Goal: Task Accomplishment & Management: Manage account settings

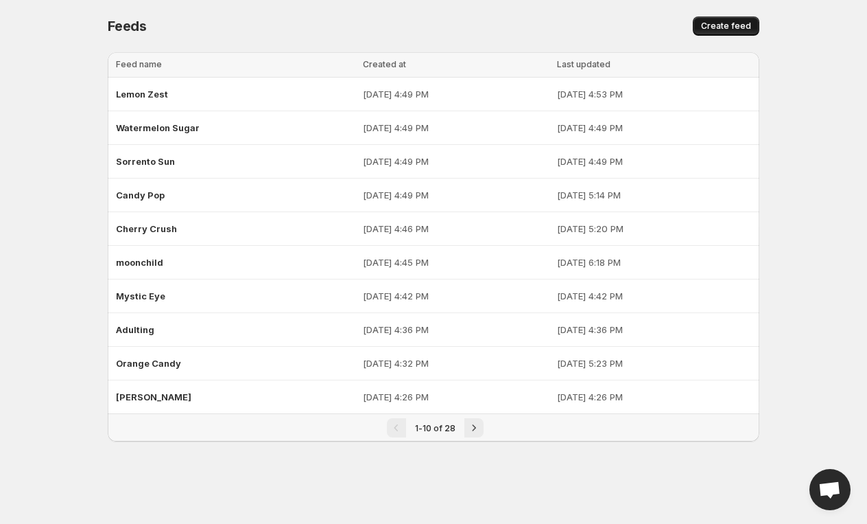
click at [736, 30] on span "Create feed" at bounding box center [726, 26] width 50 height 11
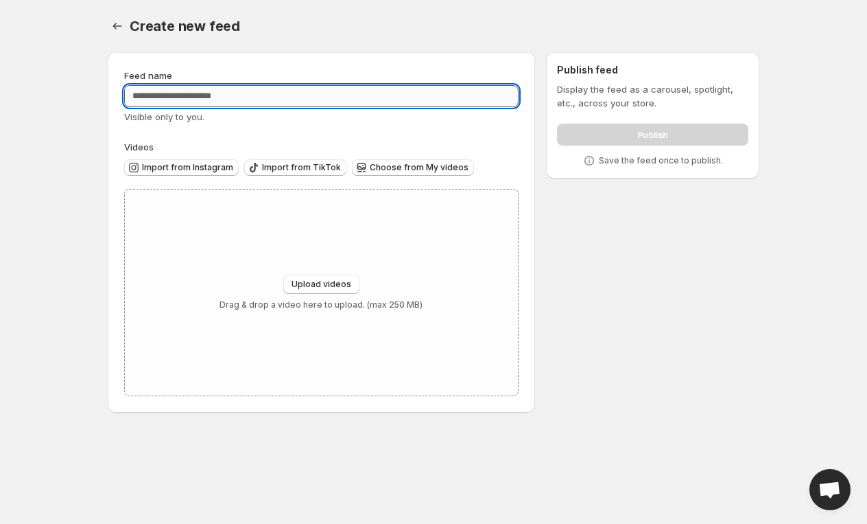
click at [344, 86] on input "Feed name" at bounding box center [321, 96] width 395 height 22
type input "*"
type input "***"
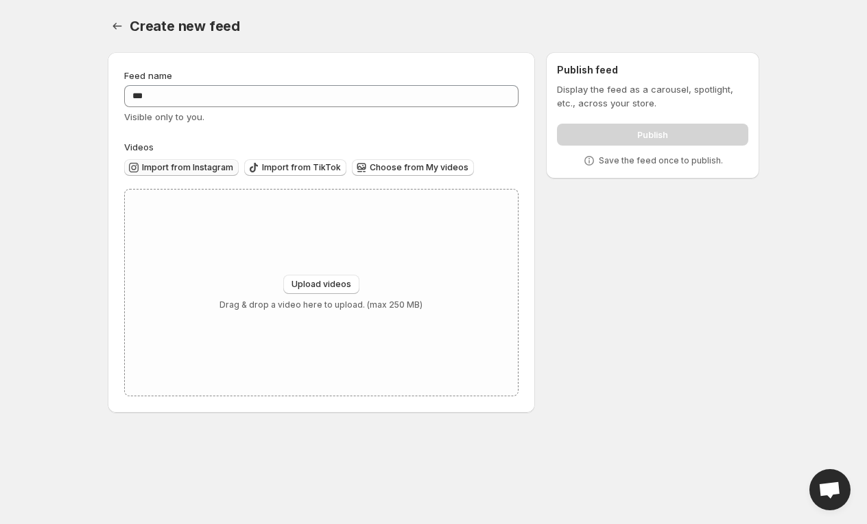
click at [189, 166] on span "Import from Instagram" at bounding box center [187, 167] width 91 height 11
click at [329, 283] on span "Upload videos" at bounding box center [322, 284] width 60 height 11
click at [296, 281] on span "Upload videos" at bounding box center [322, 284] width 60 height 11
click at [209, 170] on span "Import from Instagram" at bounding box center [187, 167] width 91 height 11
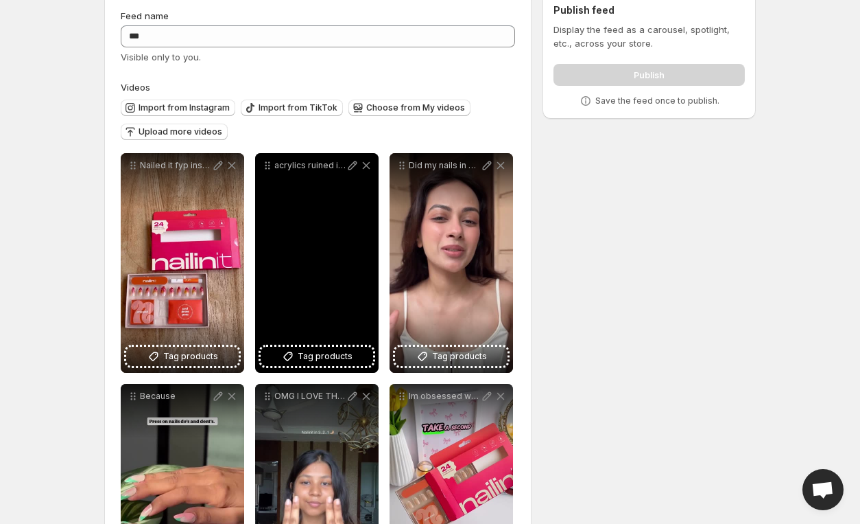
scroll to position [60, 0]
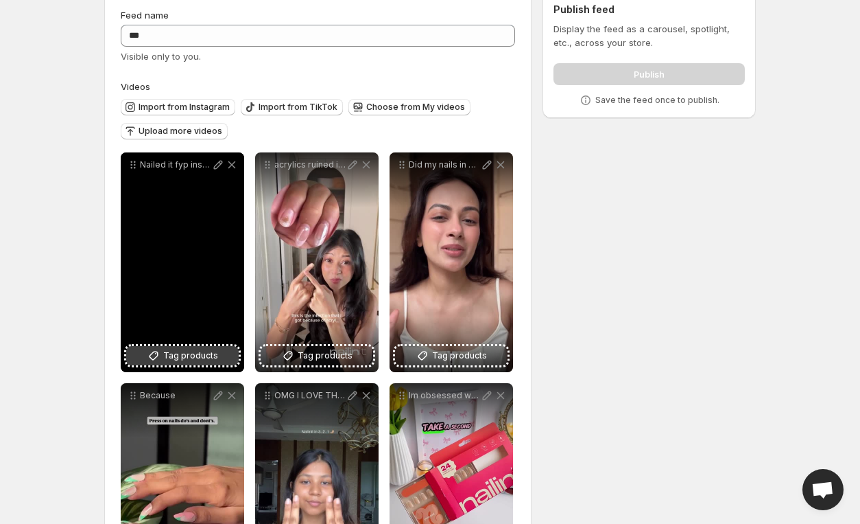
click at [197, 358] on span "Tag products" at bounding box center [190, 356] width 55 height 14
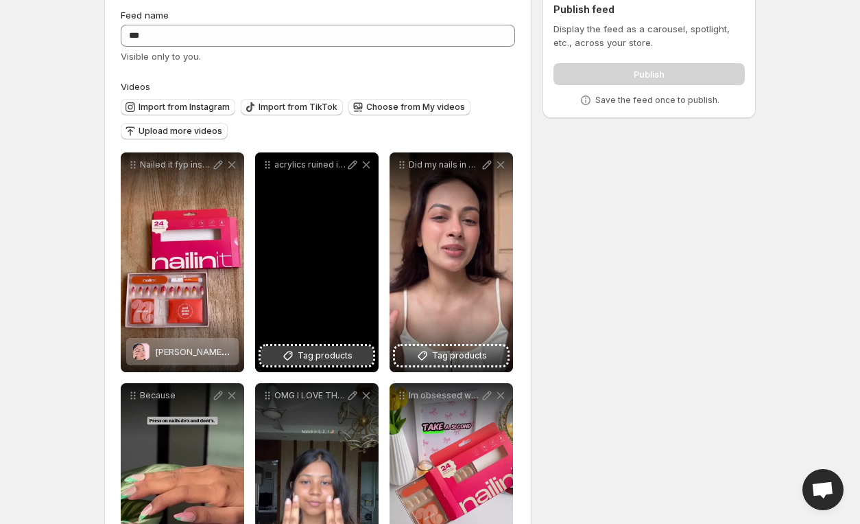
click at [320, 351] on span "Tag products" at bounding box center [325, 356] width 55 height 14
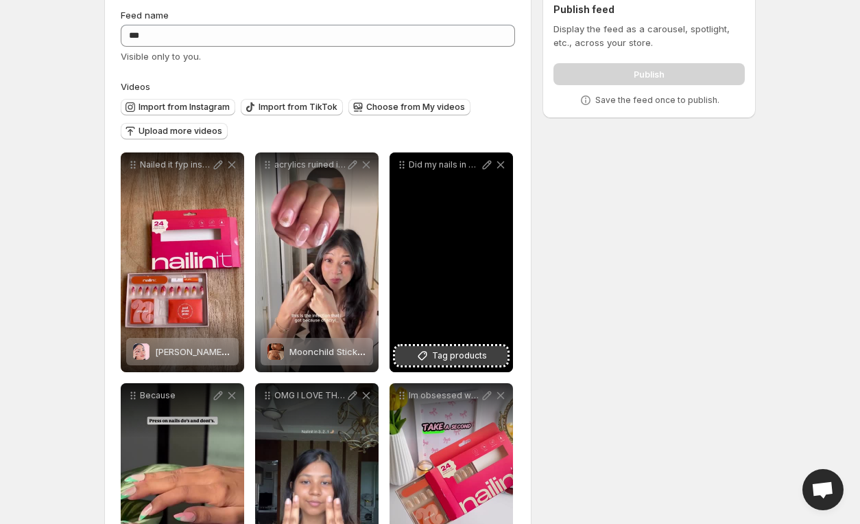
click at [467, 349] on span "Tag products" at bounding box center [459, 356] width 55 height 14
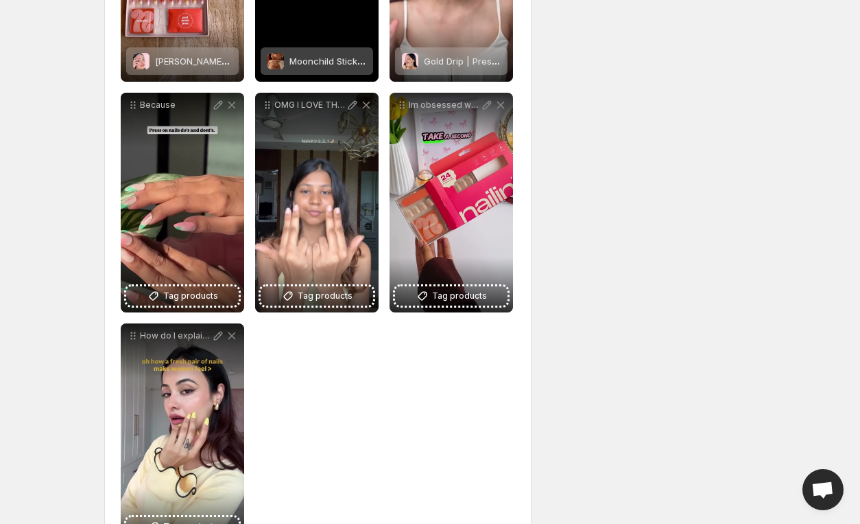
scroll to position [359, 0]
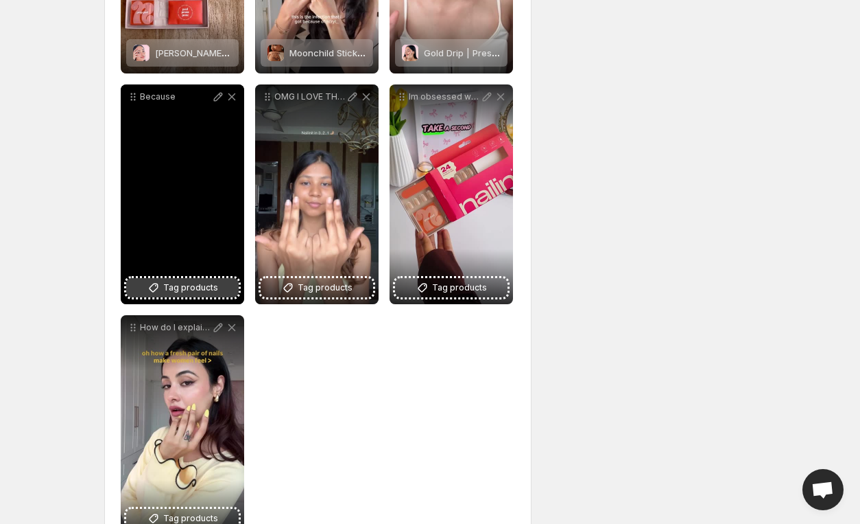
click at [184, 289] on span "Tag products" at bounding box center [190, 288] width 55 height 14
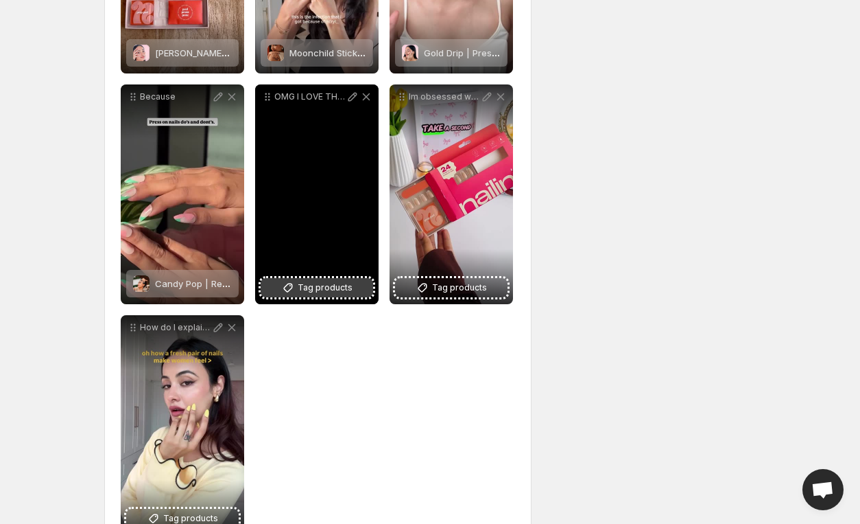
click at [351, 293] on button "Tag products" at bounding box center [317, 287] width 113 height 19
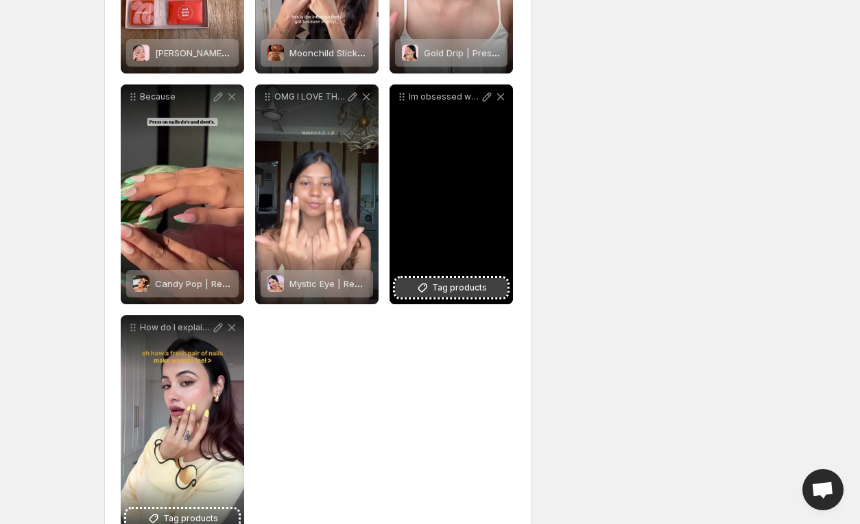
click at [478, 281] on span "Tag products" at bounding box center [459, 288] width 55 height 14
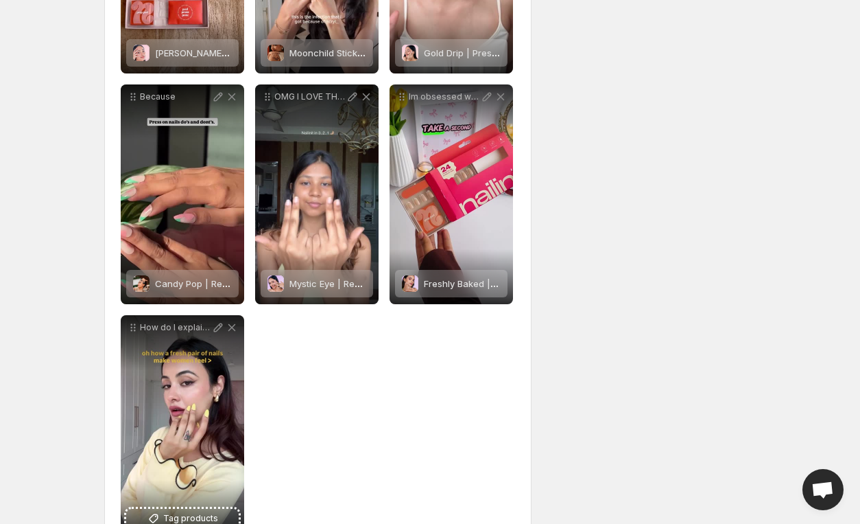
scroll to position [384, 0]
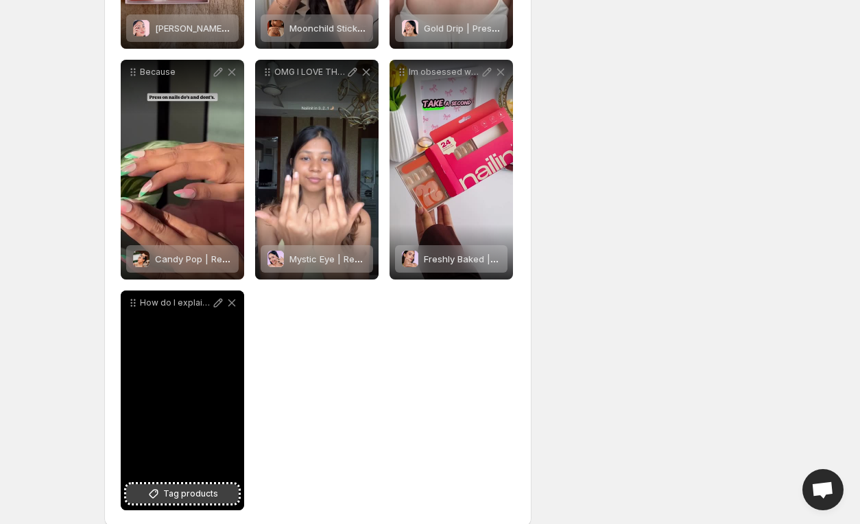
click at [200, 495] on span "Tag products" at bounding box center [190, 493] width 55 height 14
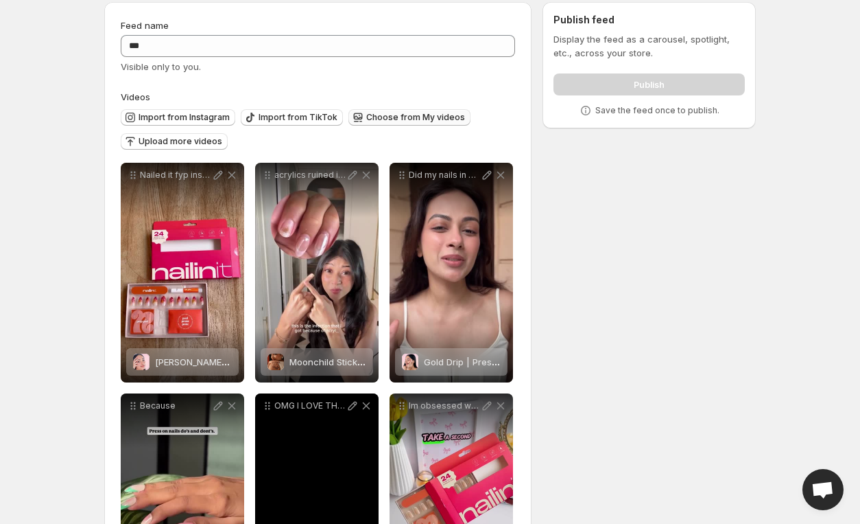
scroll to position [49, 0]
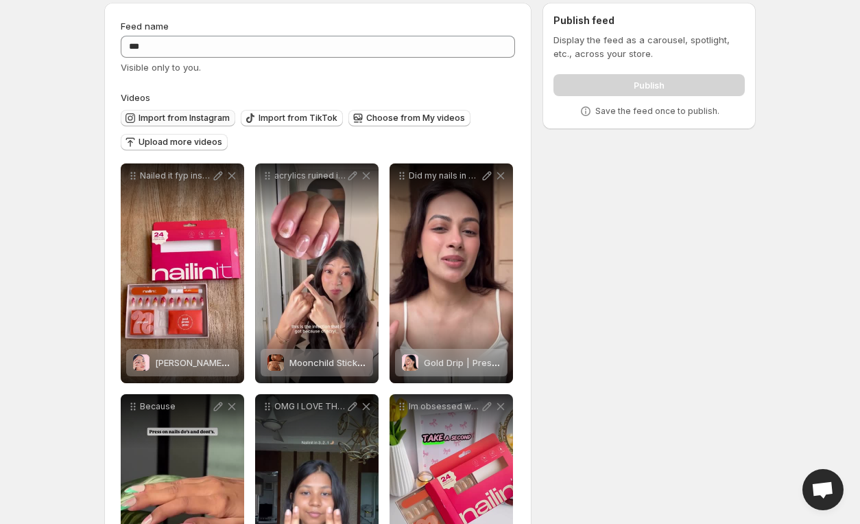
click at [188, 113] on span "Import from Instagram" at bounding box center [184, 118] width 91 height 11
click at [204, 112] on button "Import from Instagram" at bounding box center [178, 118] width 115 height 16
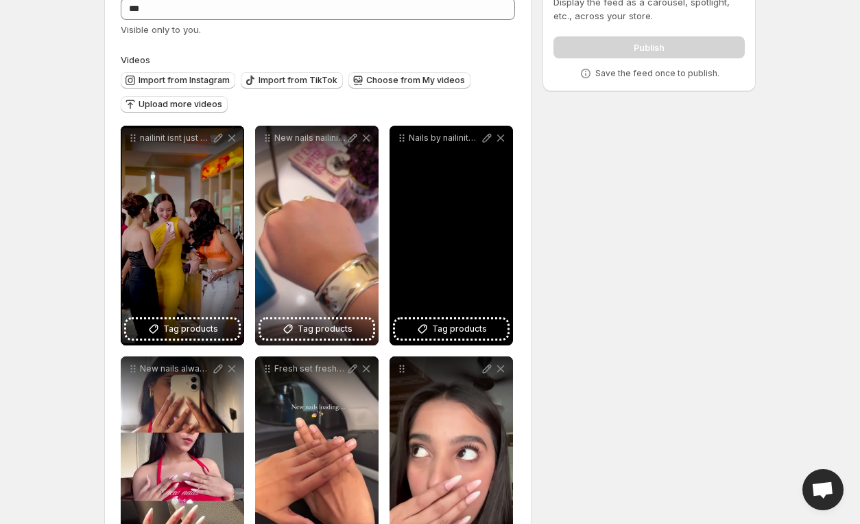
scroll to position [86, 0]
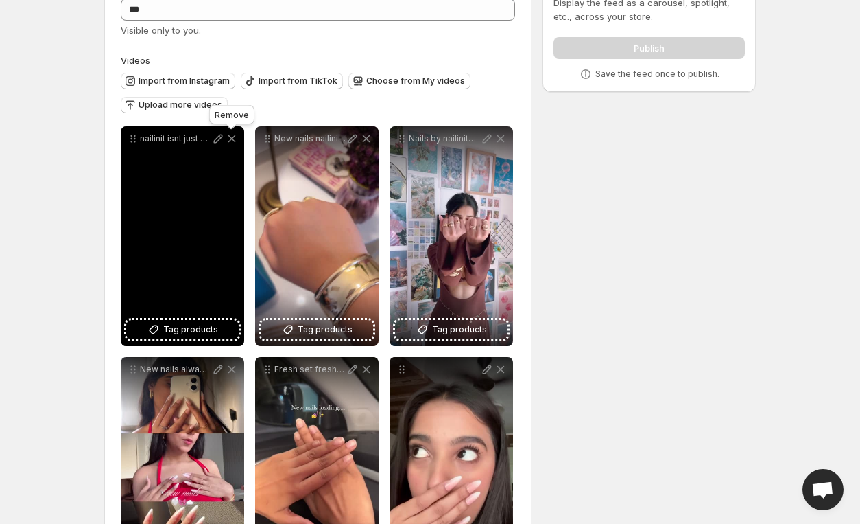
click at [233, 143] on icon at bounding box center [232, 139] width 14 height 14
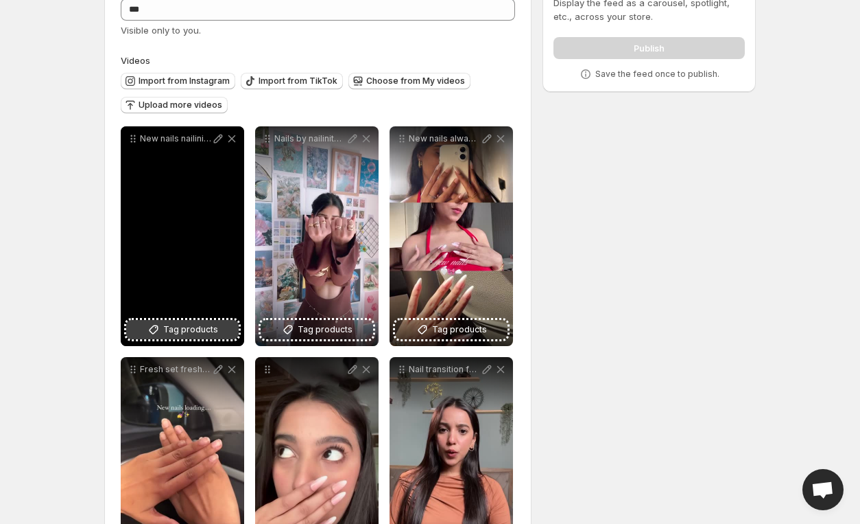
click at [207, 338] on button "Tag products" at bounding box center [182, 329] width 113 height 19
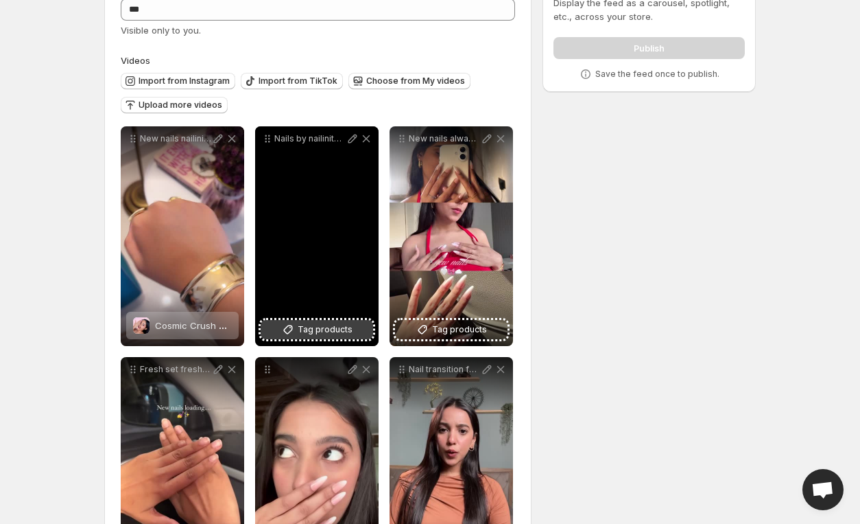
click at [332, 323] on span "Tag products" at bounding box center [325, 329] width 55 height 14
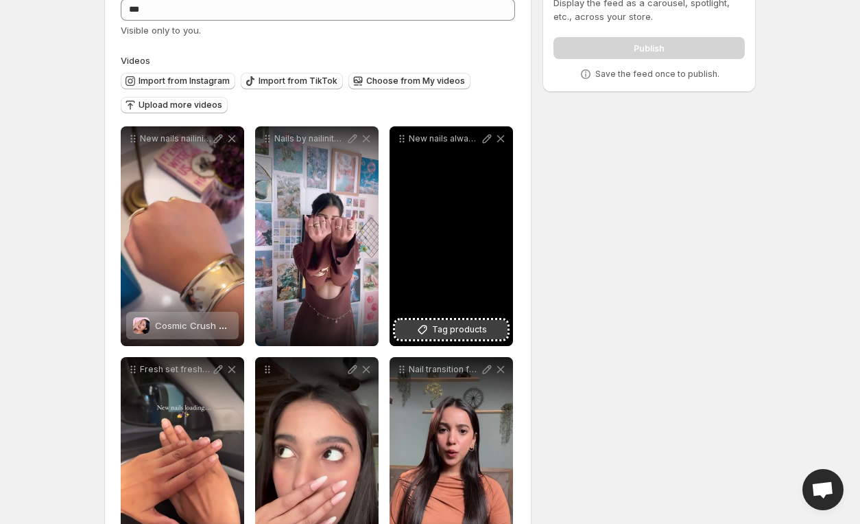
click at [452, 320] on button "Tag products" at bounding box center [451, 329] width 113 height 19
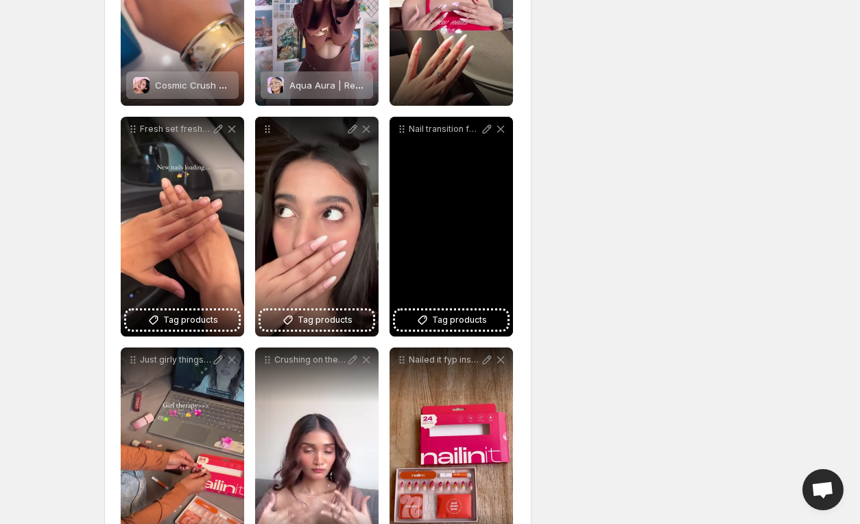
scroll to position [330, 0]
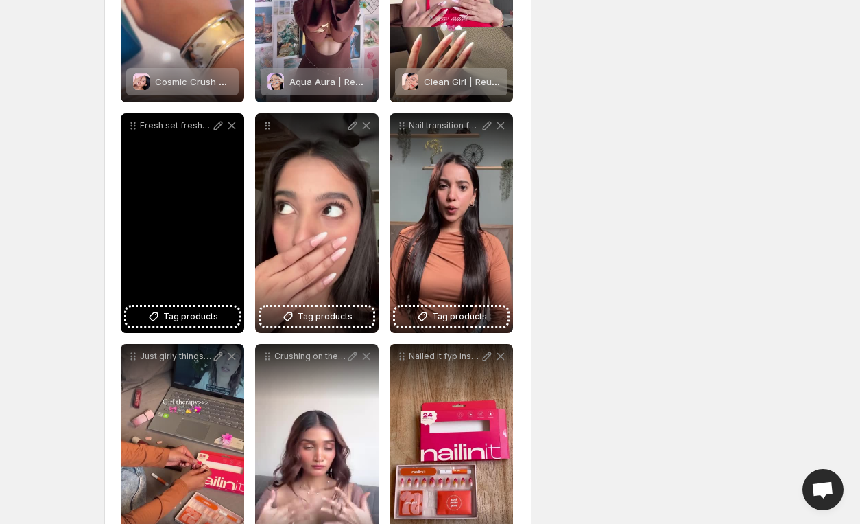
click at [204, 327] on div "Fresh set fresh vibes nailinspo nailinit themanicureclub pressonnails [PERSON_N…" at bounding box center [183, 223] width 124 height 220
click at [200, 316] on span "Tag products" at bounding box center [190, 316] width 55 height 14
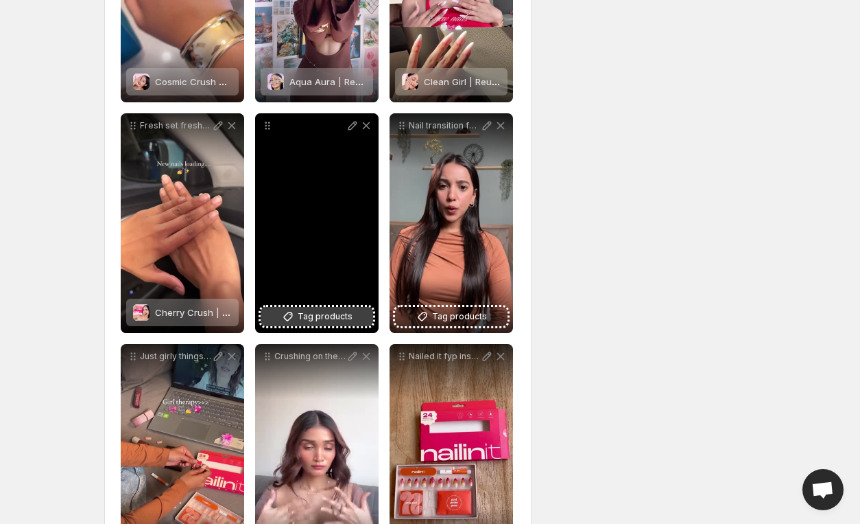
click at [339, 310] on span "Tag products" at bounding box center [325, 316] width 55 height 14
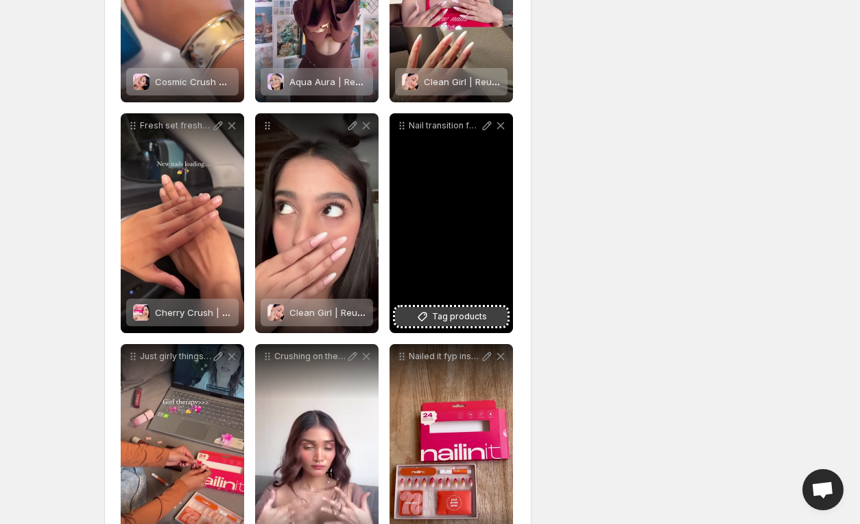
click at [419, 312] on icon at bounding box center [423, 316] width 14 height 14
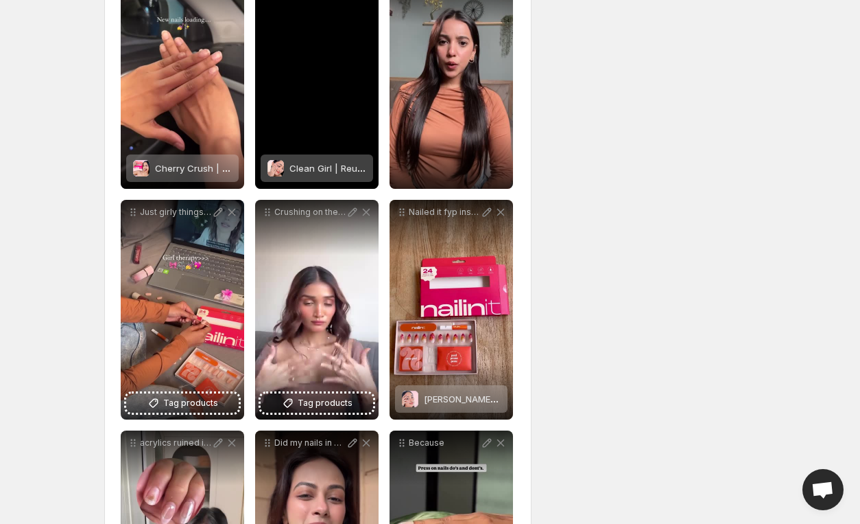
scroll to position [475, 0]
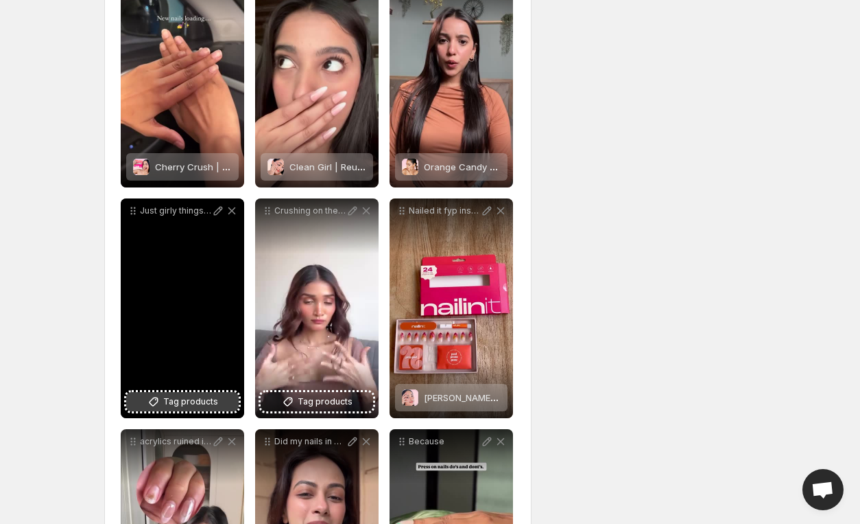
click at [211, 406] on span "Tag products" at bounding box center [190, 402] width 55 height 14
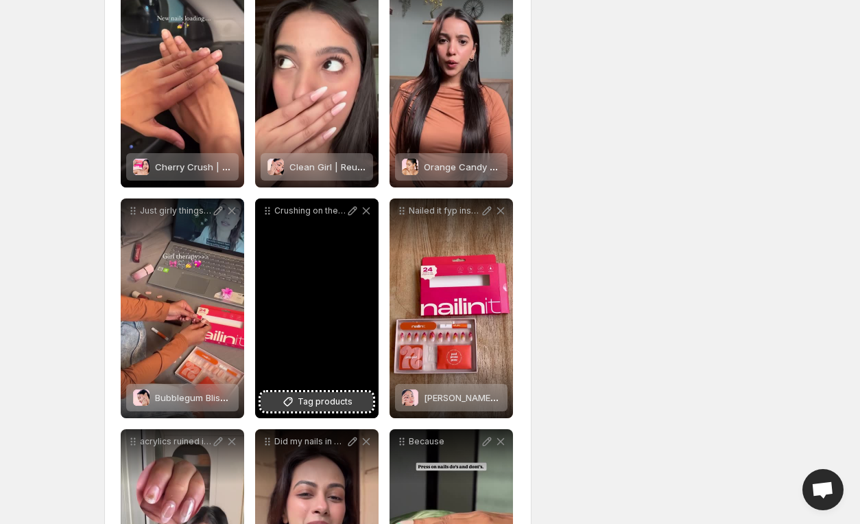
click at [347, 396] on span "Tag products" at bounding box center [325, 402] width 55 height 14
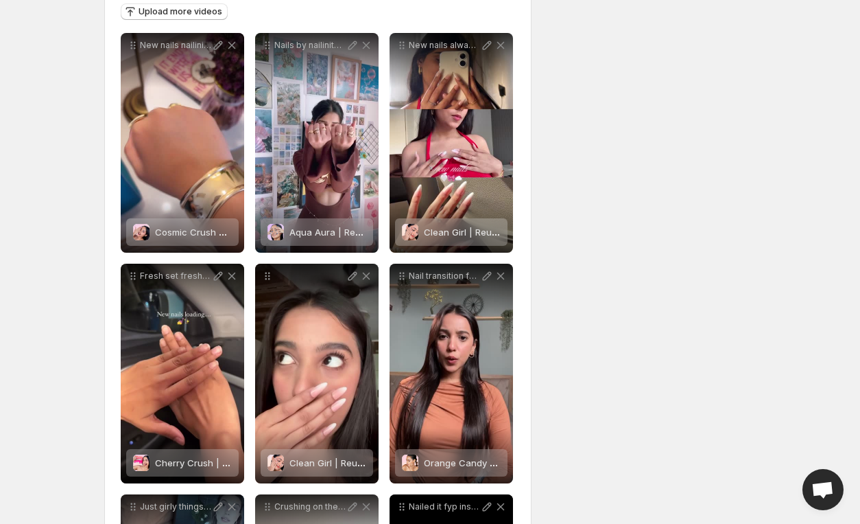
scroll to position [24, 0]
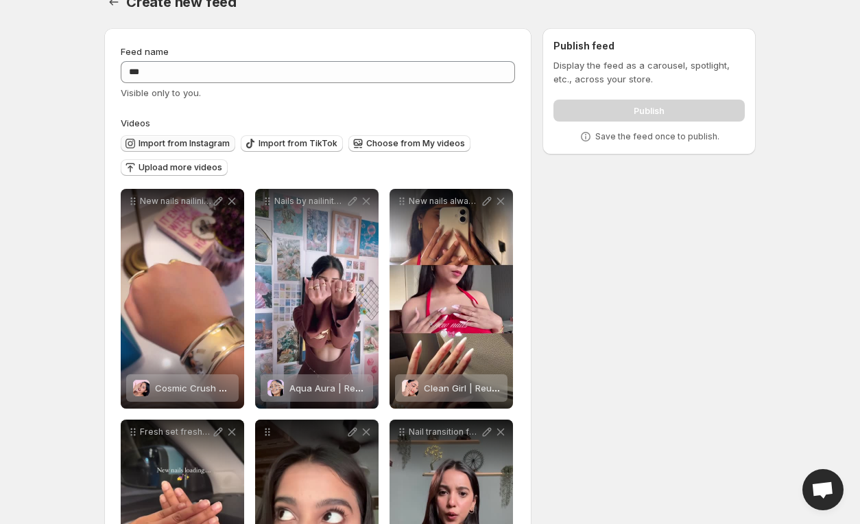
click at [217, 139] on span "Import from Instagram" at bounding box center [184, 143] width 91 height 11
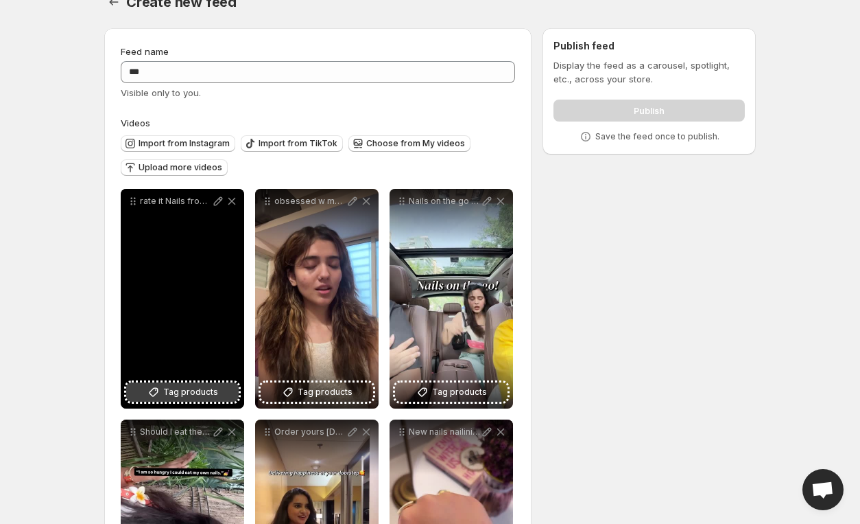
click at [206, 382] on button "Tag products" at bounding box center [182, 391] width 113 height 19
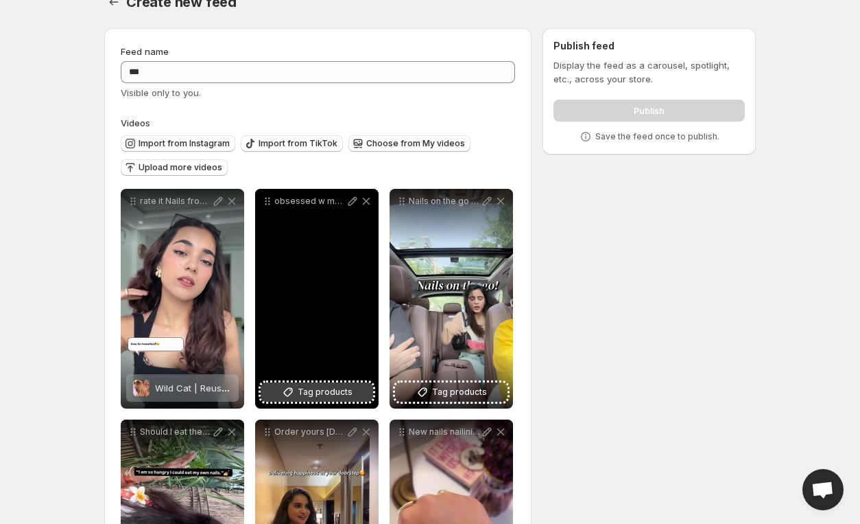
click at [301, 397] on span "Tag products" at bounding box center [325, 392] width 55 height 14
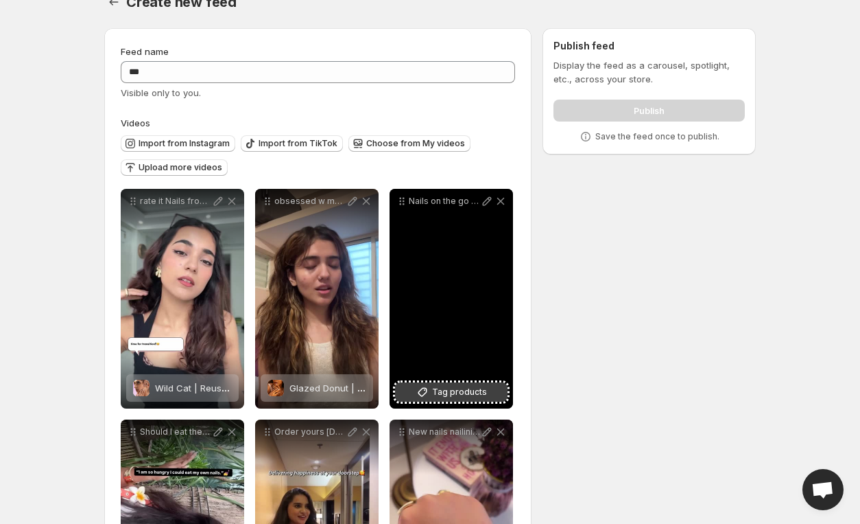
click at [460, 392] on span "Tag products" at bounding box center [459, 392] width 55 height 14
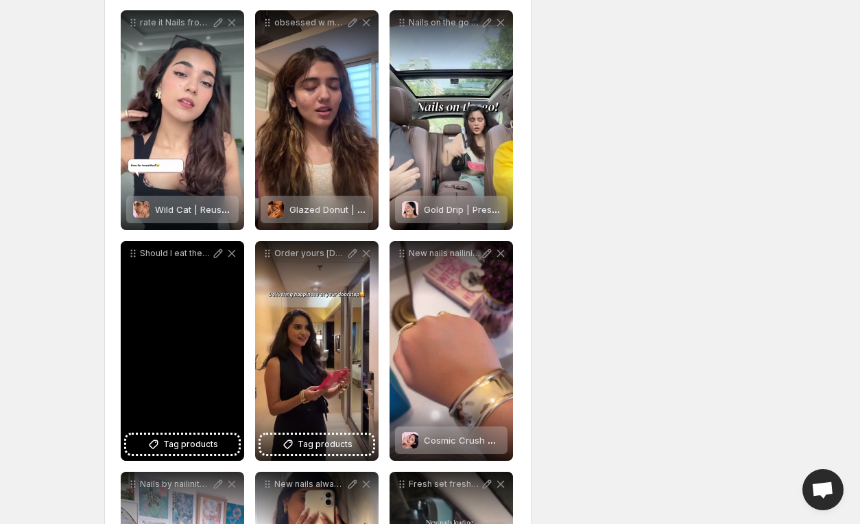
scroll to position [204, 0]
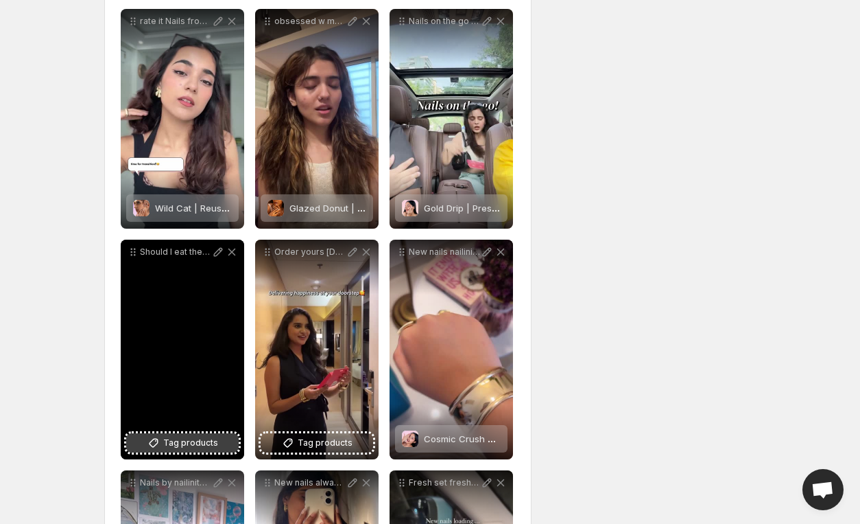
click at [183, 437] on span "Tag products" at bounding box center [190, 443] width 55 height 14
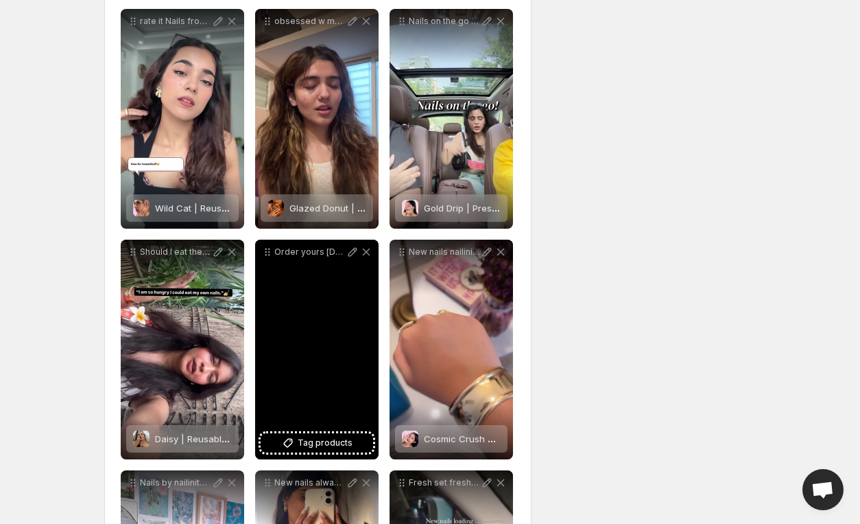
click at [332, 430] on div "Order yours [DATE] nailinit fyp nailinspo trending pressonnails" at bounding box center [317, 349] width 124 height 220
click at [335, 436] on span "Tag products" at bounding box center [325, 443] width 55 height 14
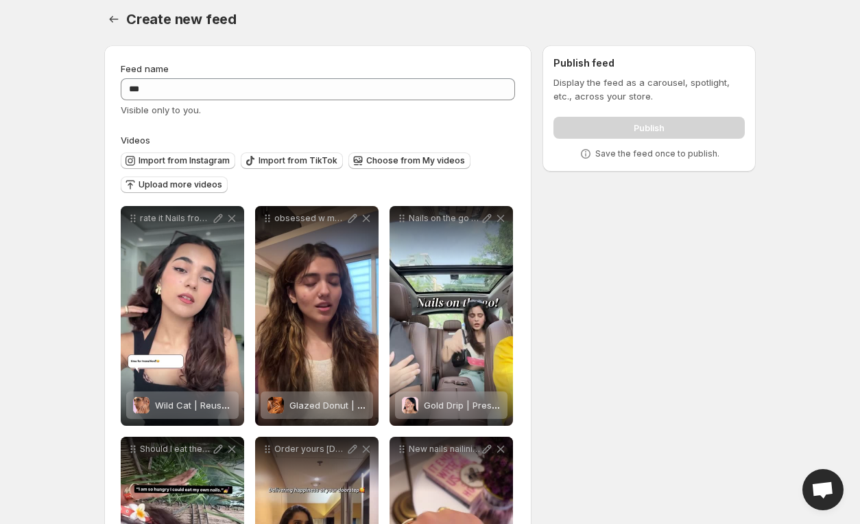
scroll to position [0, 0]
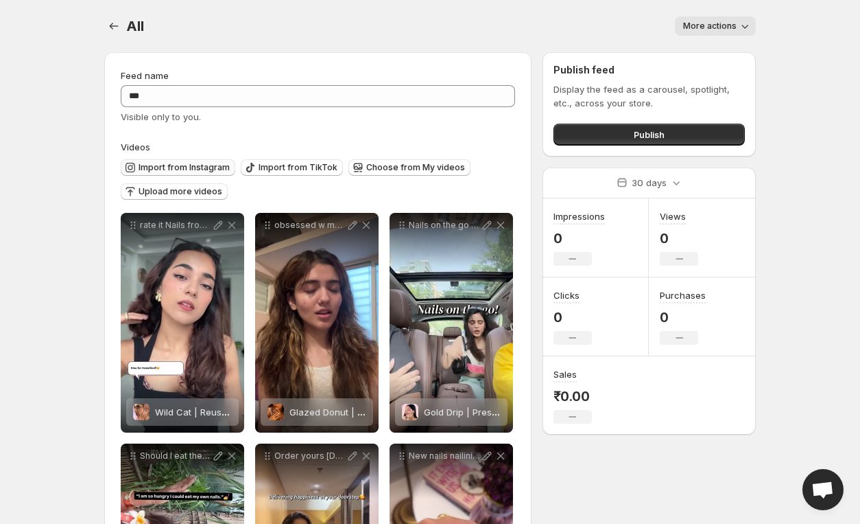
click at [191, 159] on button "Import from Instagram" at bounding box center [178, 167] width 115 height 16
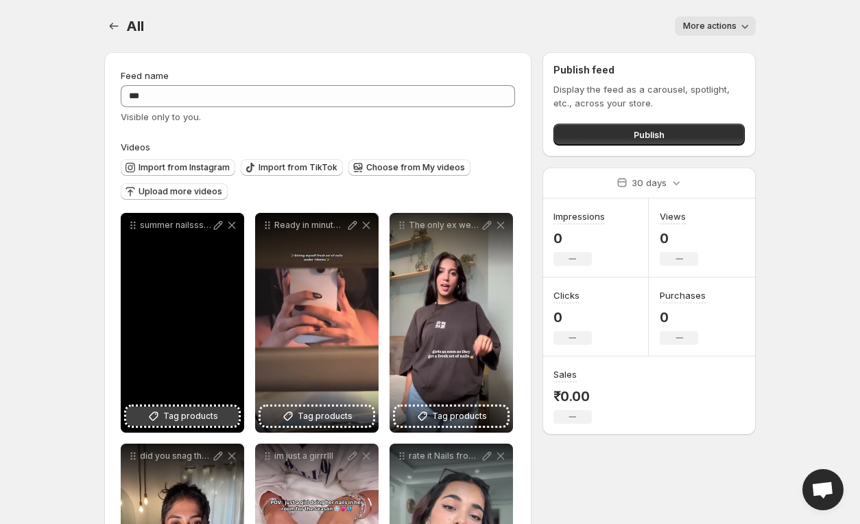
click at [181, 422] on span "Tag products" at bounding box center [190, 416] width 55 height 14
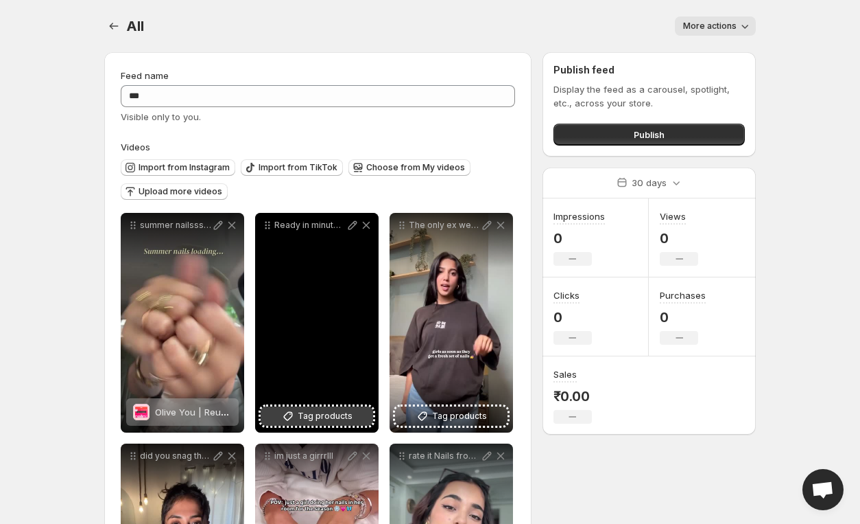
click at [324, 412] on span "Tag products" at bounding box center [325, 416] width 55 height 14
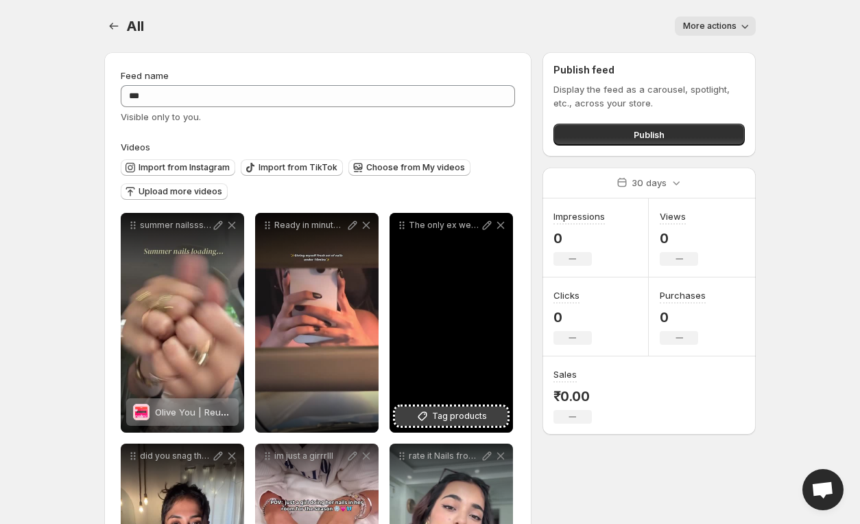
click at [472, 412] on span "Tag products" at bounding box center [459, 416] width 55 height 14
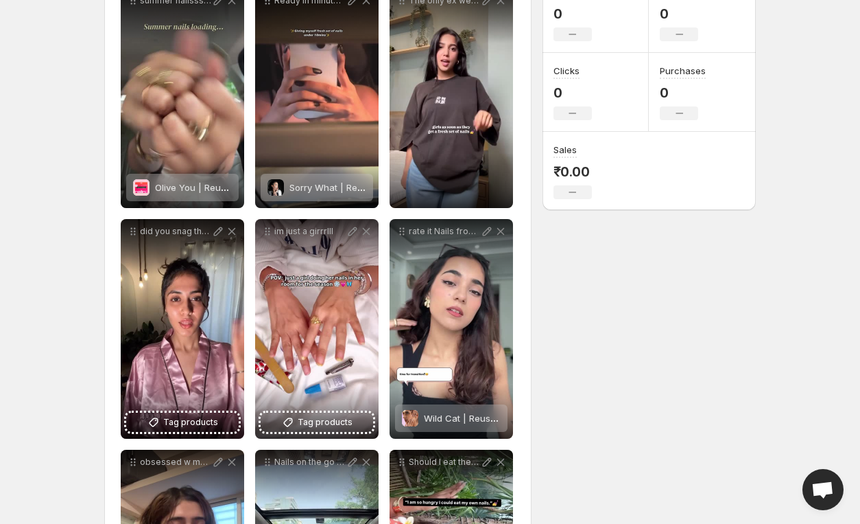
scroll to position [225, 0]
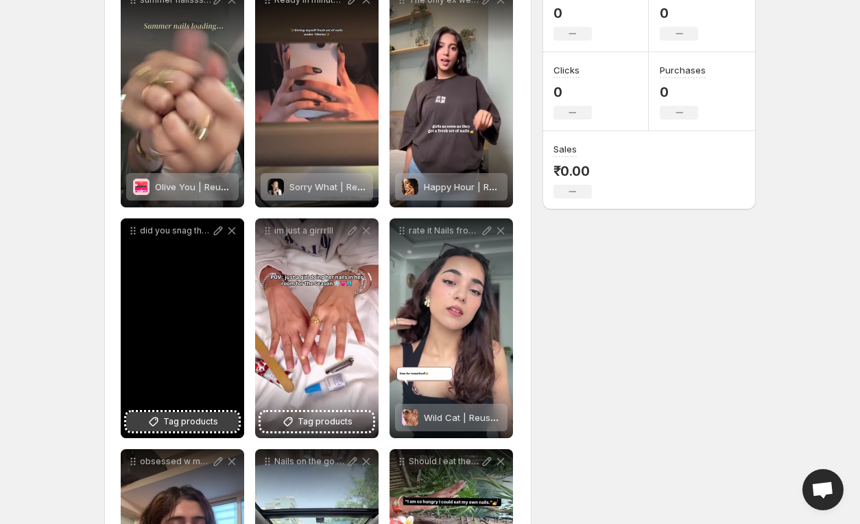
click at [183, 417] on span "Tag products" at bounding box center [190, 421] width 55 height 14
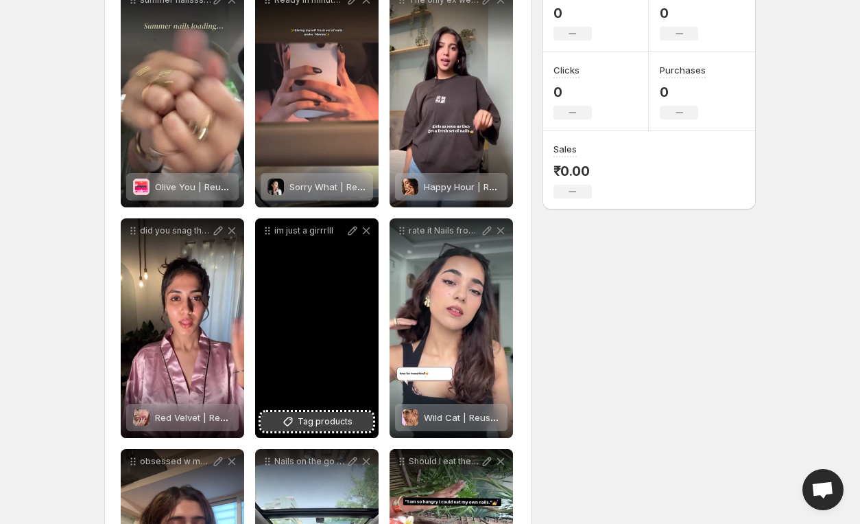
click at [313, 417] on span "Tag products" at bounding box center [325, 421] width 55 height 14
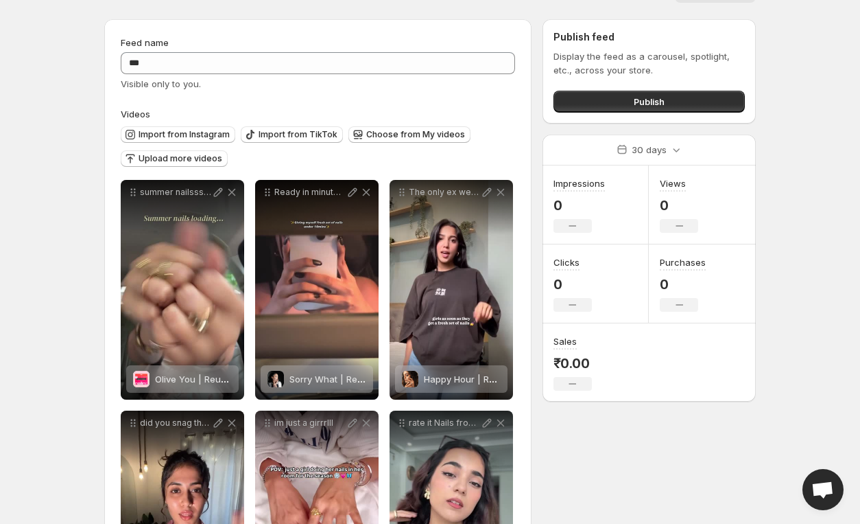
scroll to position [0, 0]
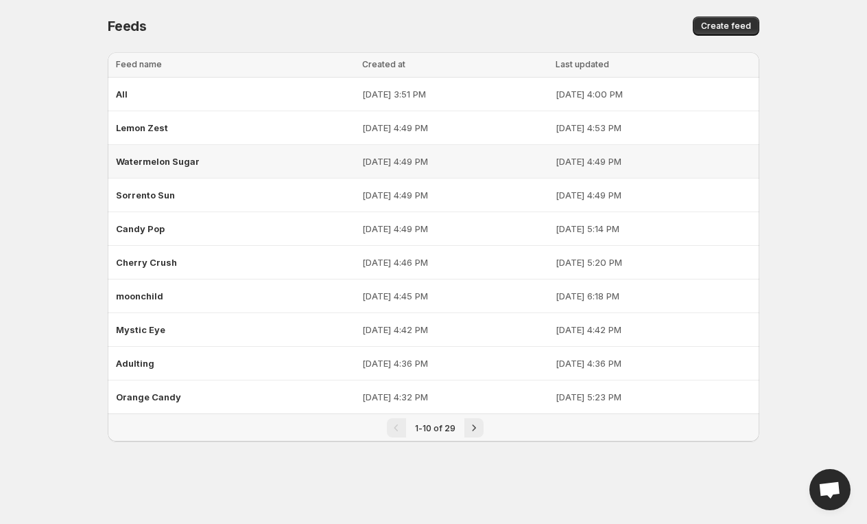
click at [417, 163] on p "[DATE] 4:49 PM" at bounding box center [454, 161] width 185 height 14
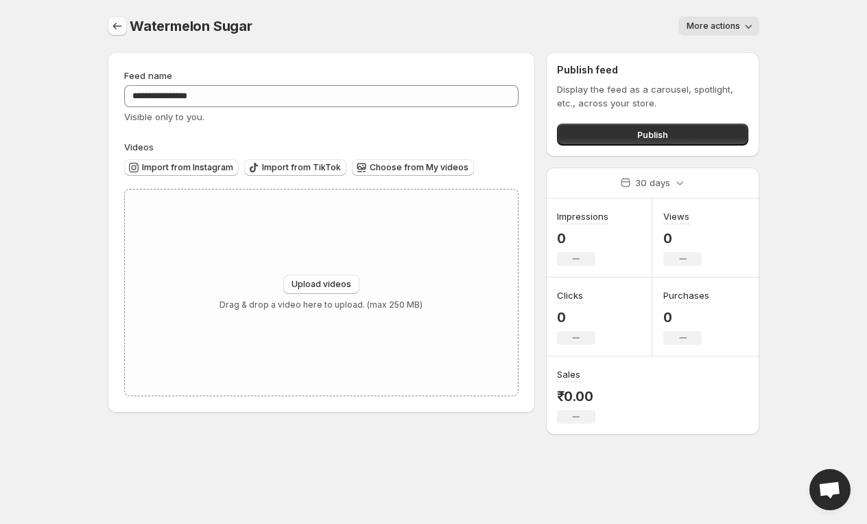
click at [117, 22] on icon "Settings" at bounding box center [117, 26] width 14 height 14
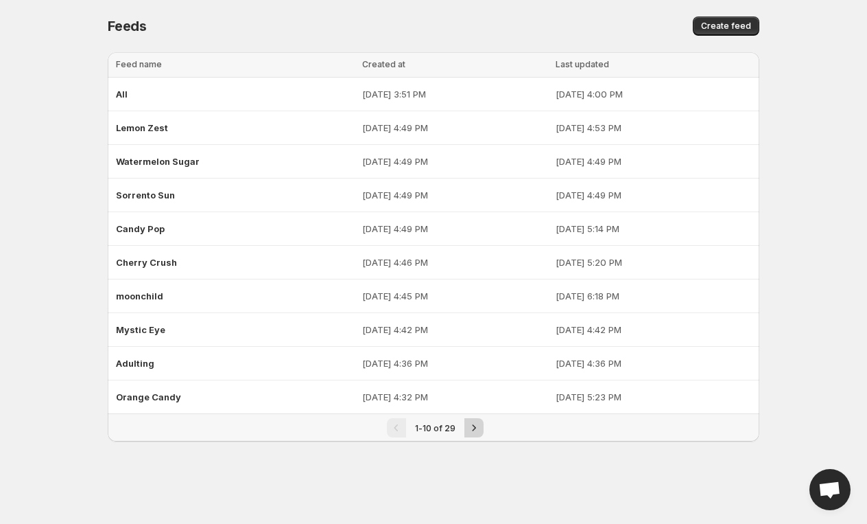
click at [471, 421] on icon "Next" at bounding box center [474, 428] width 14 height 14
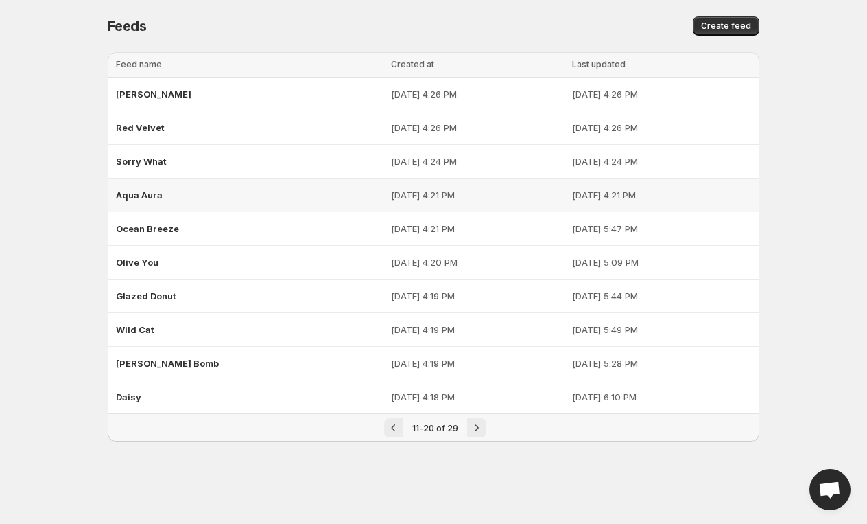
click at [153, 202] on div "Aqua Aura" at bounding box center [249, 195] width 267 height 25
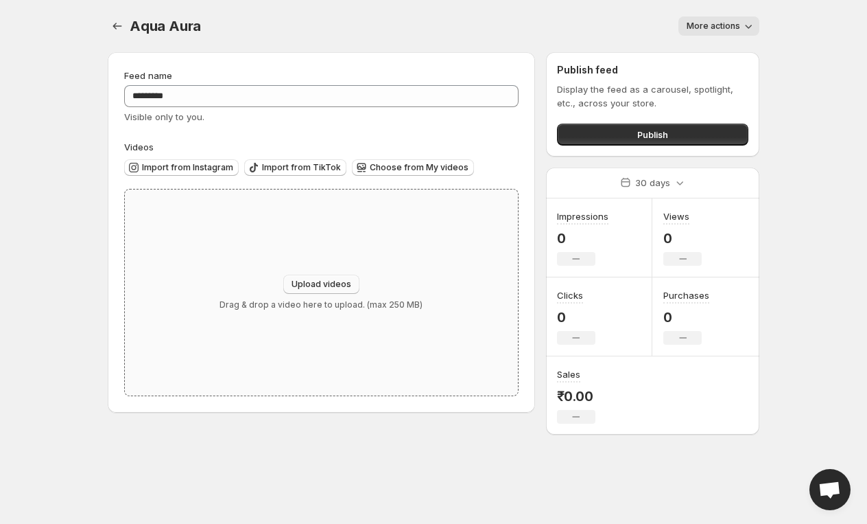
click at [304, 281] on span "Upload videos" at bounding box center [322, 284] width 60 height 11
click at [178, 159] on button "Import from Instagram" at bounding box center [181, 167] width 115 height 16
click at [186, 173] on button "Import from Instagram" at bounding box center [181, 167] width 115 height 16
click at [336, 276] on button "Upload videos" at bounding box center [321, 283] width 76 height 19
click at [157, 168] on span "Import from Instagram" at bounding box center [187, 167] width 91 height 11
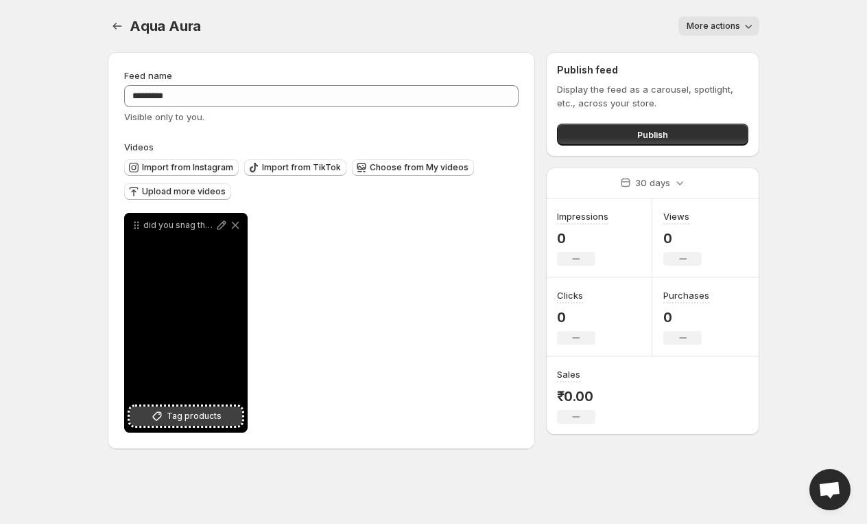
click at [211, 410] on span "Tag products" at bounding box center [194, 416] width 55 height 14
click at [233, 226] on icon at bounding box center [235, 225] width 14 height 14
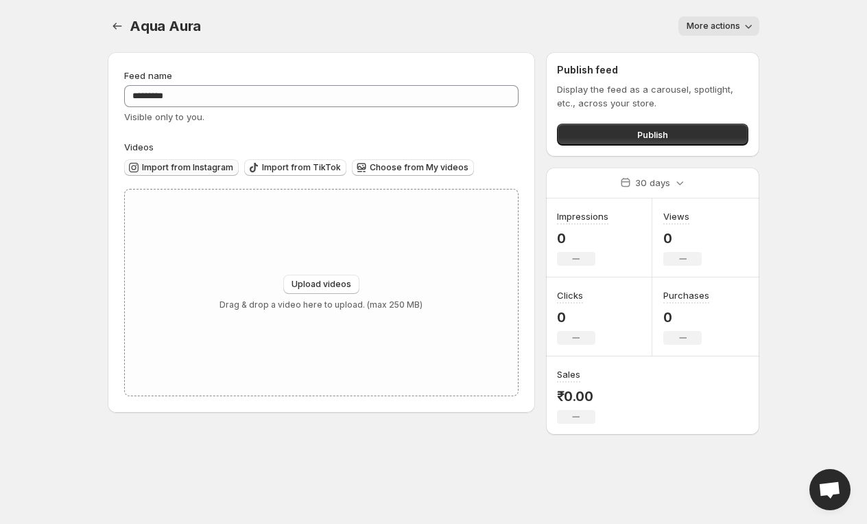
click at [209, 169] on span "Import from Instagram" at bounding box center [187, 167] width 91 height 11
click at [121, 27] on icon "Settings" at bounding box center [117, 26] width 14 height 14
click at [115, 33] on button "Settings" at bounding box center [117, 25] width 19 height 19
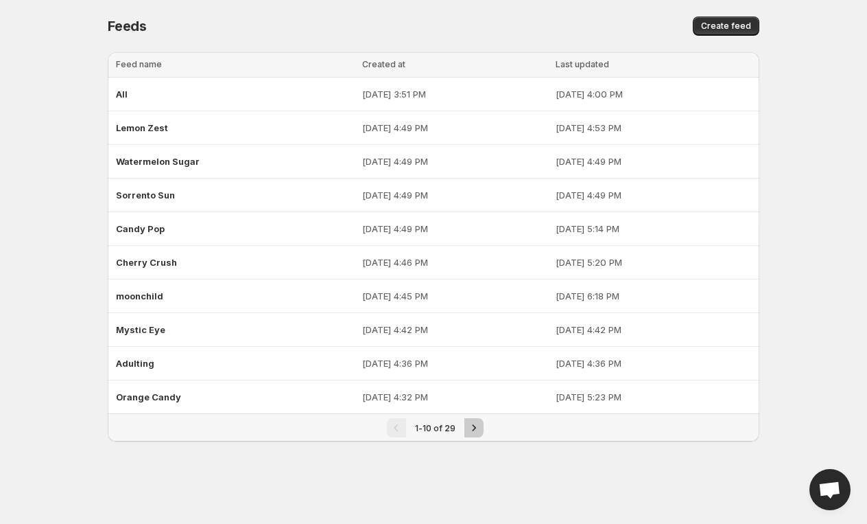
click at [472, 425] on icon "Next" at bounding box center [474, 428] width 14 height 14
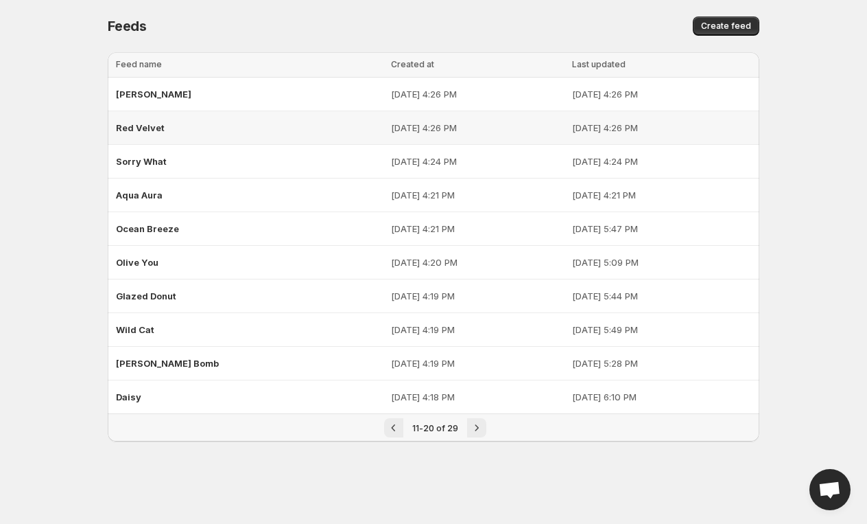
click at [194, 139] on td "Red Velvet" at bounding box center [247, 128] width 279 height 34
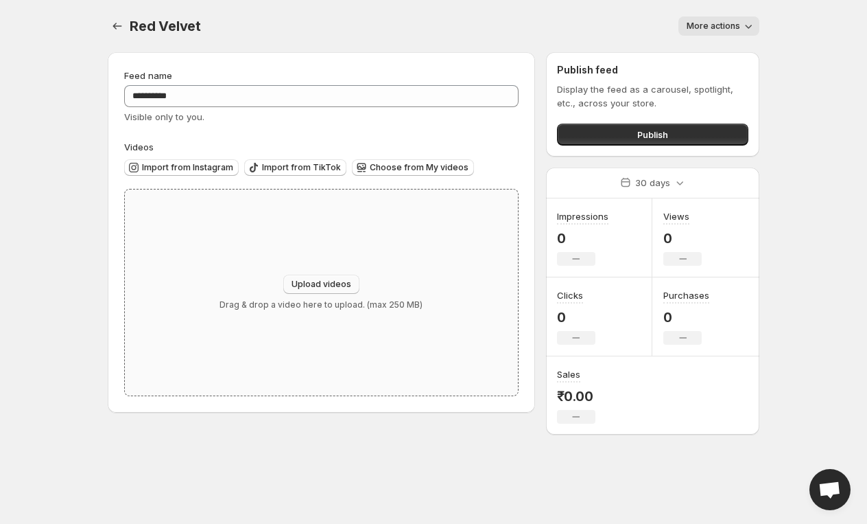
click at [309, 278] on button "Upload videos" at bounding box center [321, 283] width 76 height 19
click at [167, 165] on span "Import from Instagram" at bounding box center [187, 167] width 91 height 11
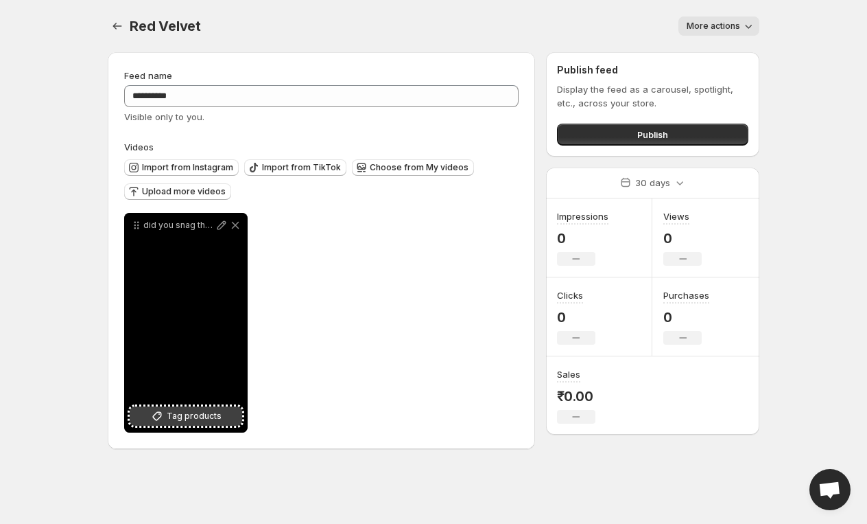
click at [199, 421] on span "Tag products" at bounding box center [194, 416] width 55 height 14
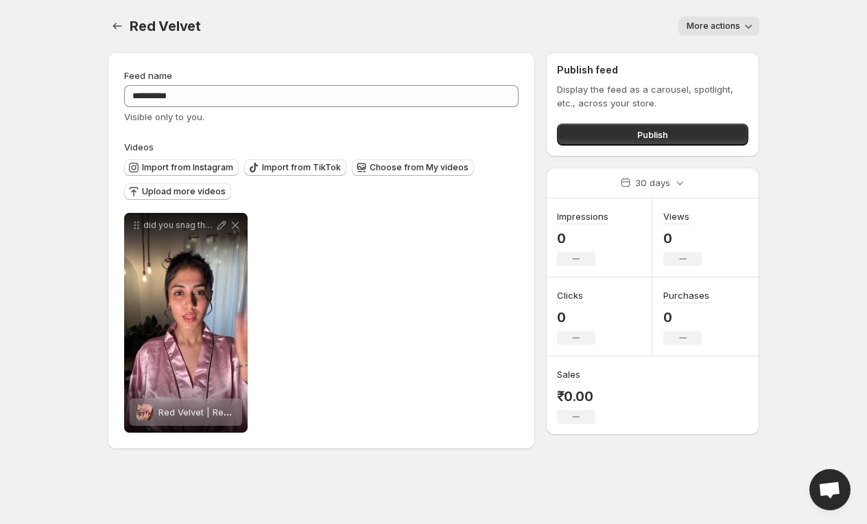
click at [117, 37] on div "Red Velvet. This page is ready Red Velvet More actions More actions More actions" at bounding box center [434, 26] width 652 height 52
click at [116, 32] on icon "Settings" at bounding box center [117, 26] width 14 height 14
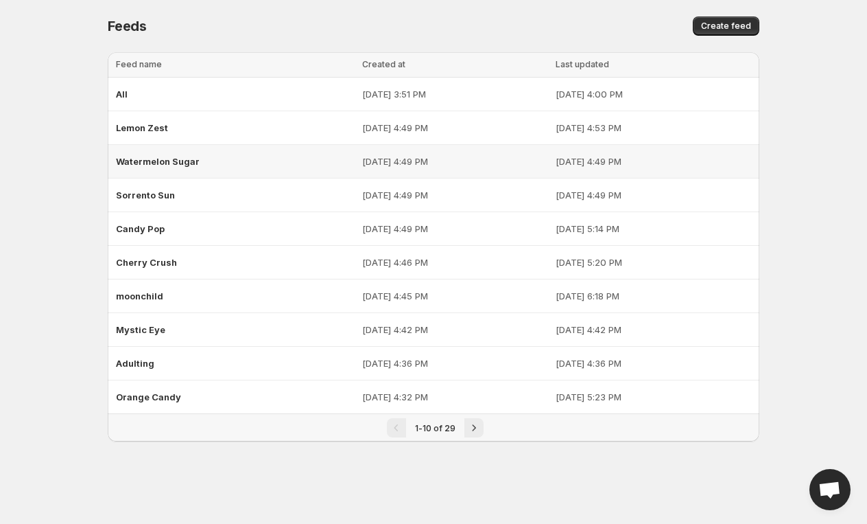
click at [285, 150] on div "Watermelon Sugar" at bounding box center [235, 161] width 238 height 25
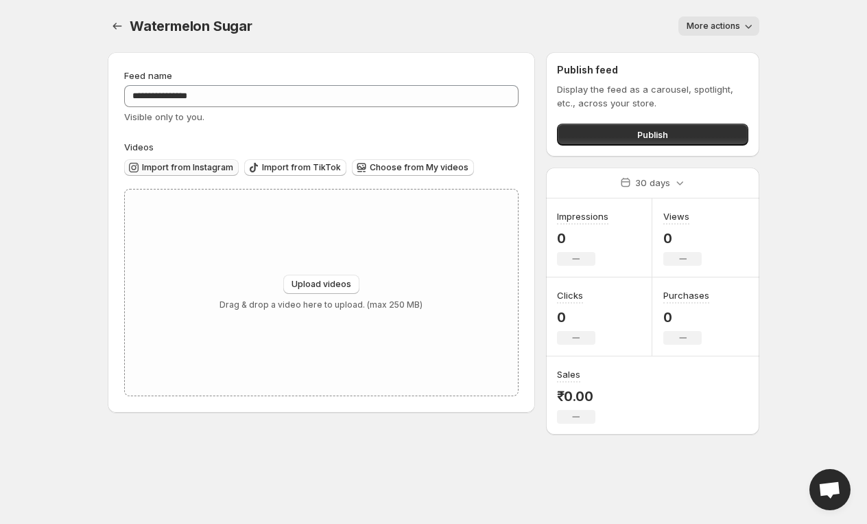
click at [202, 168] on span "Import from Instagram" at bounding box center [187, 167] width 91 height 11
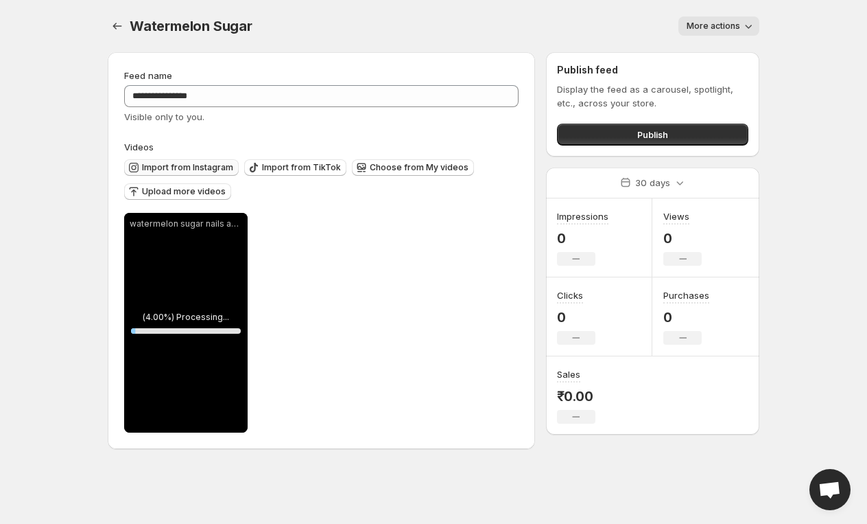
click at [196, 165] on span "Import from Instagram" at bounding box center [187, 167] width 91 height 11
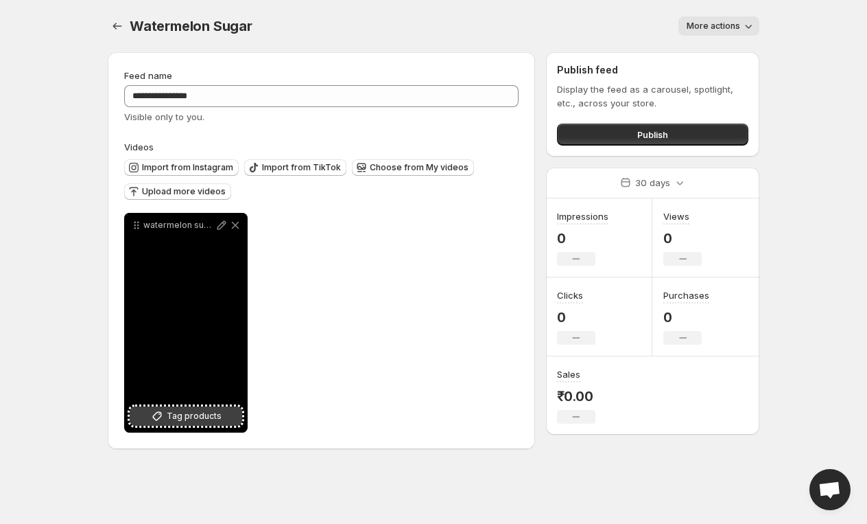
click at [187, 410] on span "Tag products" at bounding box center [194, 416] width 55 height 14
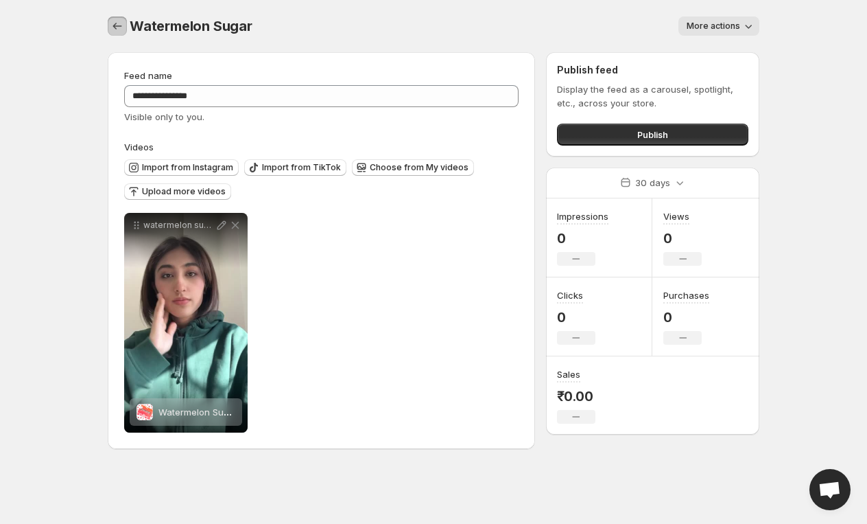
click at [118, 21] on icon "Settings" at bounding box center [117, 26] width 14 height 14
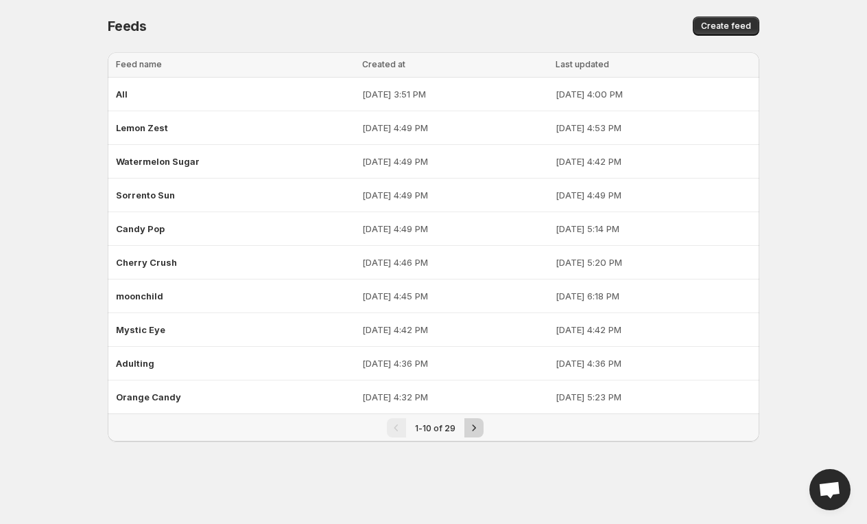
click at [478, 423] on icon "Next" at bounding box center [474, 428] width 14 height 14
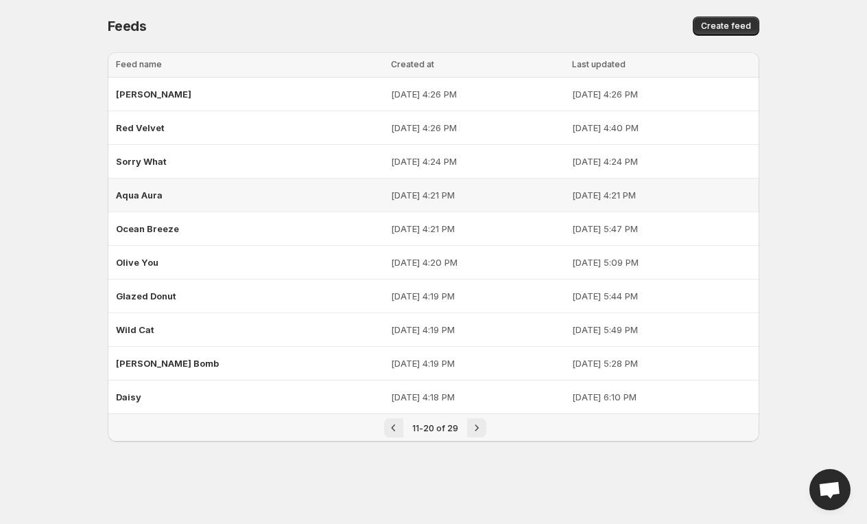
click at [233, 192] on div "Aqua Aura" at bounding box center [249, 195] width 267 height 25
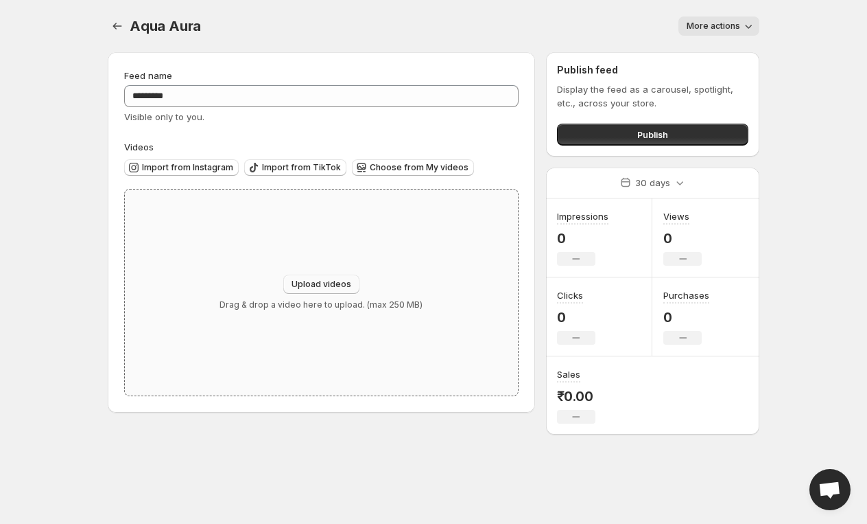
click at [326, 285] on span "Upload videos" at bounding box center [322, 284] width 60 height 11
click at [217, 165] on span "Import from Instagram" at bounding box center [187, 167] width 91 height 11
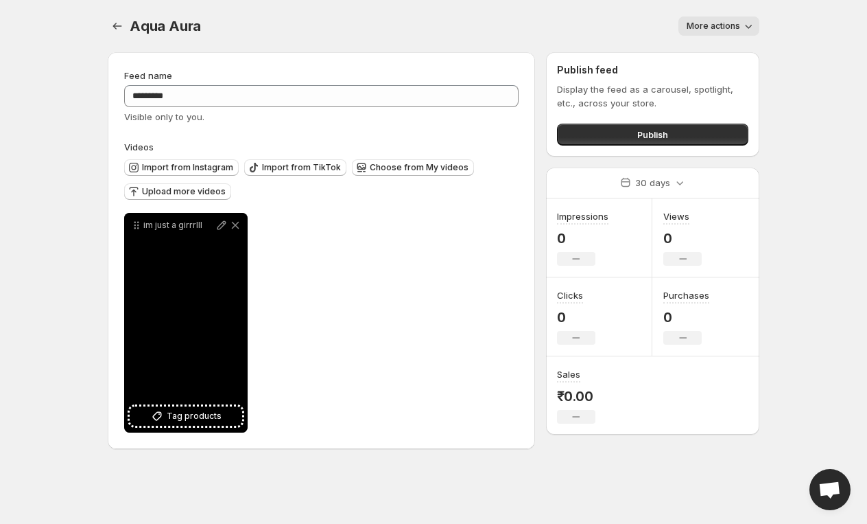
click at [209, 426] on div "im just a girrrlll" at bounding box center [186, 323] width 124 height 220
click at [209, 421] on span "Tag products" at bounding box center [194, 416] width 55 height 14
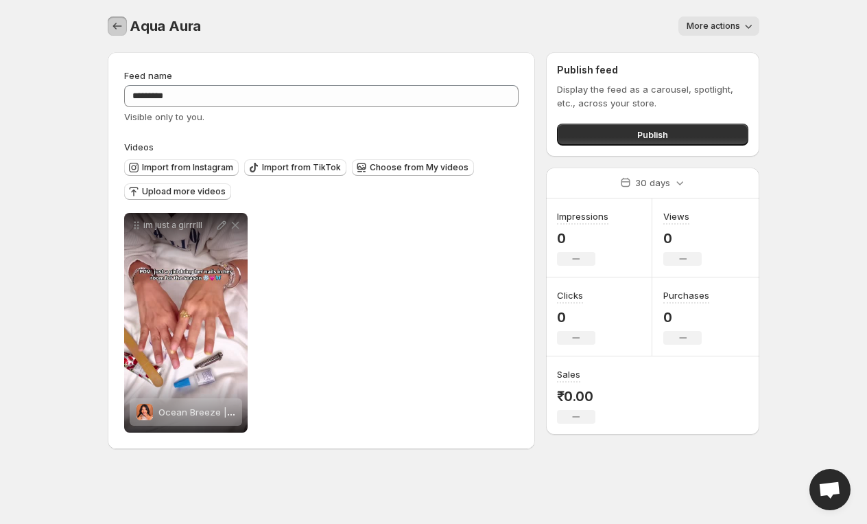
click at [115, 25] on icon "Settings" at bounding box center [117, 26] width 9 height 7
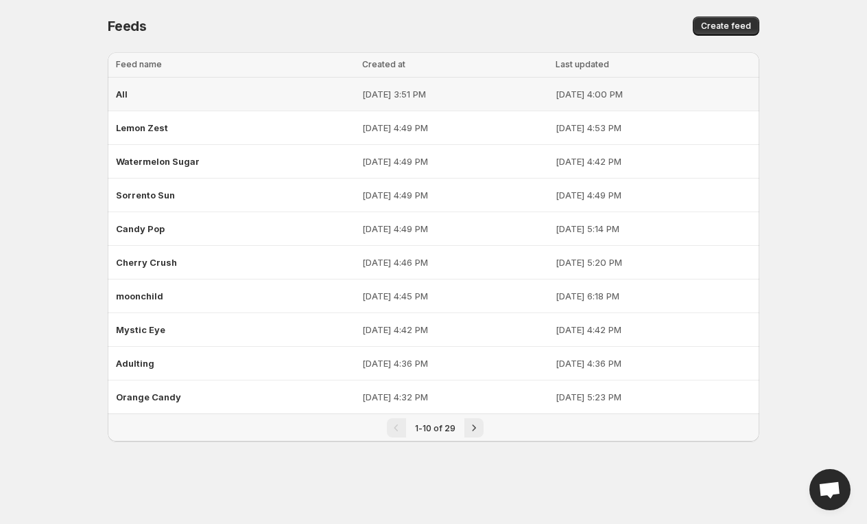
click at [148, 98] on div "All" at bounding box center [235, 94] width 238 height 25
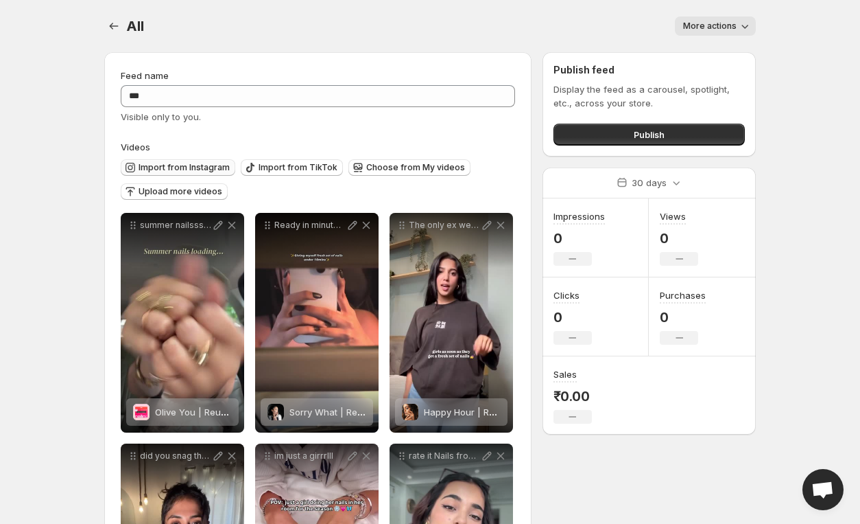
click at [206, 161] on button "Import from Instagram" at bounding box center [178, 167] width 115 height 16
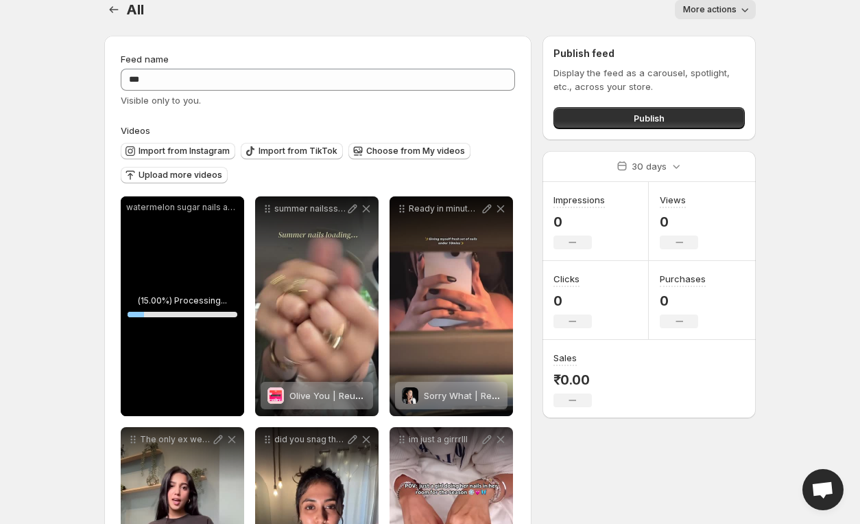
scroll to position [14, 0]
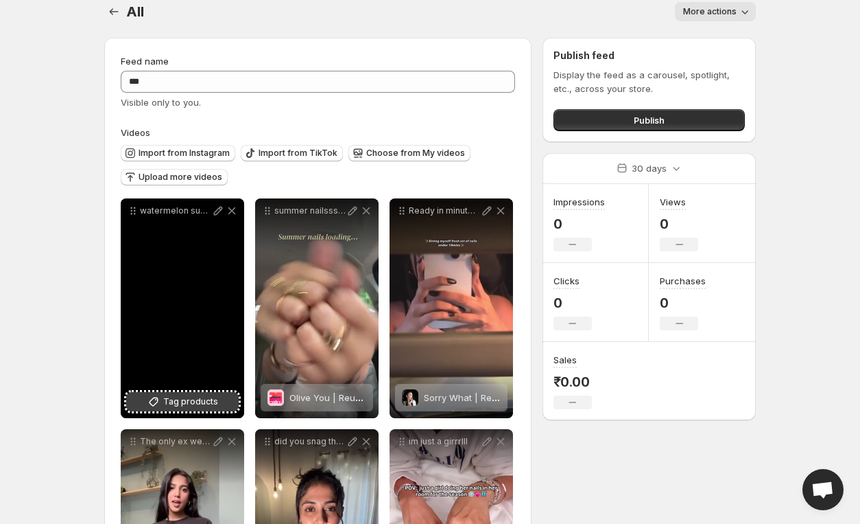
click at [197, 395] on span "Tag products" at bounding box center [190, 402] width 55 height 14
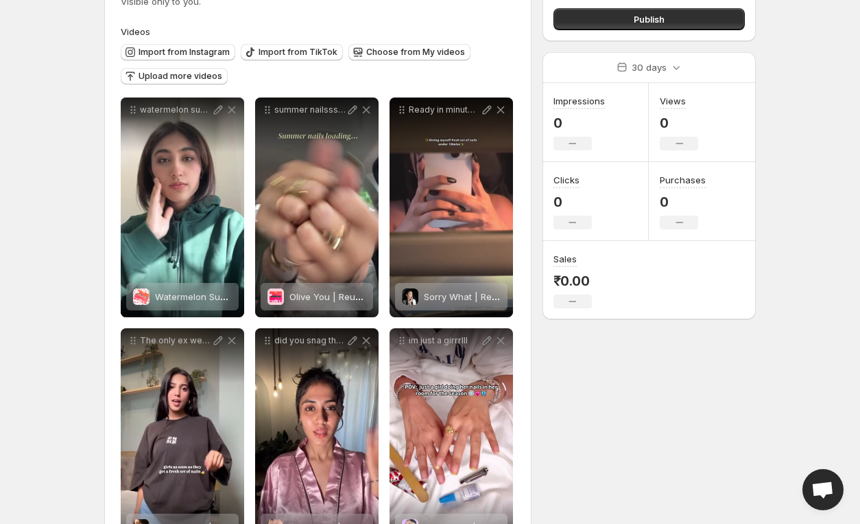
scroll to position [0, 0]
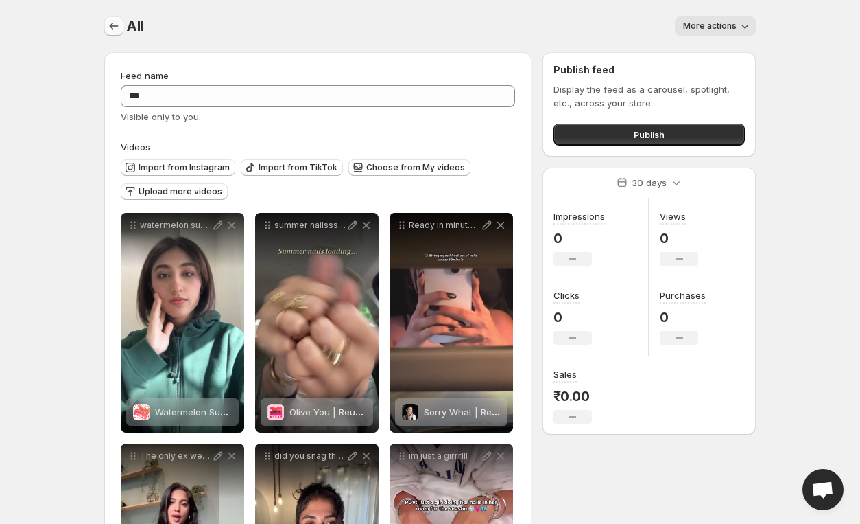
click at [115, 28] on icon "Settings" at bounding box center [114, 26] width 14 height 14
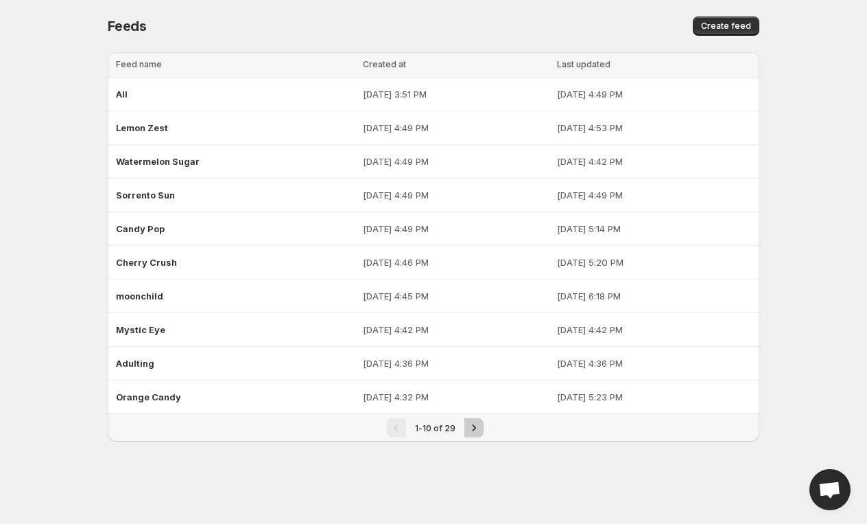
click at [481, 425] on button "Next" at bounding box center [474, 427] width 19 height 19
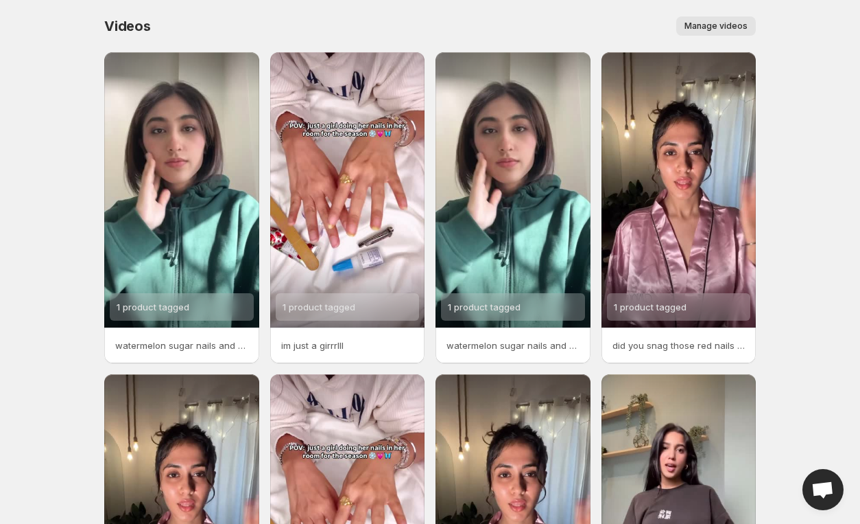
click at [727, 30] on span "Manage videos" at bounding box center [716, 26] width 63 height 11
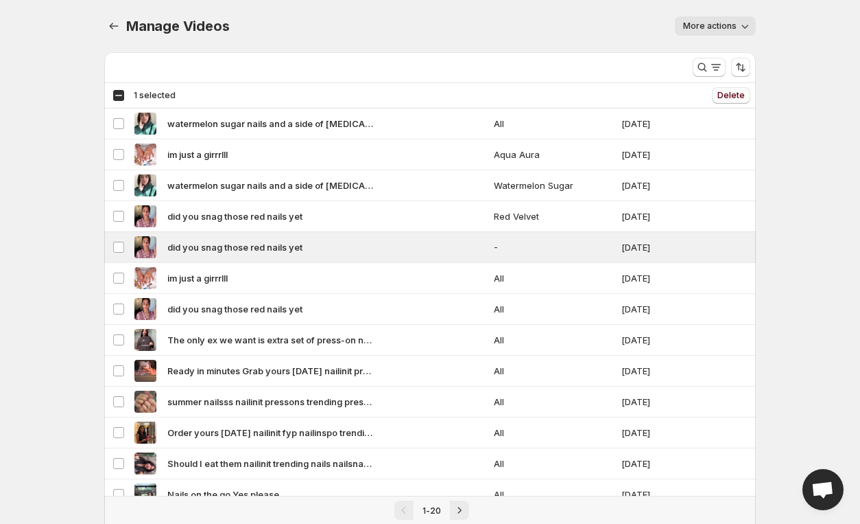
click at [736, 91] on span "Delete" at bounding box center [731, 95] width 27 height 11
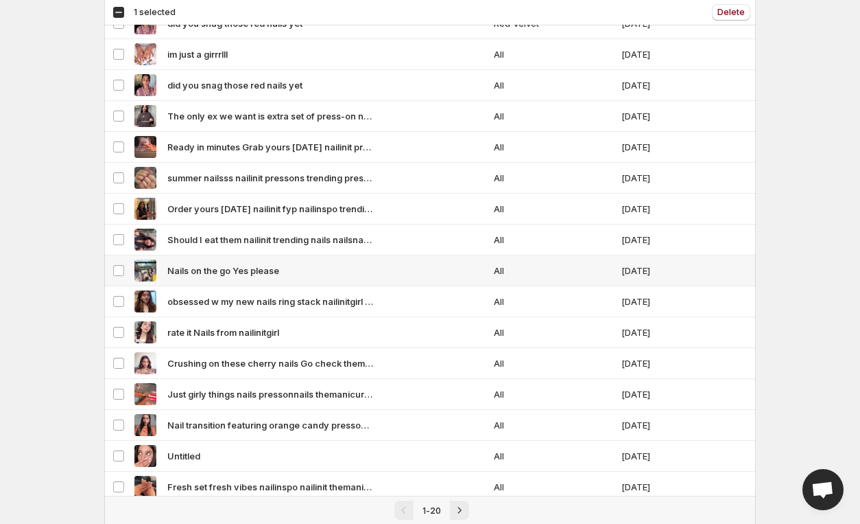
scroll to position [257, 0]
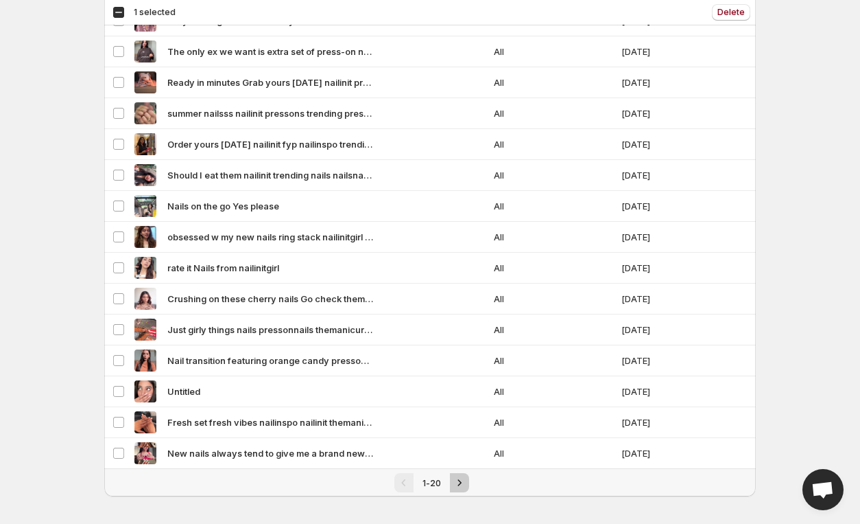
click at [461, 475] on icon "Next" at bounding box center [460, 482] width 14 height 14
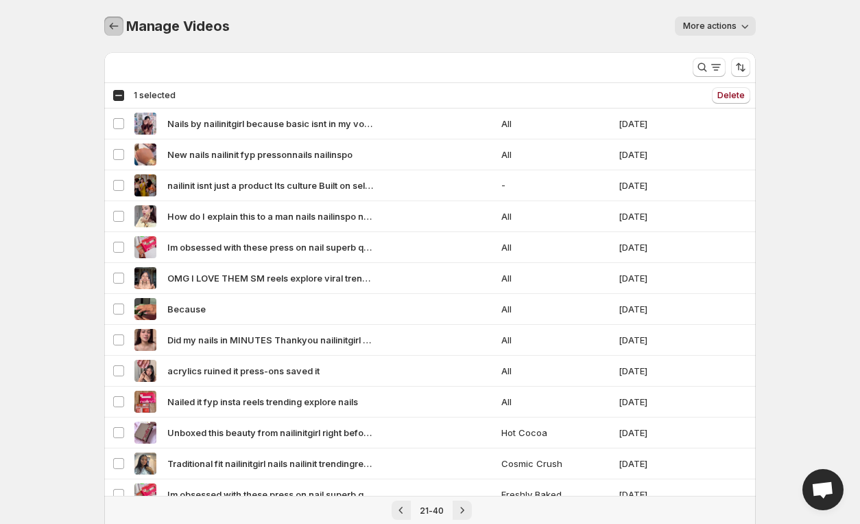
click at [117, 17] on button "Manage Videos" at bounding box center [113, 25] width 19 height 19
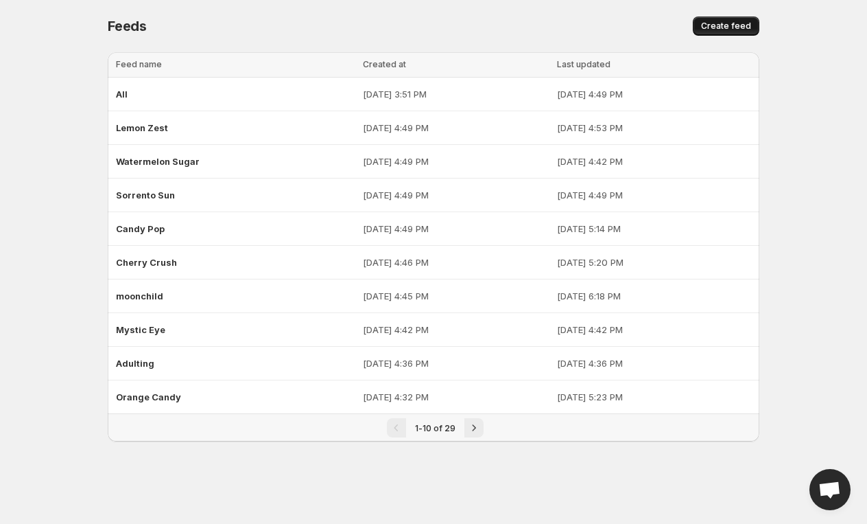
click at [725, 27] on span "Create feed" at bounding box center [726, 26] width 50 height 11
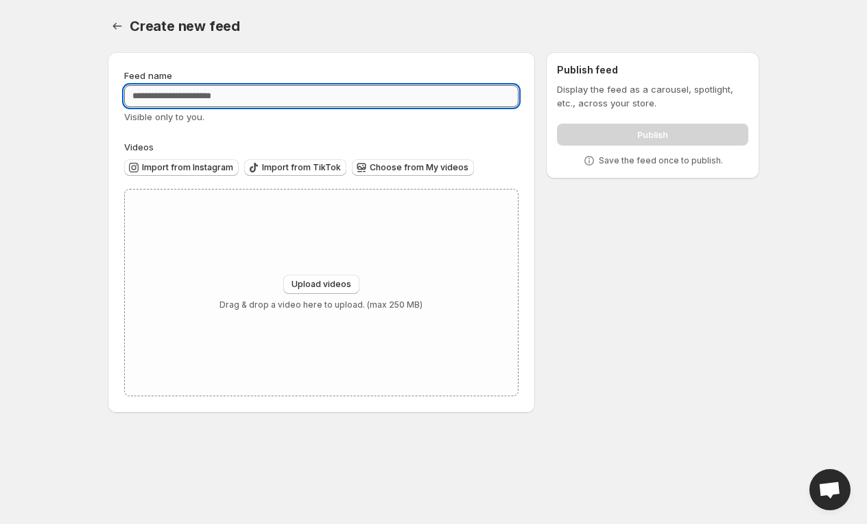
click at [419, 103] on input "Feed name" at bounding box center [321, 96] width 395 height 22
type input "******"
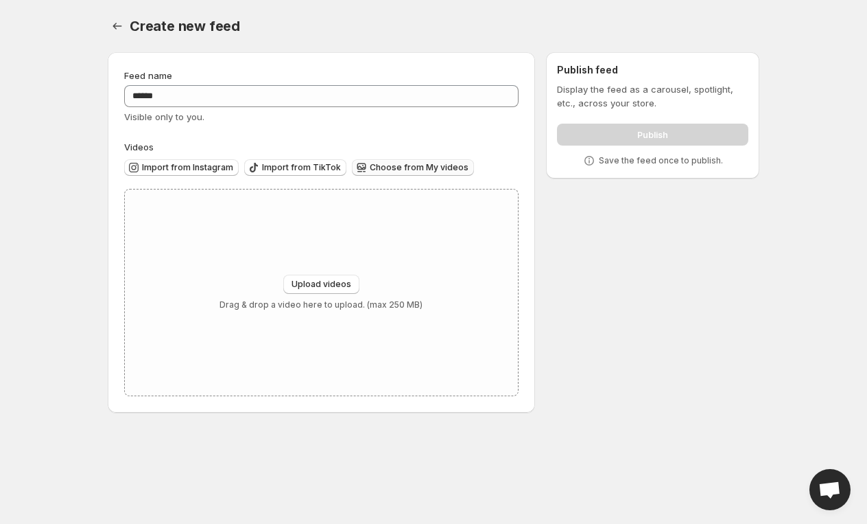
click at [413, 162] on button "Choose from My videos" at bounding box center [413, 167] width 122 height 16
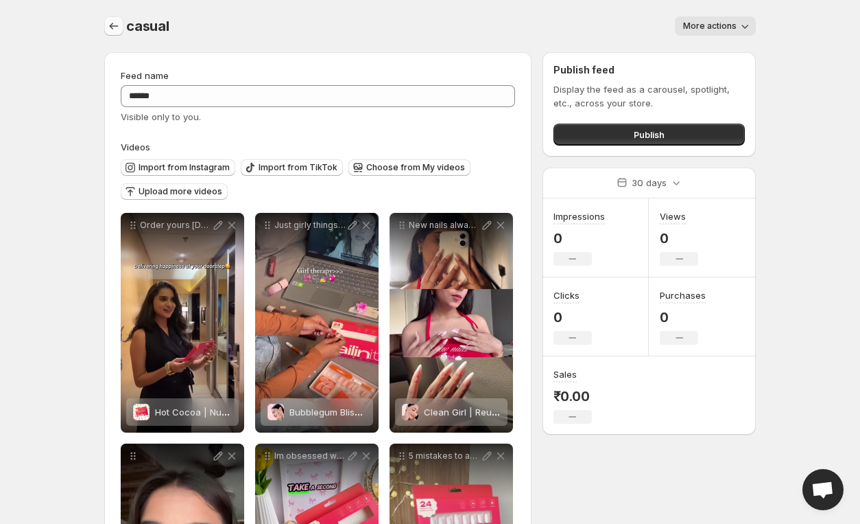
click at [119, 26] on icon "Settings" at bounding box center [114, 26] width 14 height 14
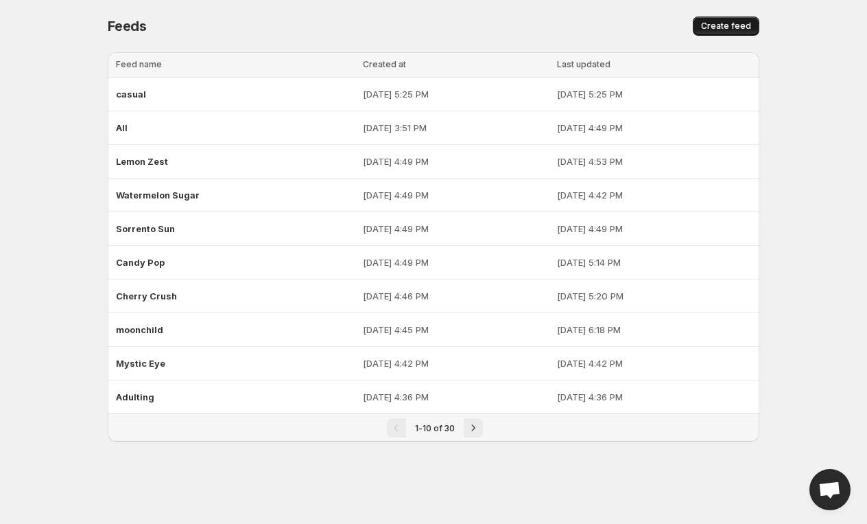
click at [704, 21] on button "Create feed" at bounding box center [726, 25] width 67 height 19
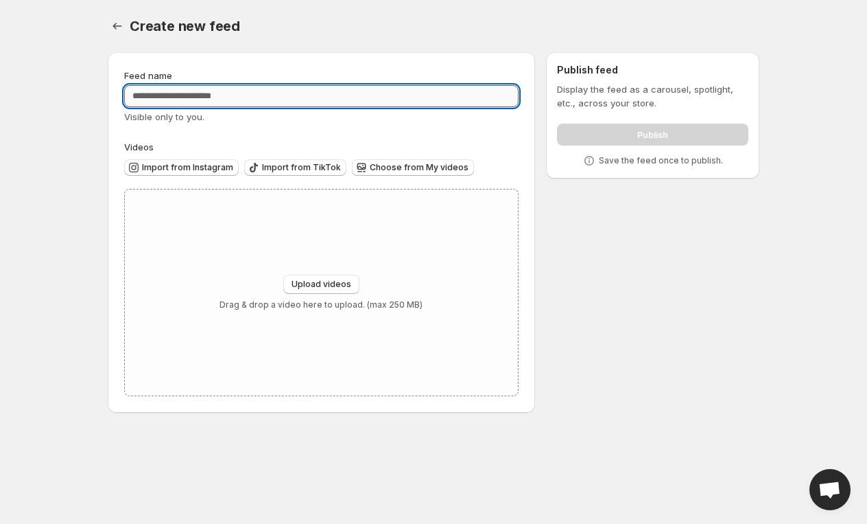
click at [422, 100] on input "Feed name" at bounding box center [321, 96] width 395 height 22
type input "******"
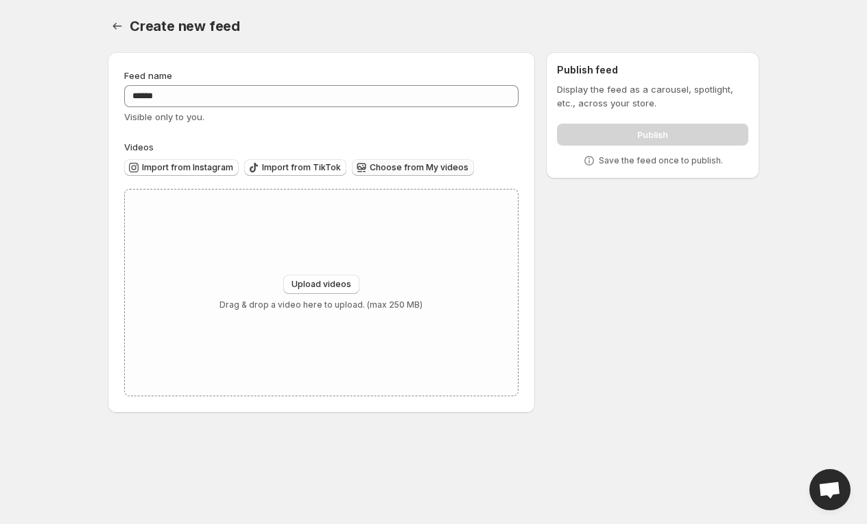
click at [387, 169] on span "Choose from My videos" at bounding box center [419, 167] width 99 height 11
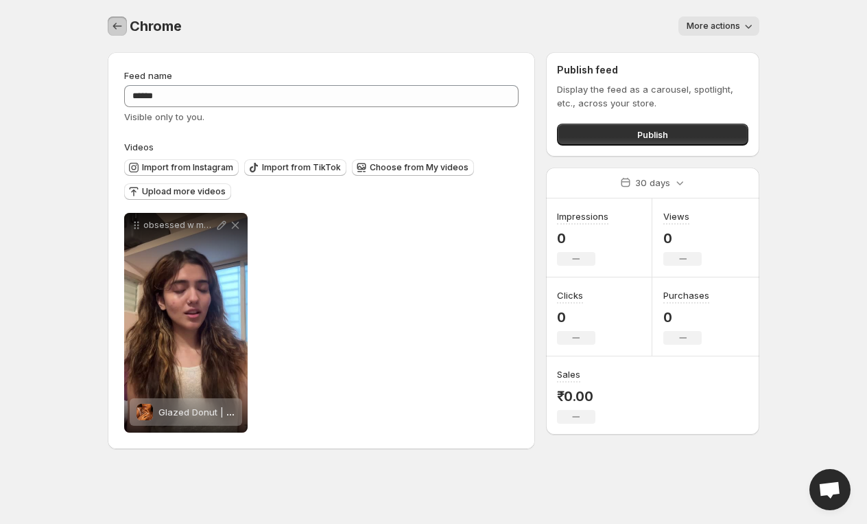
click at [117, 35] on button "Settings" at bounding box center [117, 25] width 19 height 19
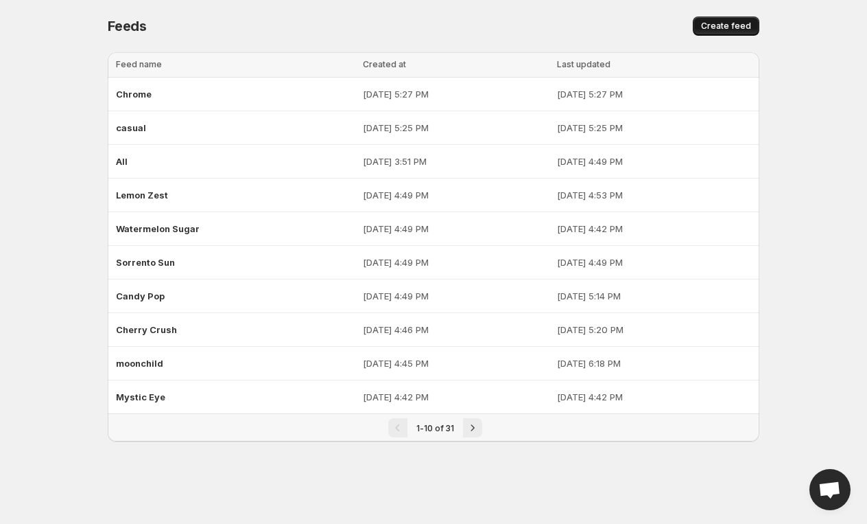
click at [725, 25] on span "Create feed" at bounding box center [726, 26] width 50 height 11
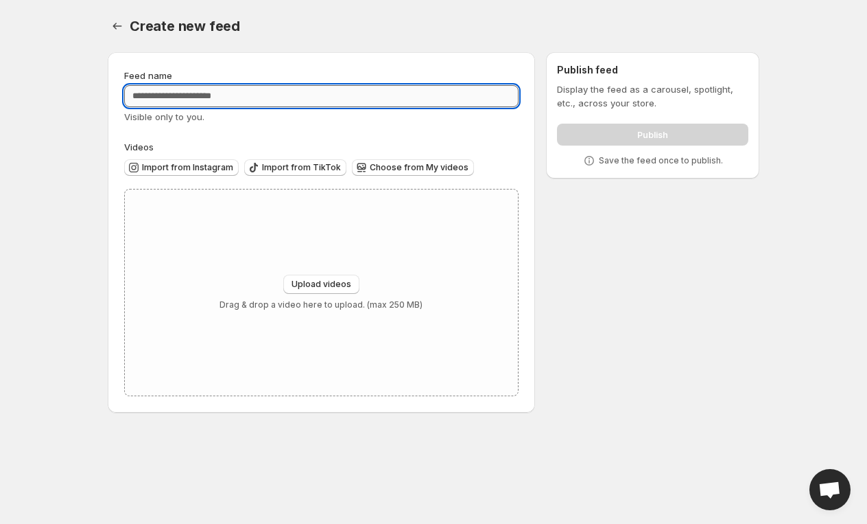
click at [424, 101] on input "Feed name" at bounding box center [321, 96] width 395 height 22
type input "******"
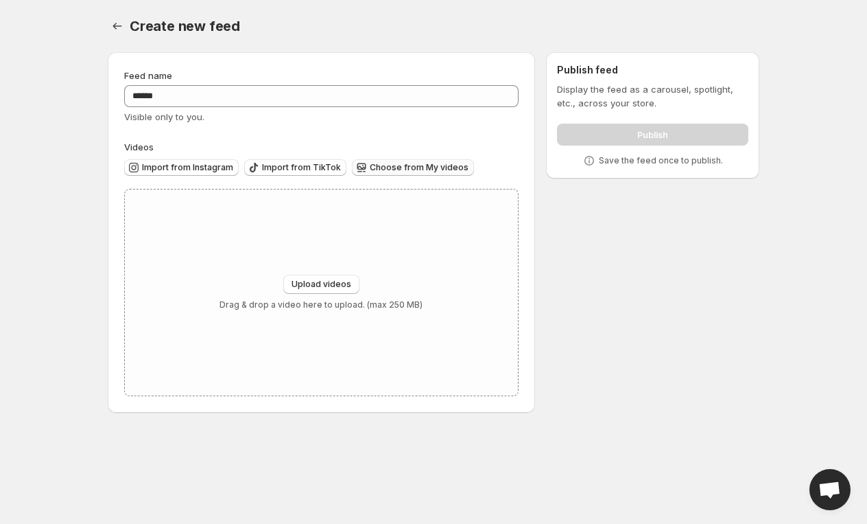
click at [421, 168] on span "Choose from My videos" at bounding box center [419, 167] width 99 height 11
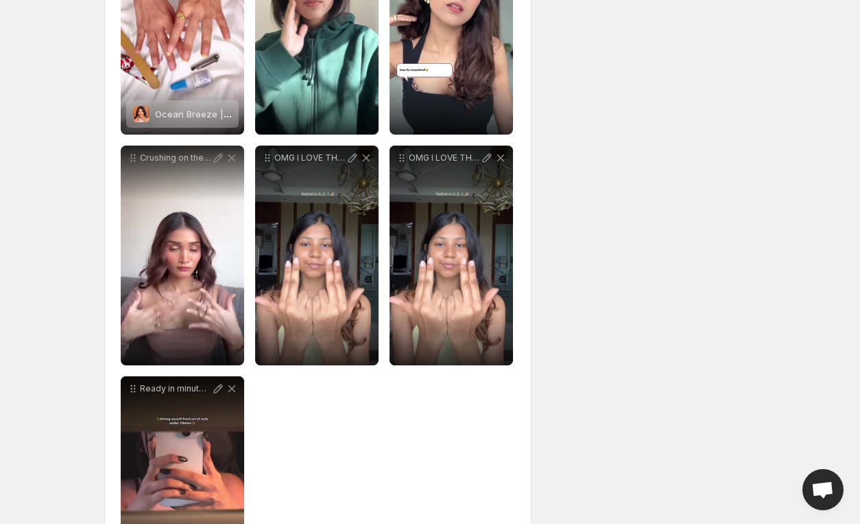
scroll to position [299, 0]
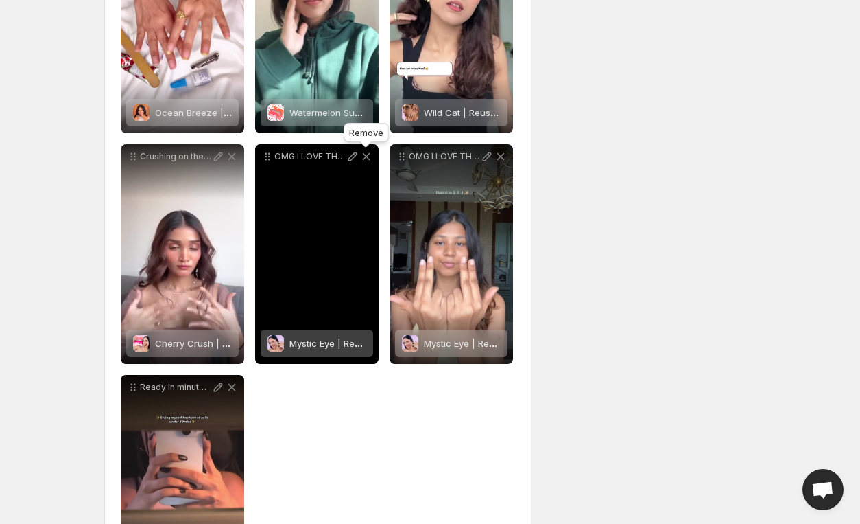
click at [366, 153] on icon at bounding box center [367, 157] width 14 height 14
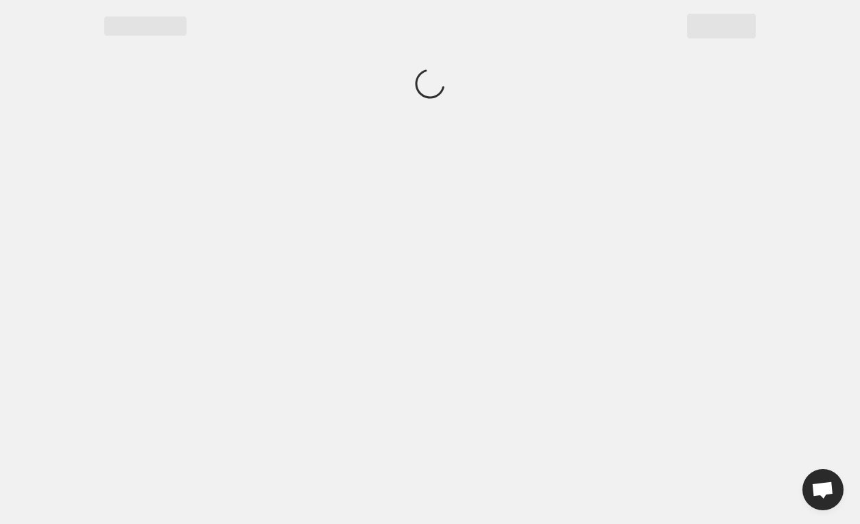
scroll to position [0, 0]
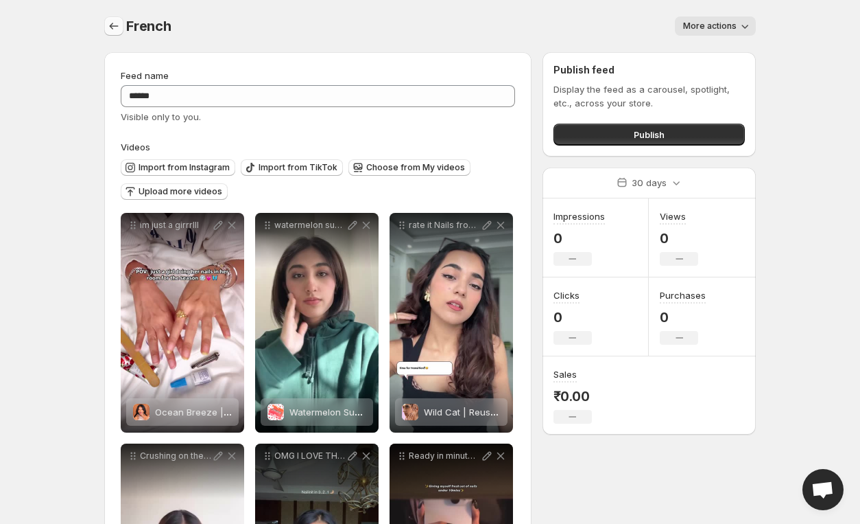
click at [113, 26] on icon "Settings" at bounding box center [114, 26] width 9 height 7
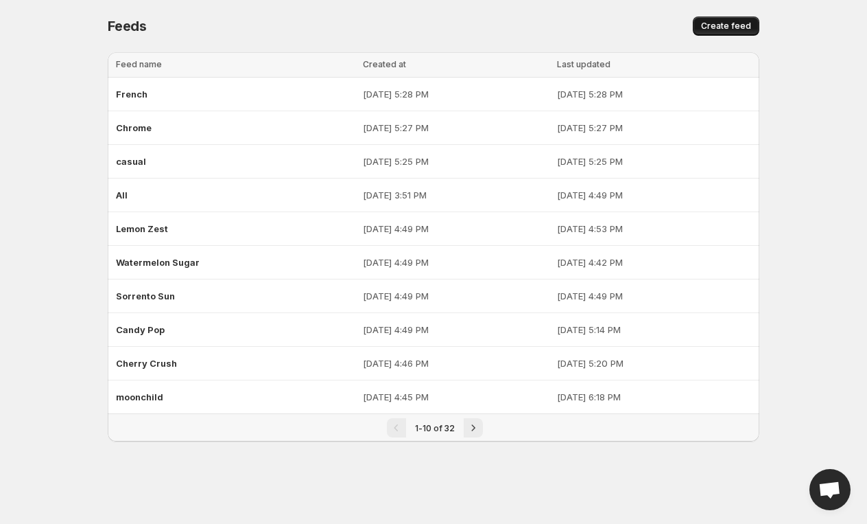
click at [738, 35] on button "Create feed" at bounding box center [726, 25] width 67 height 19
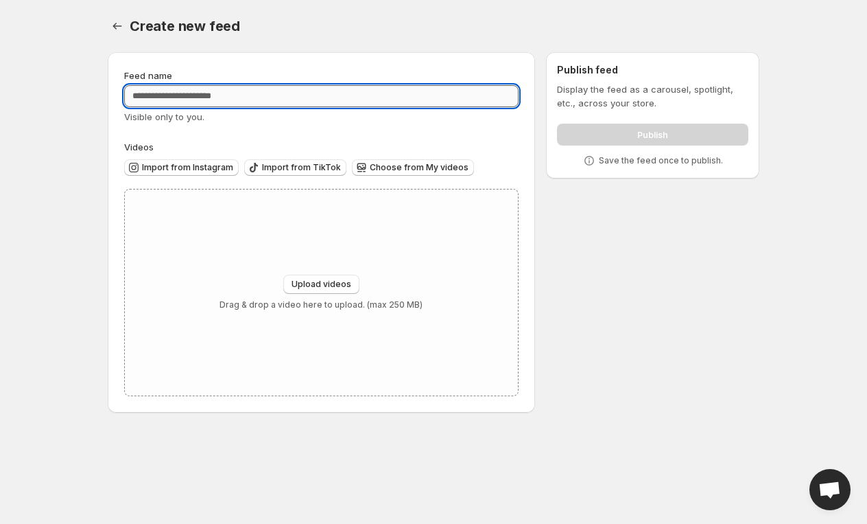
click at [501, 97] on input "Feed name" at bounding box center [321, 96] width 395 height 22
type input "******"
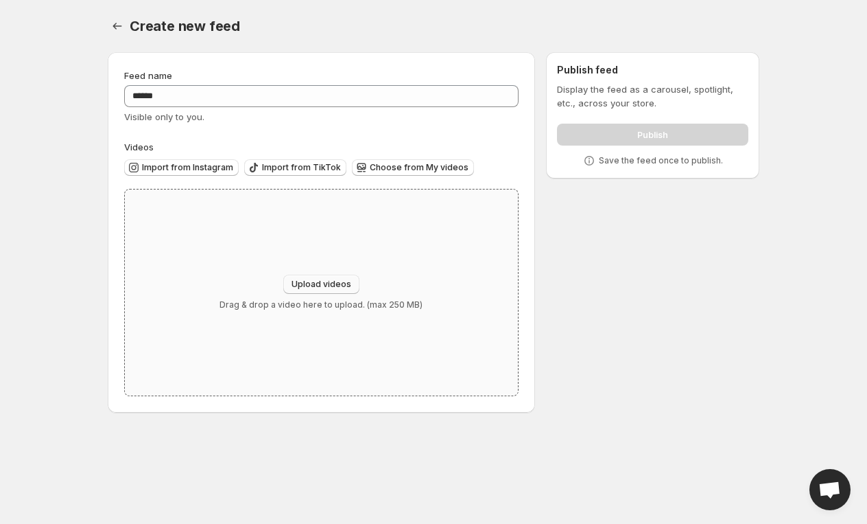
click at [344, 279] on span "Upload videos" at bounding box center [322, 284] width 60 height 11
click at [415, 161] on button "Choose from My videos" at bounding box center [413, 167] width 122 height 16
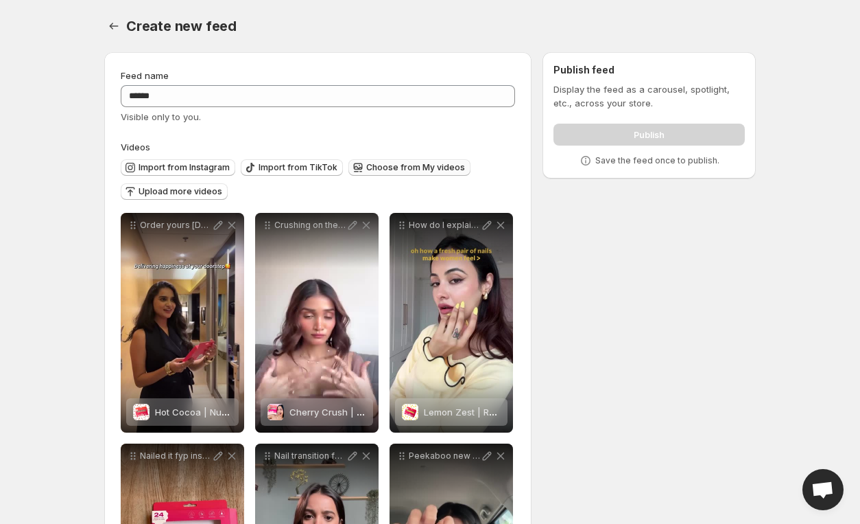
click at [416, 169] on span "Choose from My videos" at bounding box center [415, 167] width 99 height 11
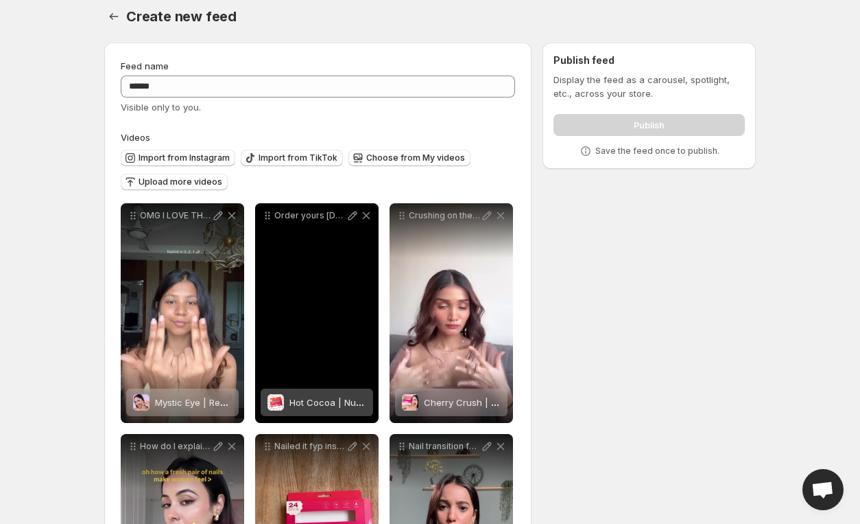
scroll to position [9, 0]
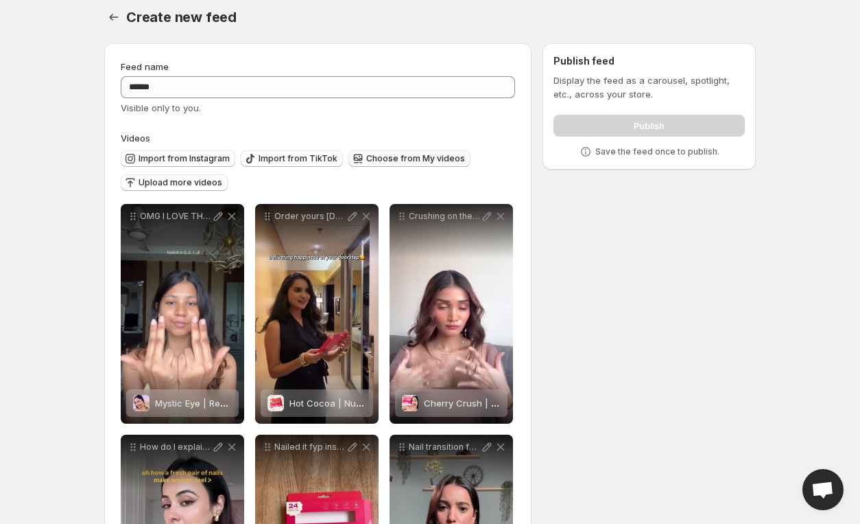
click at [413, 160] on span "Choose from My videos" at bounding box center [415, 158] width 99 height 11
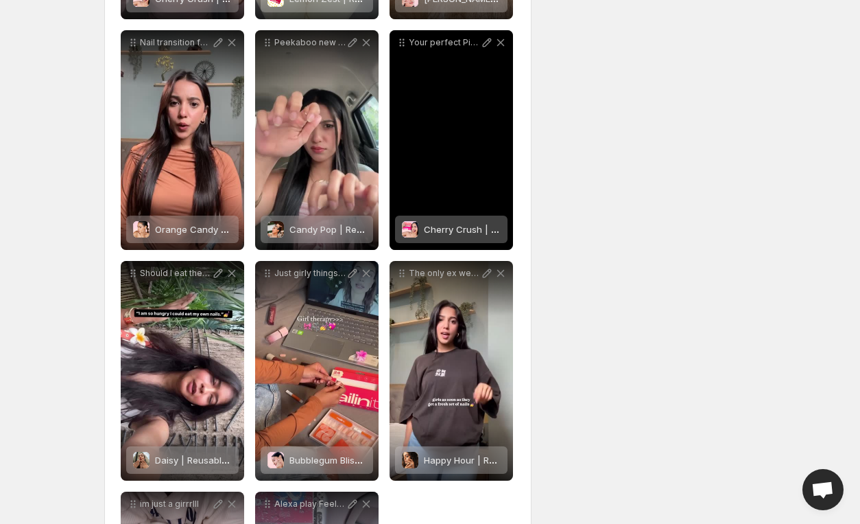
scroll to position [0, 0]
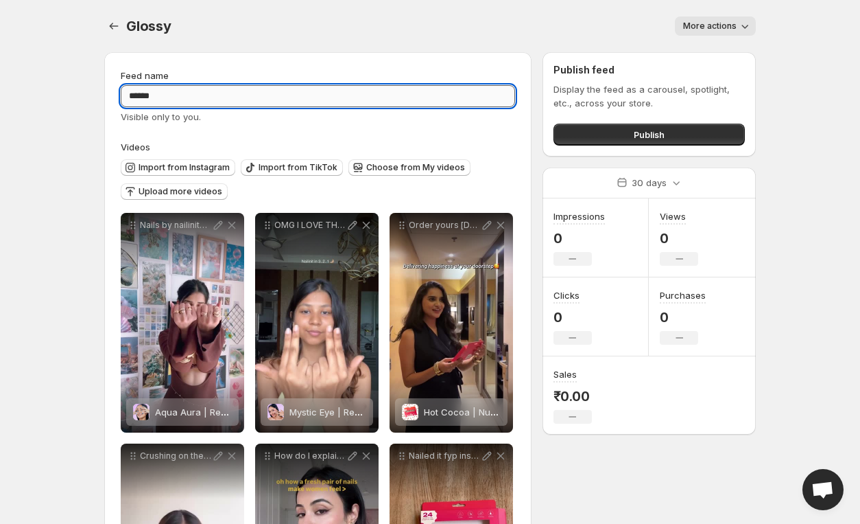
click at [225, 86] on input "******" at bounding box center [318, 96] width 395 height 22
type input "*"
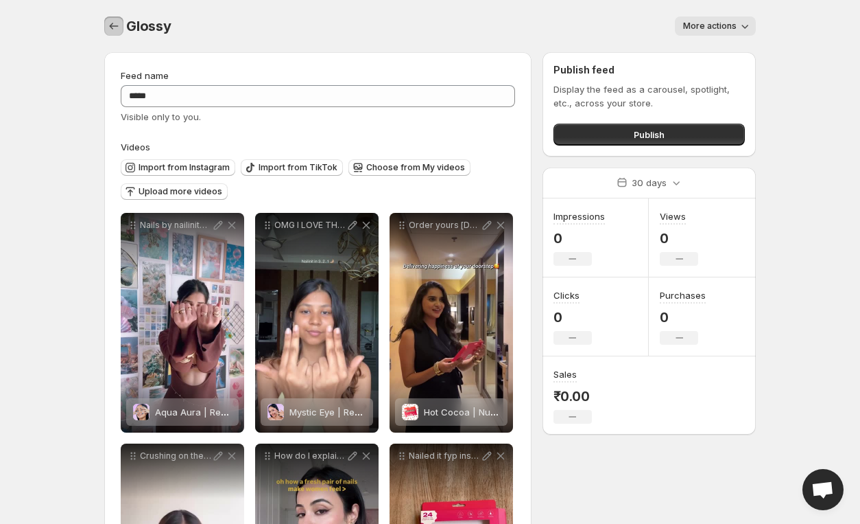
click at [113, 28] on icon "Settings" at bounding box center [114, 26] width 14 height 14
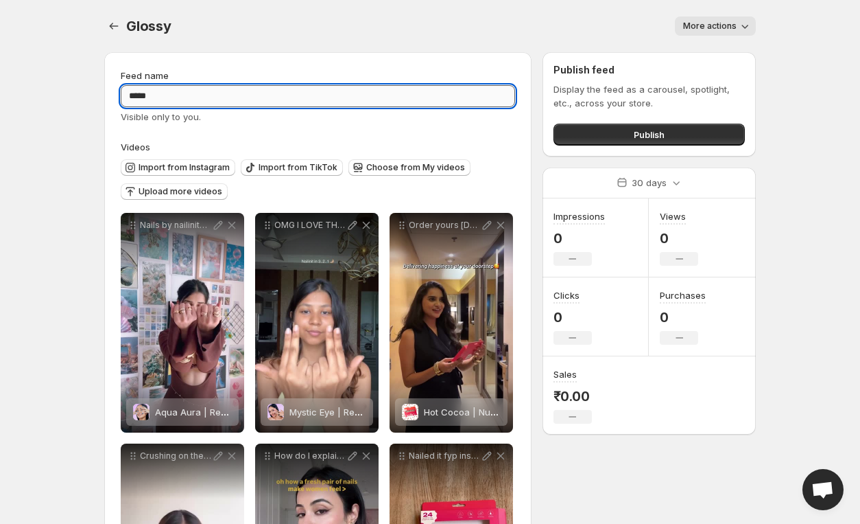
click at [281, 87] on input "*****" at bounding box center [318, 96] width 395 height 22
type input "*"
type input "******"
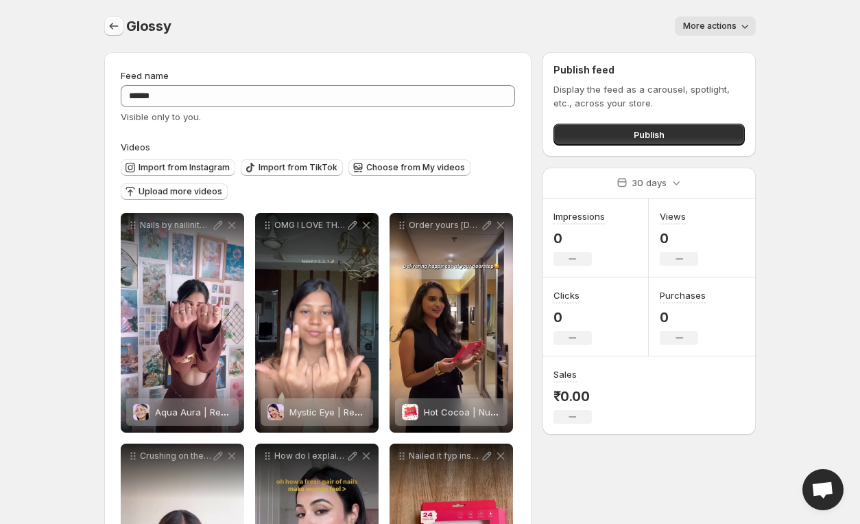
click at [121, 36] on div "Glossy. This page is ready Glossy More actions More actions More actions" at bounding box center [430, 26] width 652 height 52
click at [121, 32] on button "Settings" at bounding box center [113, 25] width 19 height 19
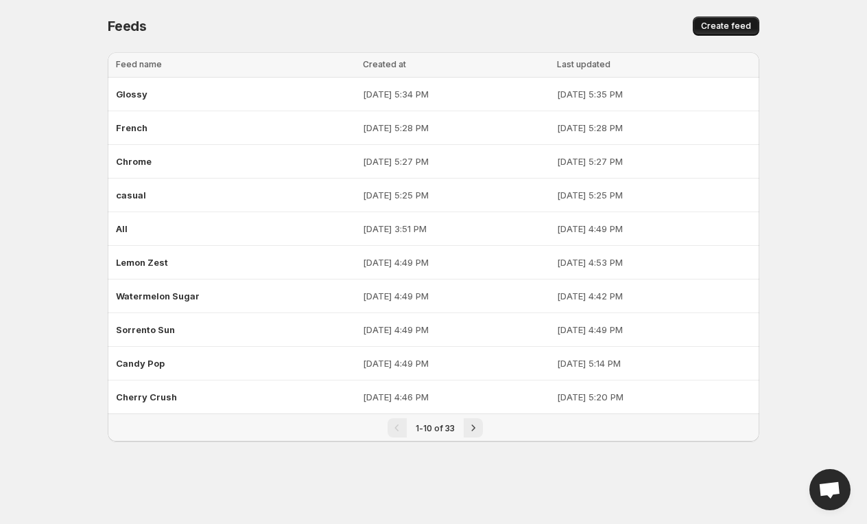
click at [731, 23] on span "Create feed" at bounding box center [726, 26] width 50 height 11
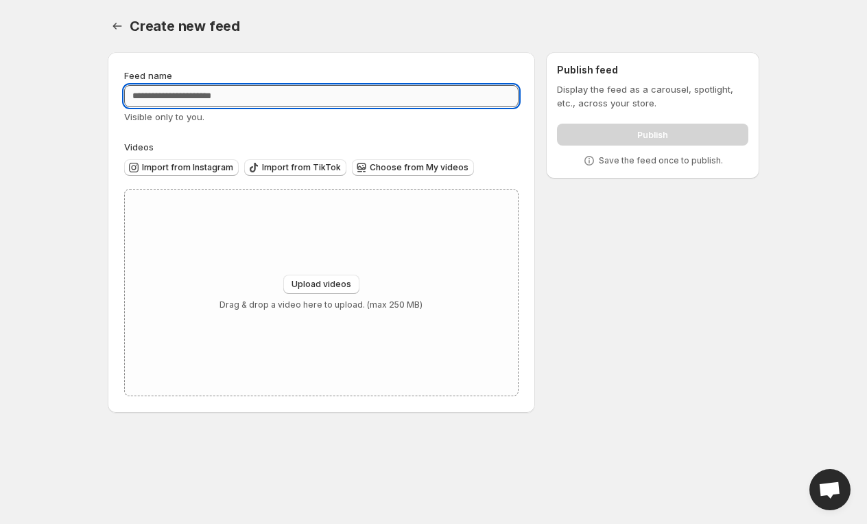
click at [331, 104] on input "Feed name" at bounding box center [321, 96] width 395 height 22
type input "*****"
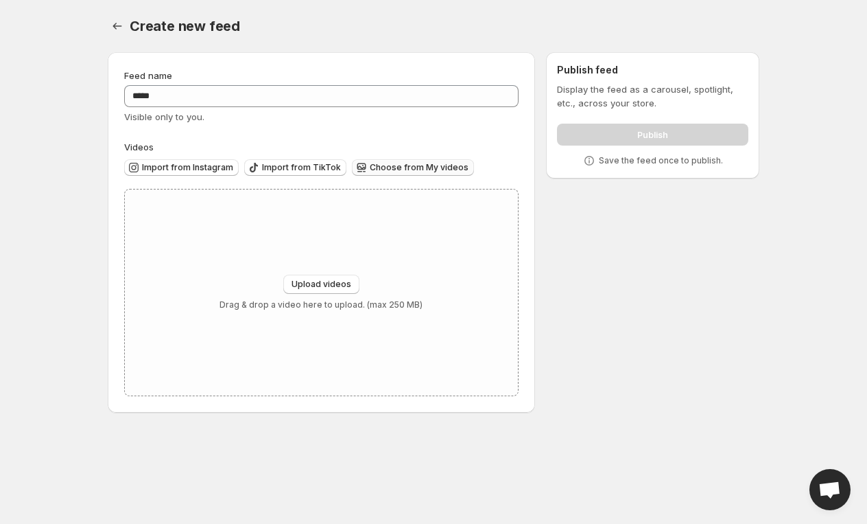
click at [419, 171] on span "Choose from My videos" at bounding box center [419, 167] width 99 height 11
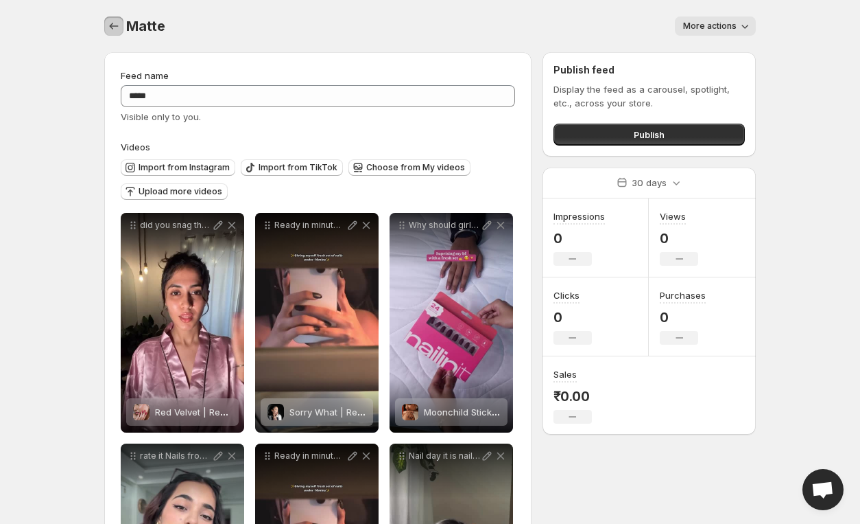
click at [115, 28] on icon "Settings" at bounding box center [114, 26] width 14 height 14
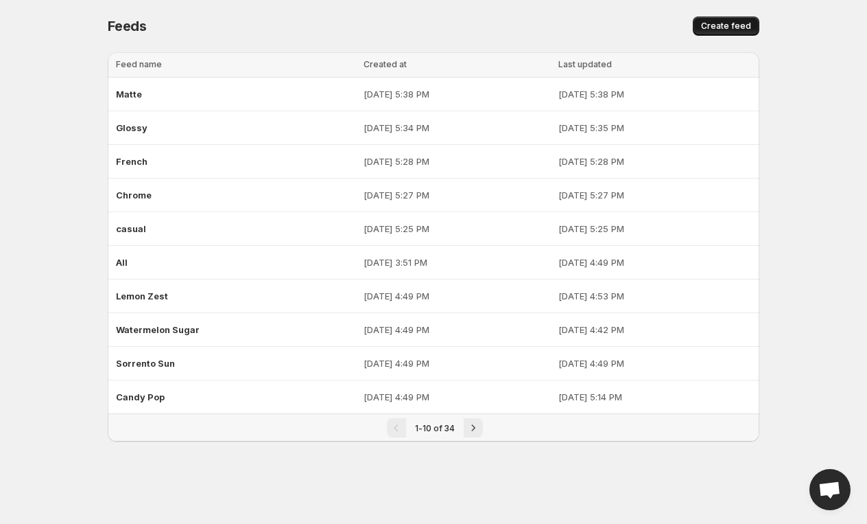
click at [734, 21] on span "Create feed" at bounding box center [726, 26] width 50 height 11
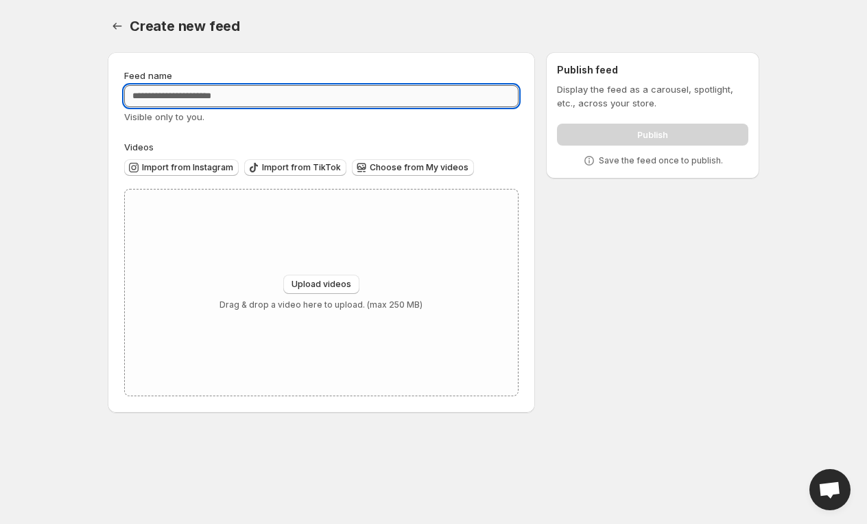
click at [363, 93] on input "Feed name" at bounding box center [321, 96] width 395 height 22
type input "*****"
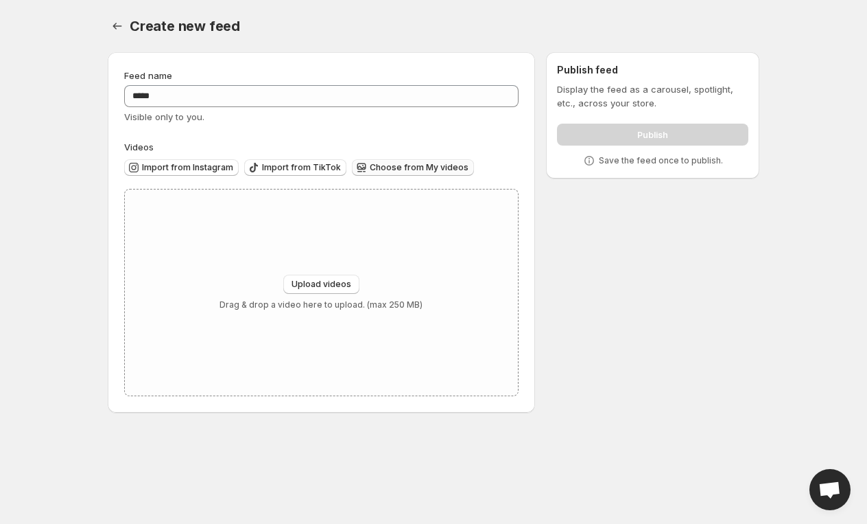
click at [414, 161] on button "Choose from My videos" at bounding box center [413, 167] width 122 height 16
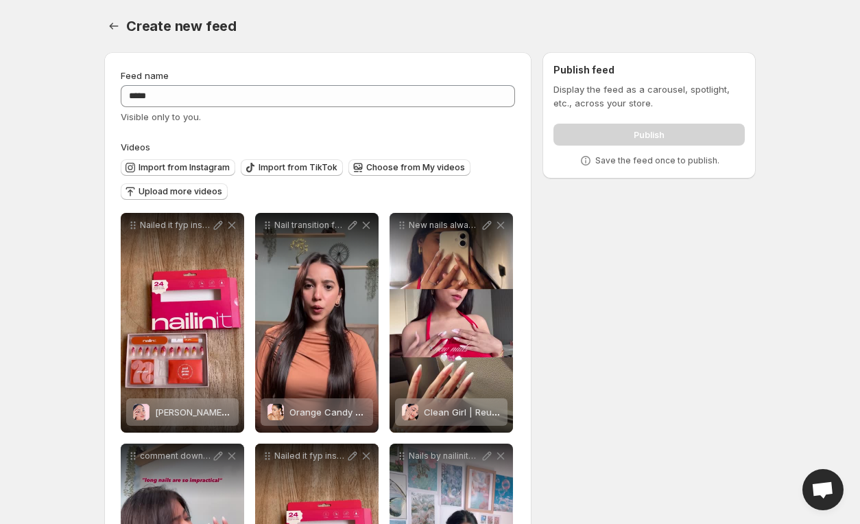
scroll to position [172, 0]
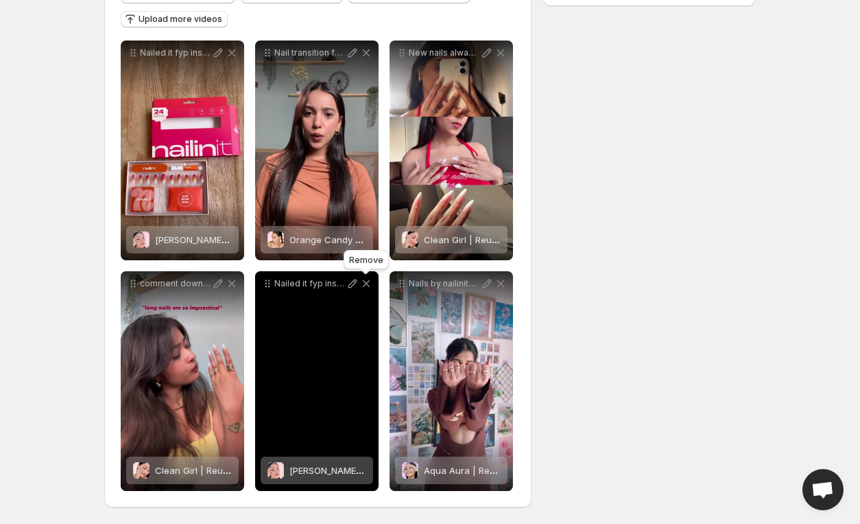
click at [367, 281] on icon at bounding box center [367, 284] width 14 height 14
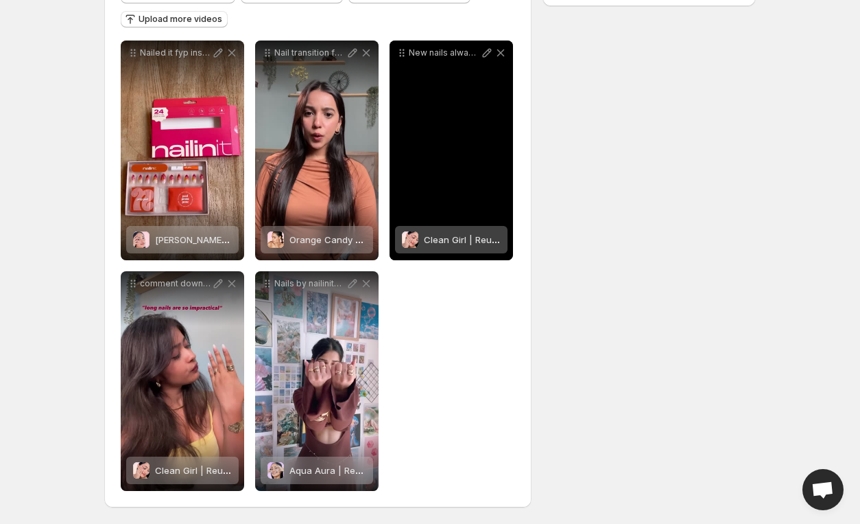
scroll to position [0, 0]
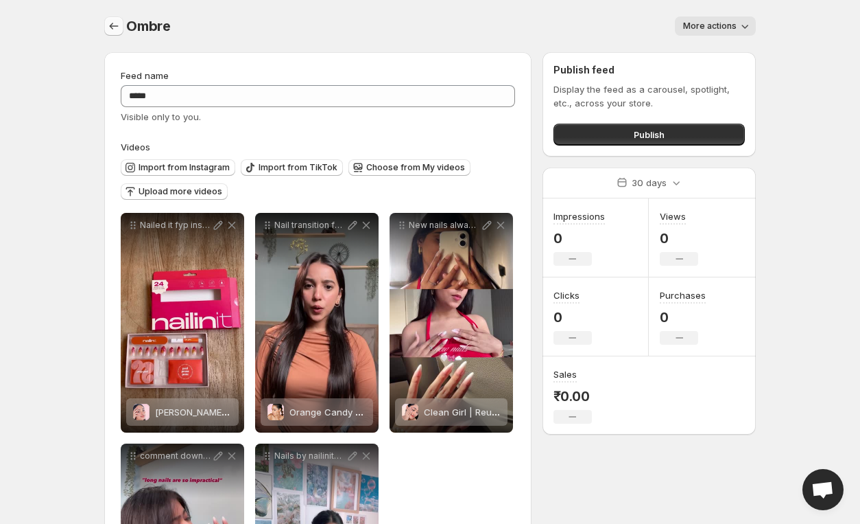
click at [109, 18] on button "Settings" at bounding box center [113, 25] width 19 height 19
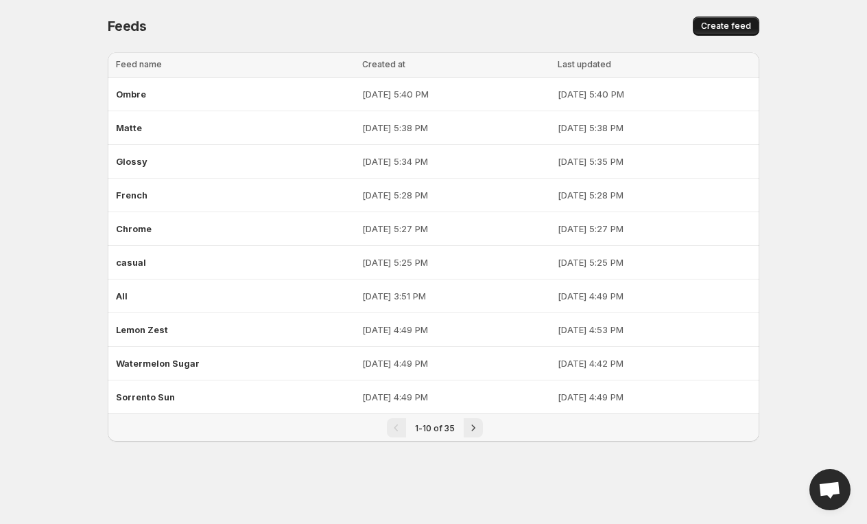
click at [736, 28] on span "Create feed" at bounding box center [726, 26] width 50 height 11
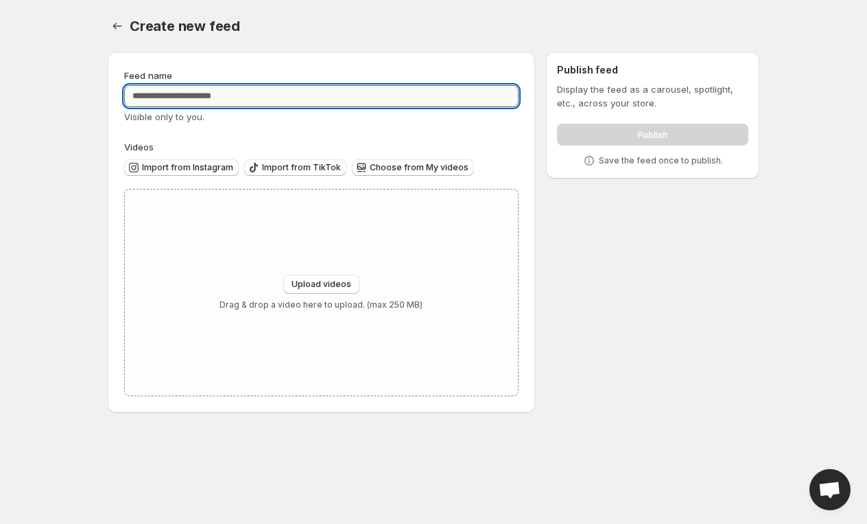
click at [267, 104] on input "Feed name" at bounding box center [321, 96] width 395 height 22
type input "**********"
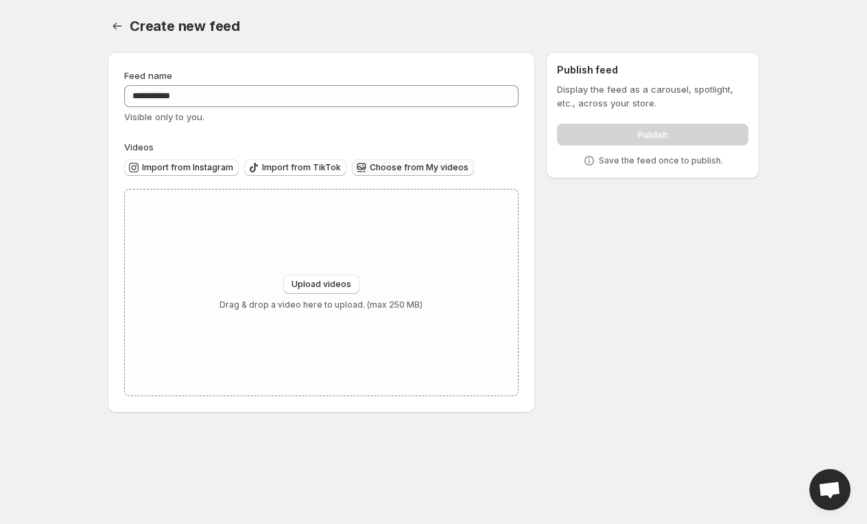
click at [425, 170] on span "Choose from My videos" at bounding box center [419, 167] width 99 height 11
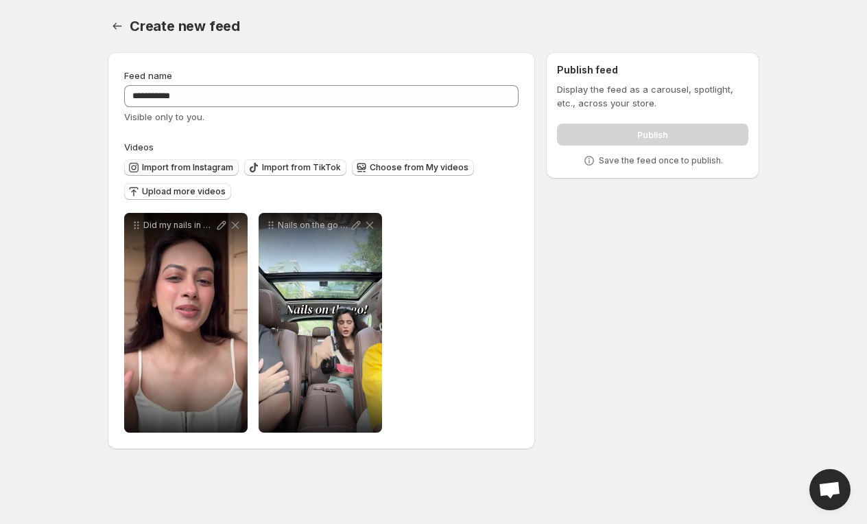
click at [206, 168] on span "Import from Instagram" at bounding box center [187, 167] width 91 height 11
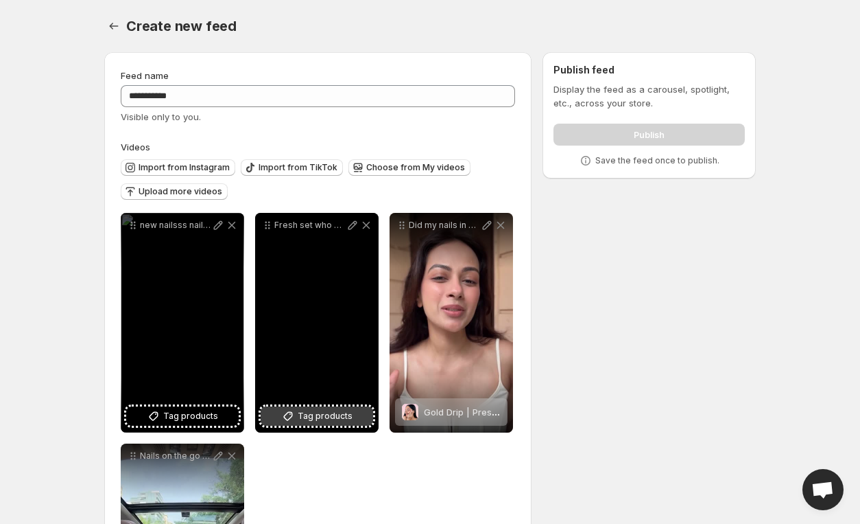
click at [338, 414] on span "Tag products" at bounding box center [325, 416] width 55 height 14
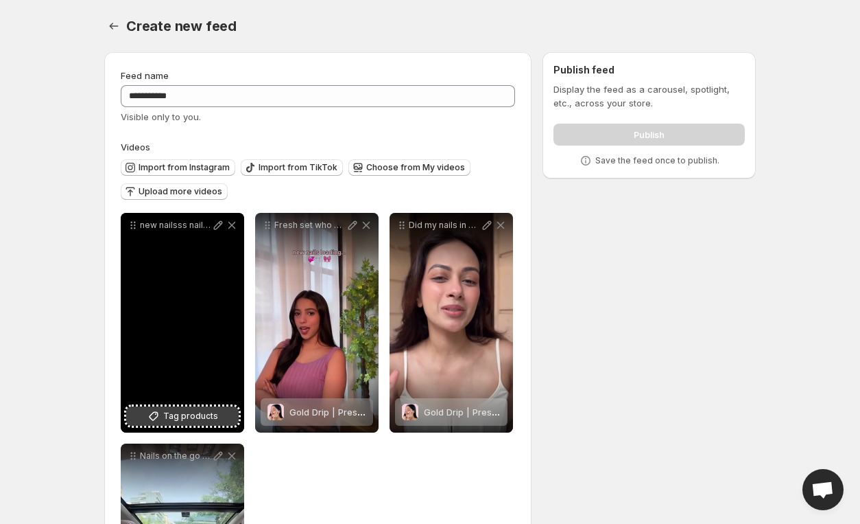
click at [200, 411] on span "Tag products" at bounding box center [190, 416] width 55 height 14
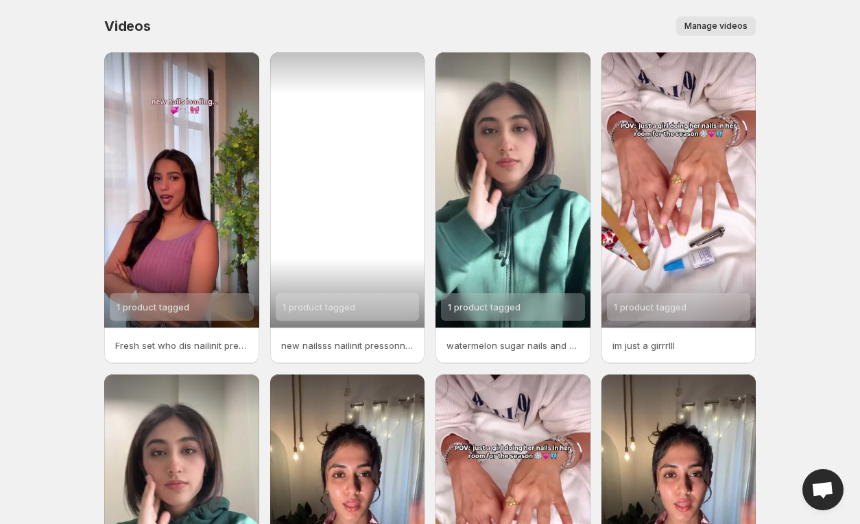
click at [386, 106] on div "1 product tagged" at bounding box center [347, 189] width 155 height 275
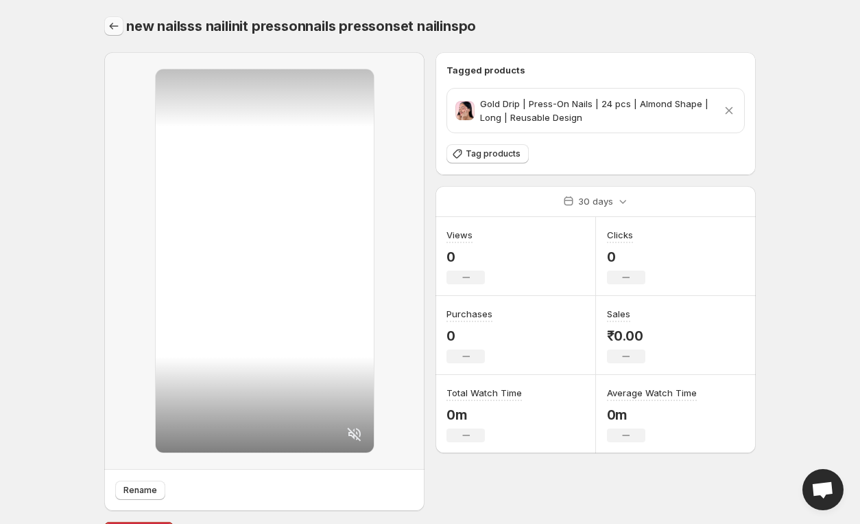
click at [117, 21] on icon "Settings" at bounding box center [114, 26] width 14 height 14
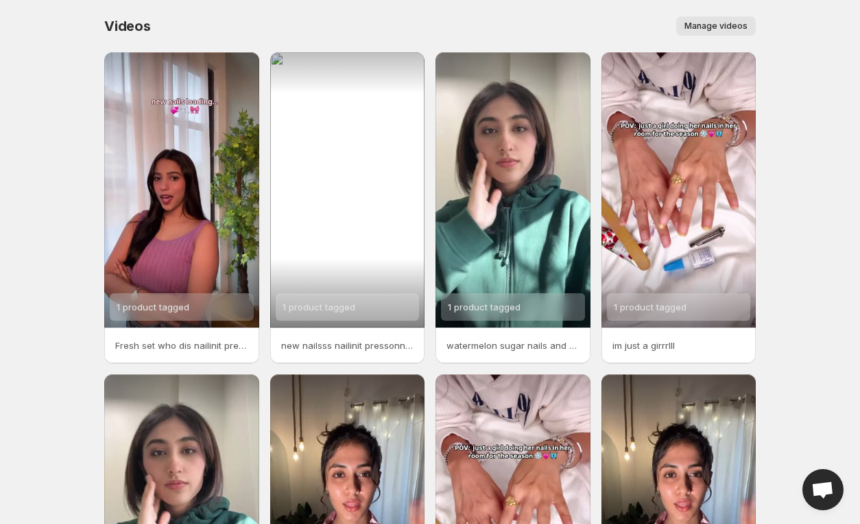
click at [732, 25] on span "Manage videos" at bounding box center [716, 26] width 63 height 11
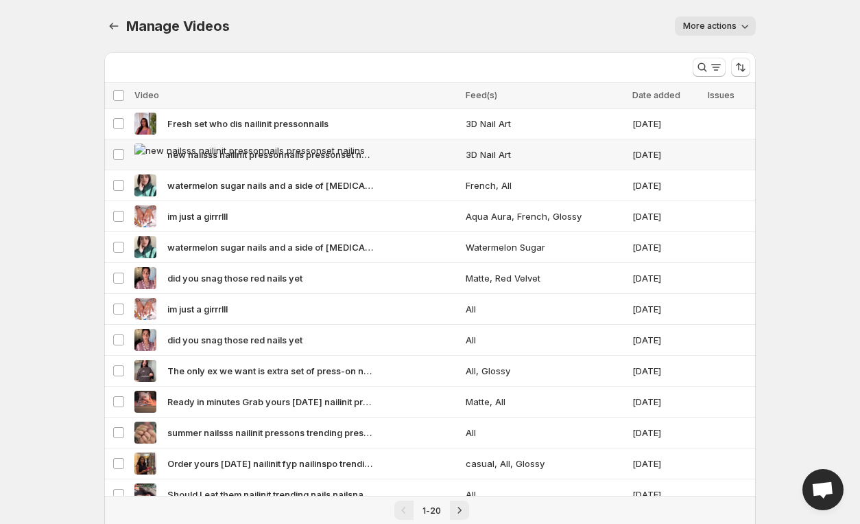
click at [114, 146] on td "Select video" at bounding box center [117, 154] width 26 height 31
click at [729, 95] on span "Delete" at bounding box center [731, 95] width 27 height 11
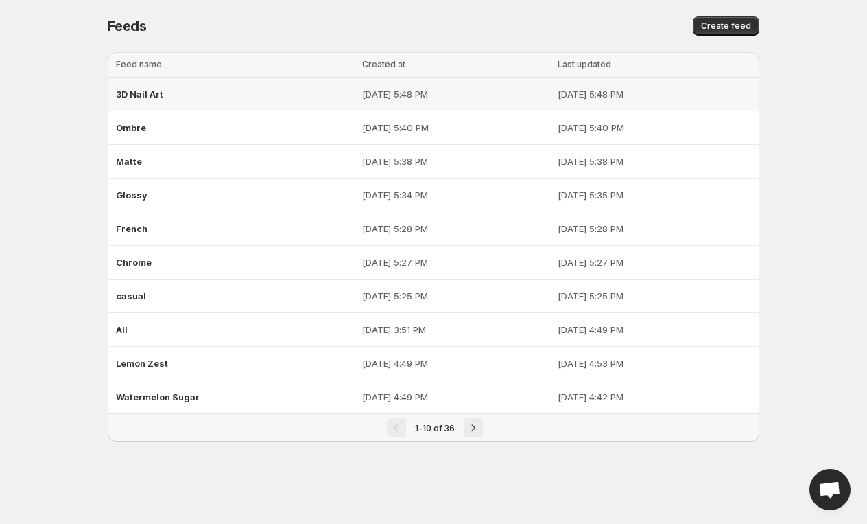
click at [162, 104] on div "3D Nail Art" at bounding box center [235, 94] width 238 height 25
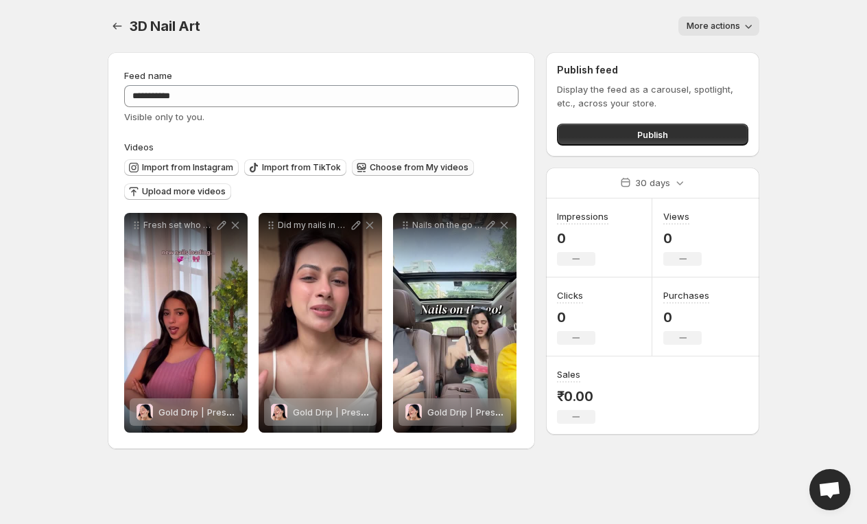
click at [414, 162] on button "Choose from My videos" at bounding box center [413, 167] width 122 height 16
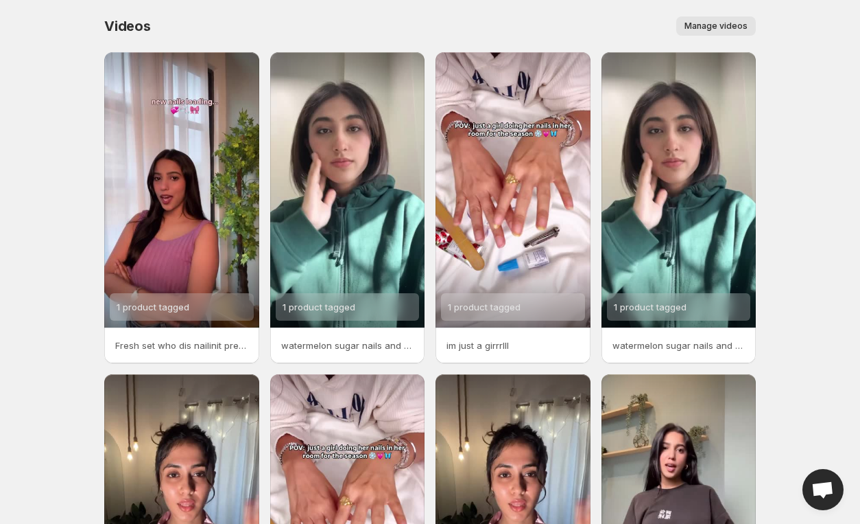
click at [714, 17] on button "Manage videos" at bounding box center [717, 25] width 80 height 19
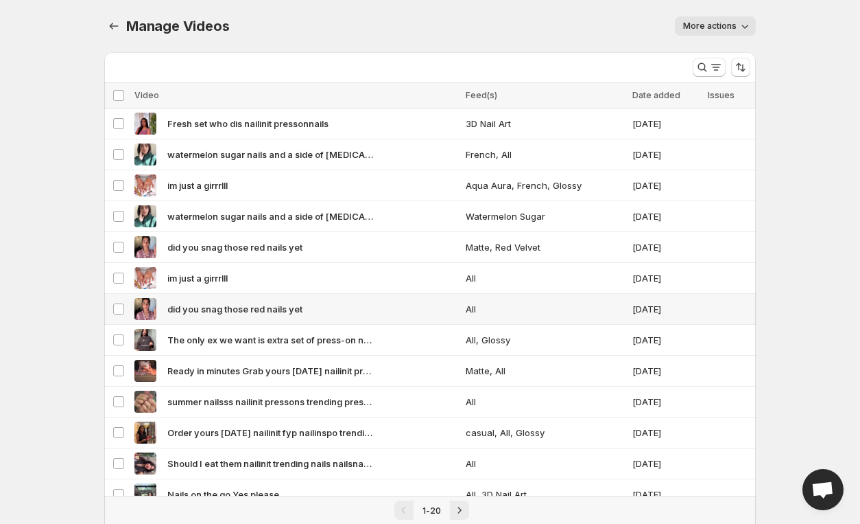
click at [125, 303] on td "Select video" at bounding box center [117, 309] width 26 height 31
click at [733, 92] on span "Delete" at bounding box center [731, 95] width 27 height 11
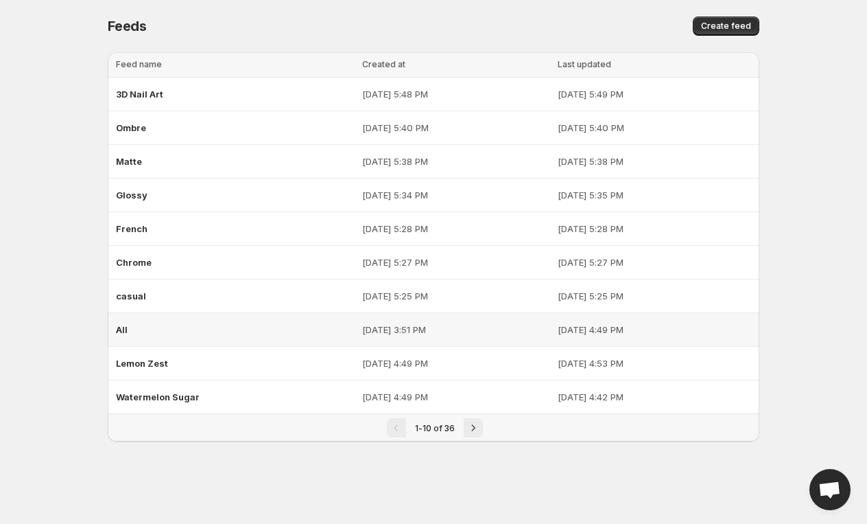
click at [165, 313] on td "All" at bounding box center [233, 330] width 250 height 34
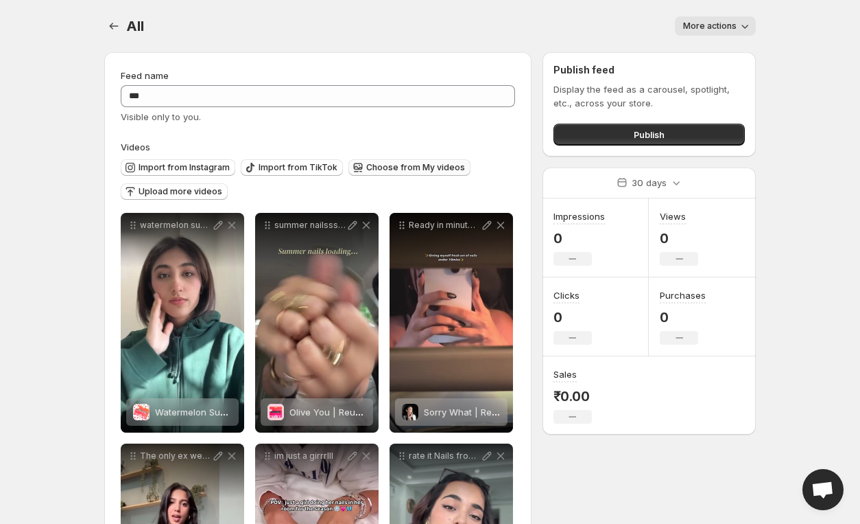
click at [379, 167] on span "Choose from My videos" at bounding box center [415, 167] width 99 height 11
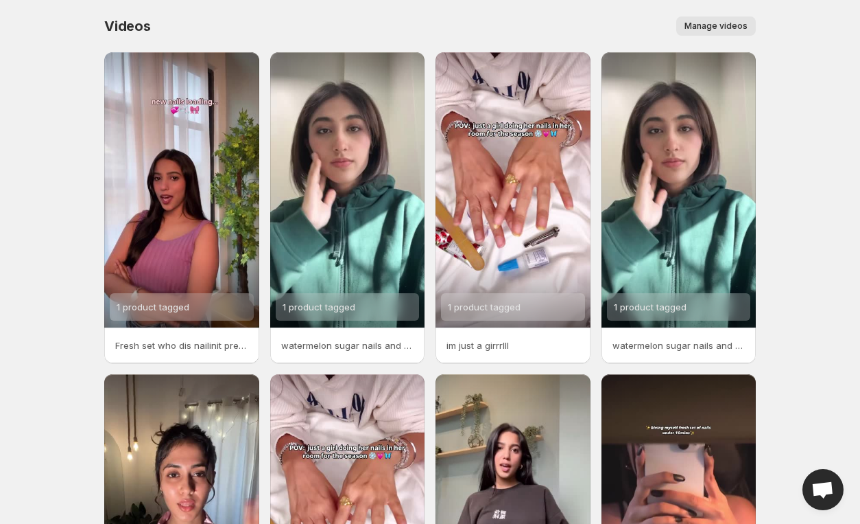
click at [713, 22] on span "Manage videos" at bounding box center [716, 26] width 63 height 11
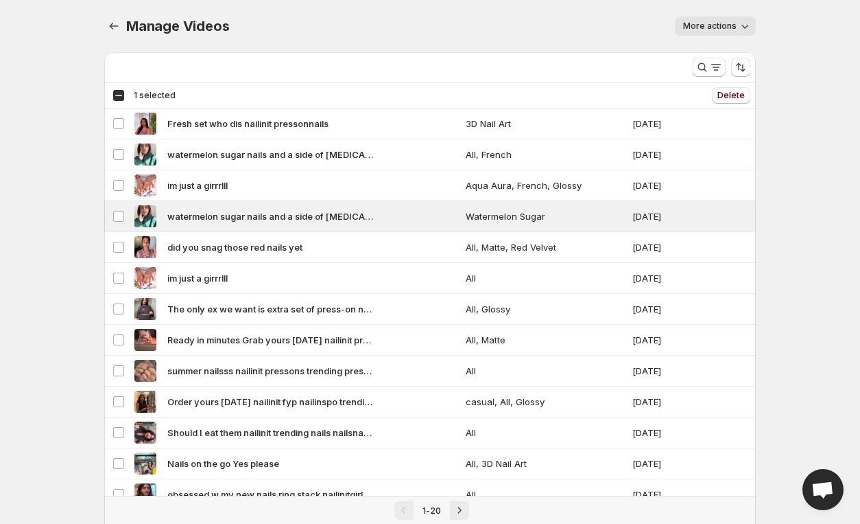
click at [740, 93] on span "Delete" at bounding box center [731, 95] width 27 height 11
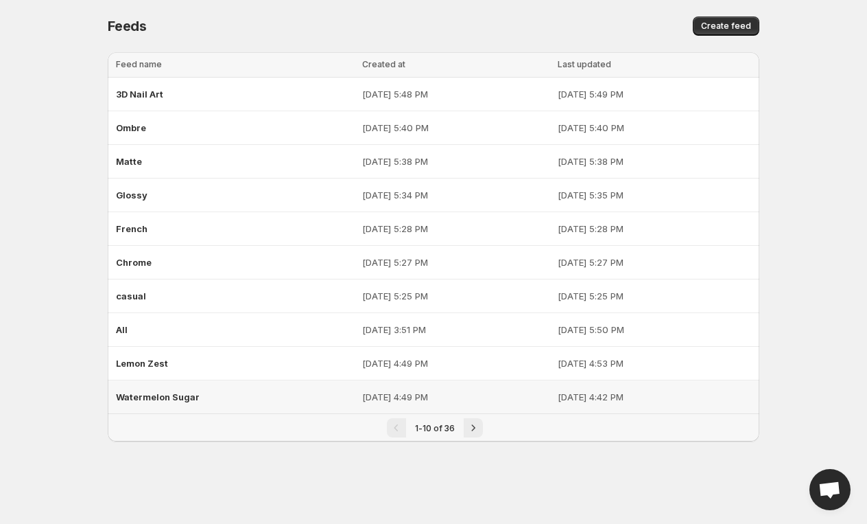
click at [222, 391] on div "Watermelon Sugar" at bounding box center [235, 396] width 238 height 25
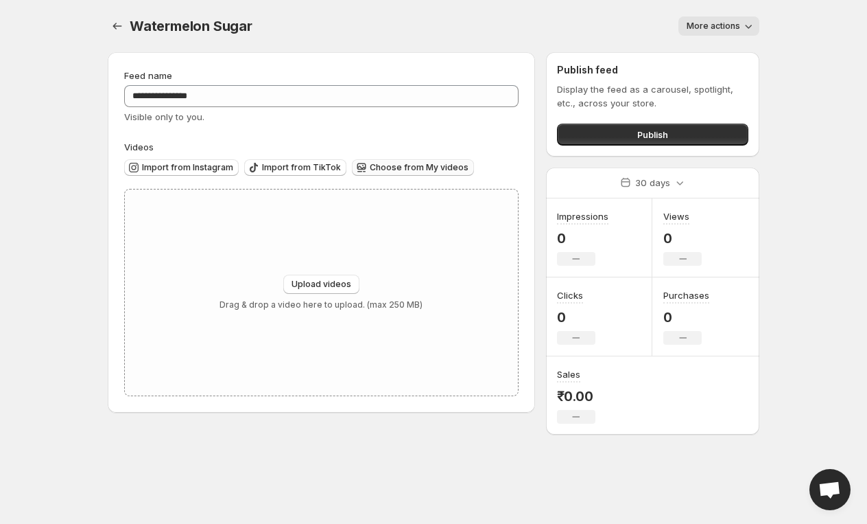
click at [436, 163] on span "Choose from My videos" at bounding box center [419, 167] width 99 height 11
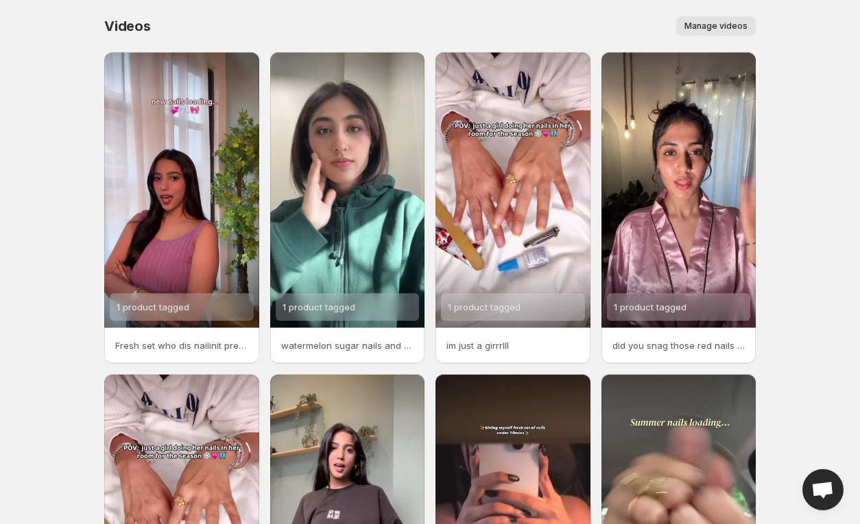
click at [713, 27] on span "Manage videos" at bounding box center [716, 26] width 63 height 11
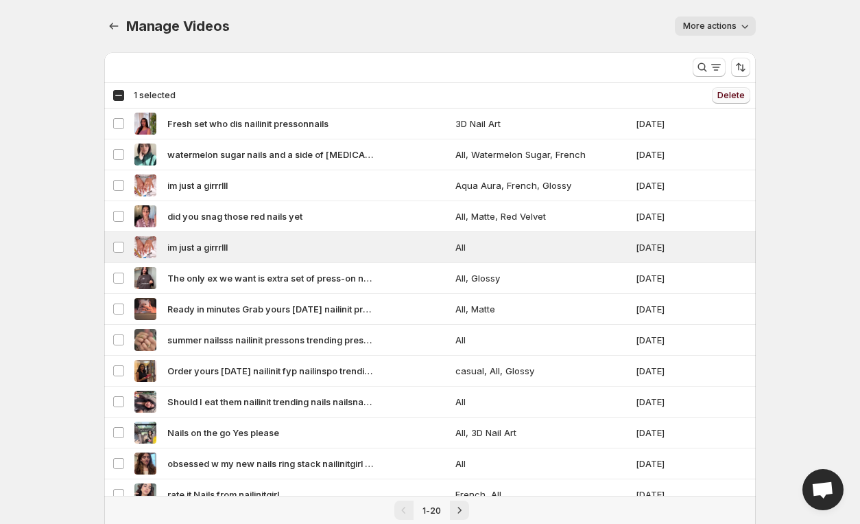
click at [737, 93] on span "Delete" at bounding box center [731, 95] width 27 height 11
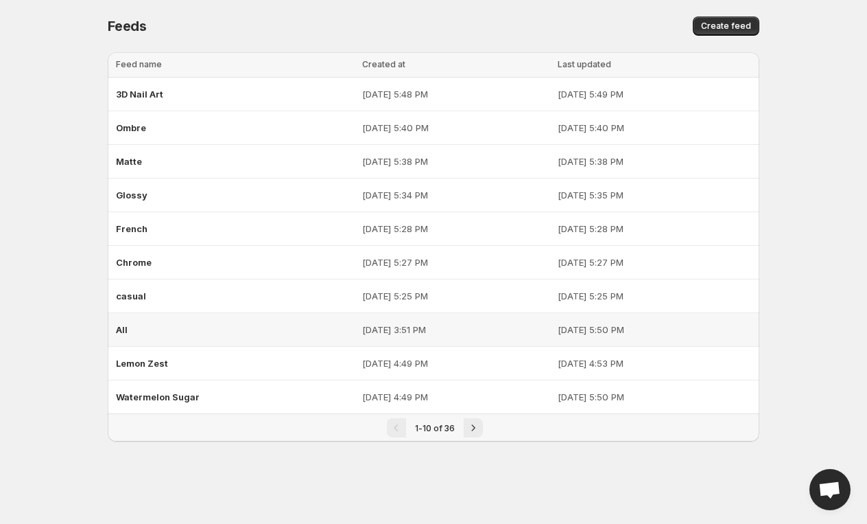
click at [179, 313] on td "All" at bounding box center [233, 330] width 250 height 34
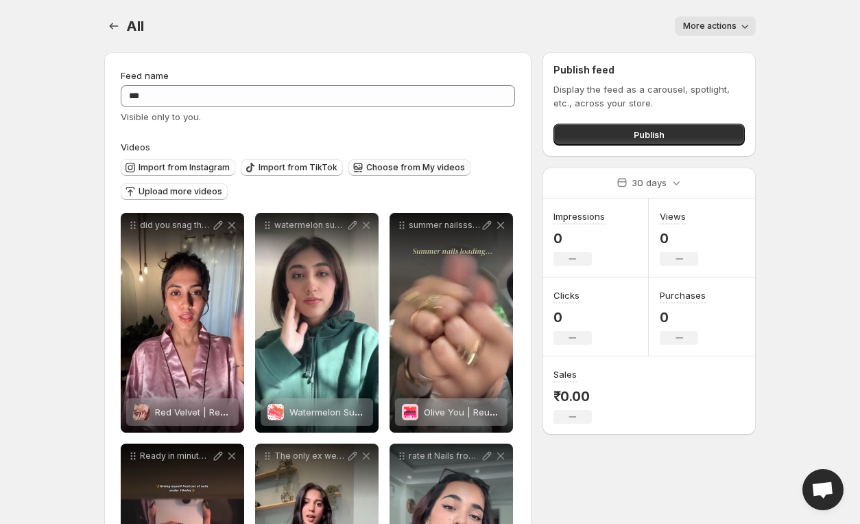
click at [419, 165] on span "Choose from My videos" at bounding box center [415, 167] width 99 height 11
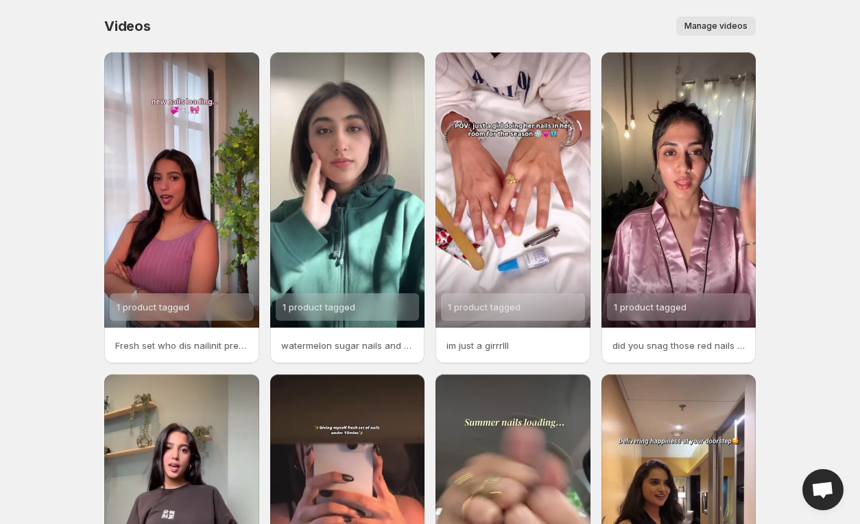
click at [700, 25] on span "Manage videos" at bounding box center [716, 26] width 63 height 11
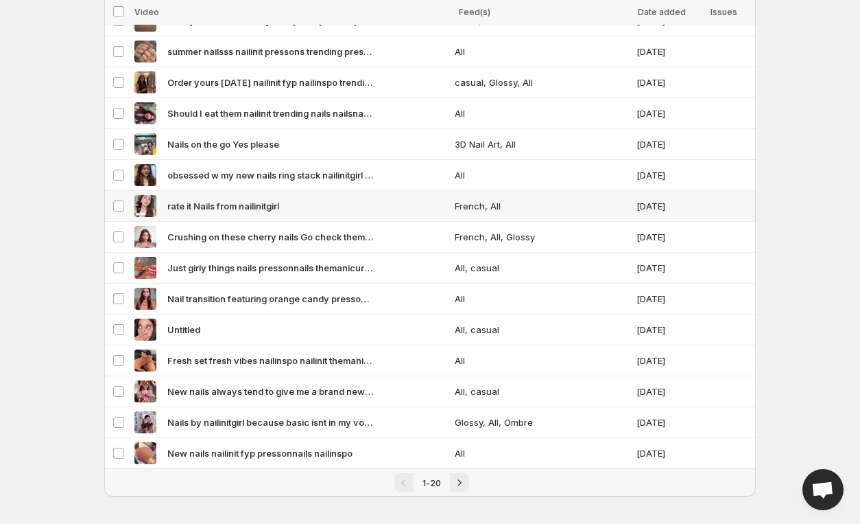
scroll to position [257, 0]
click at [465, 473] on button "Next" at bounding box center [459, 482] width 19 height 19
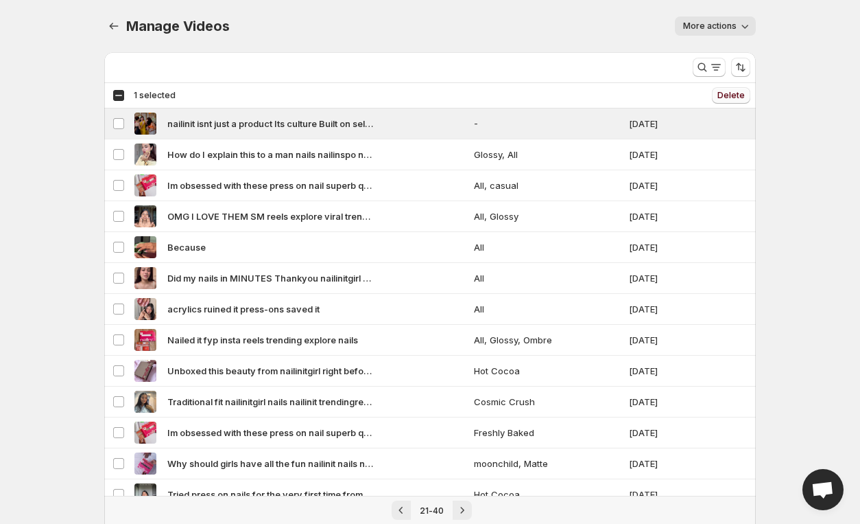
click at [729, 98] on span "Delete" at bounding box center [731, 95] width 27 height 11
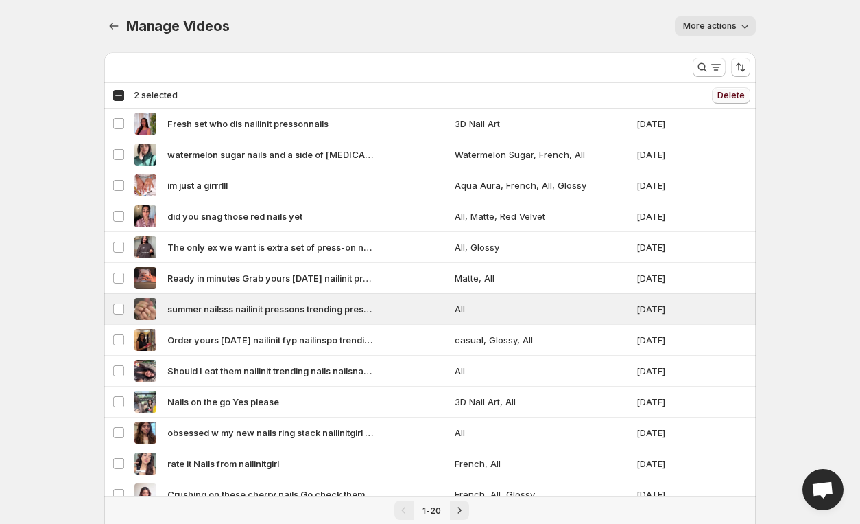
click at [738, 97] on span "Delete" at bounding box center [731, 95] width 27 height 11
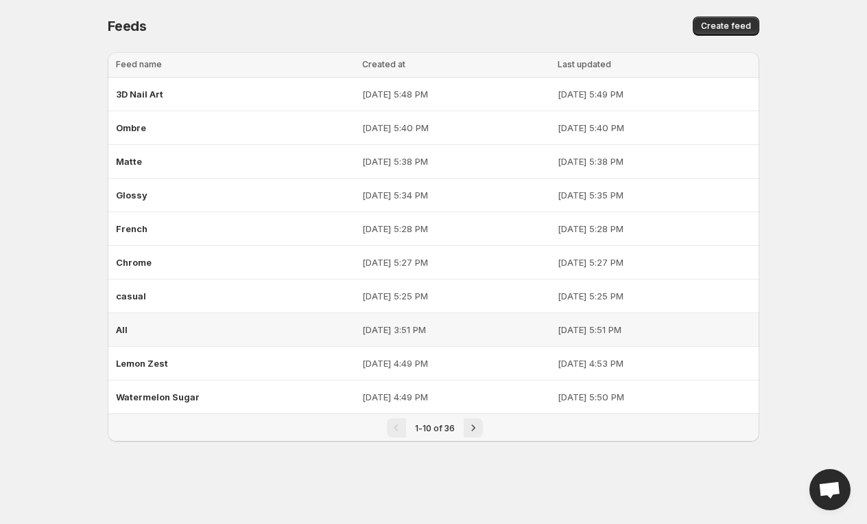
click at [156, 331] on div "All" at bounding box center [235, 329] width 238 height 25
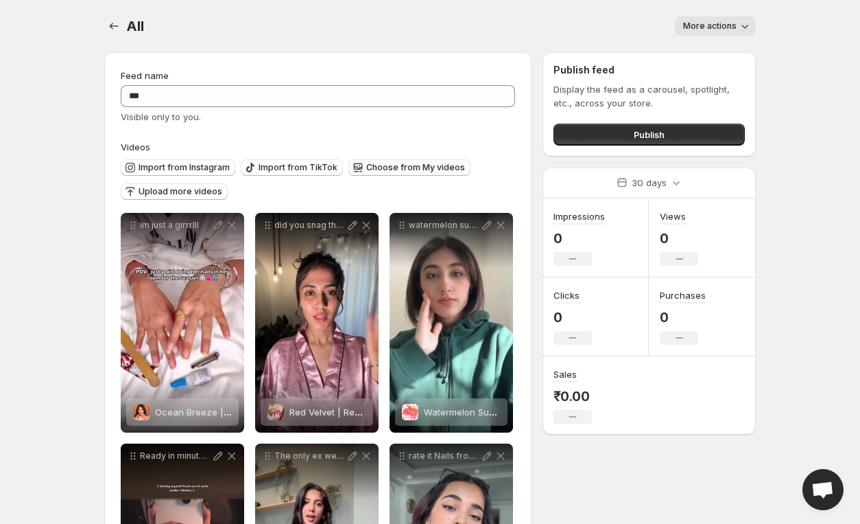
click at [428, 169] on span "Choose from My videos" at bounding box center [415, 167] width 99 height 11
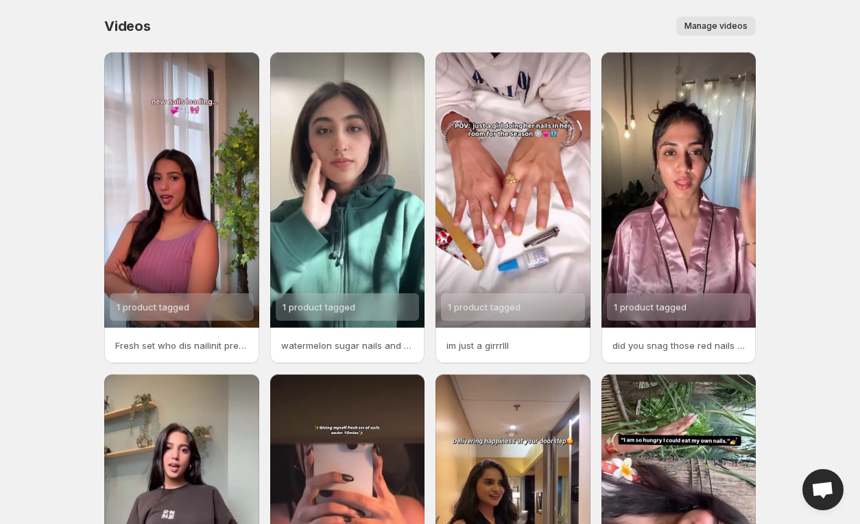
click at [727, 31] on span "Manage videos" at bounding box center [716, 26] width 63 height 11
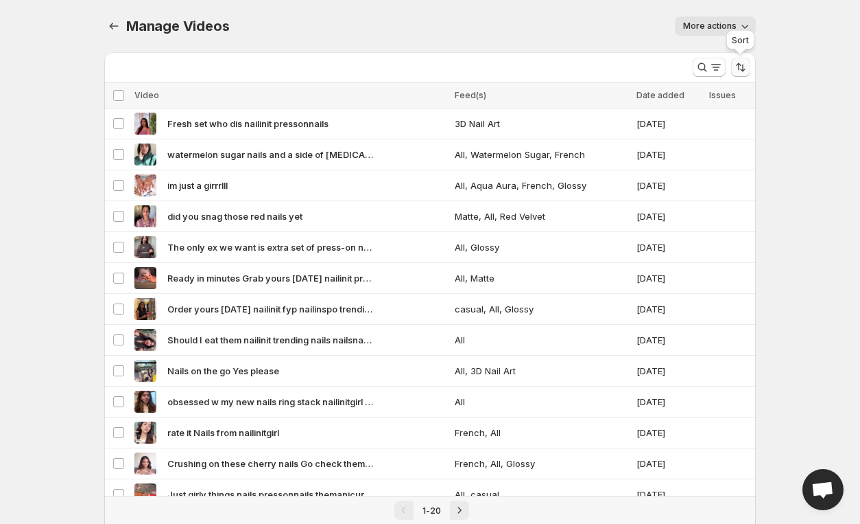
click at [748, 69] on button "Sort the results" at bounding box center [740, 67] width 19 height 19
click at [774, 145] on body "Home Feeds Videos Subscription Settings Manage Videos. This page is ready Manag…" at bounding box center [430, 262] width 860 height 524
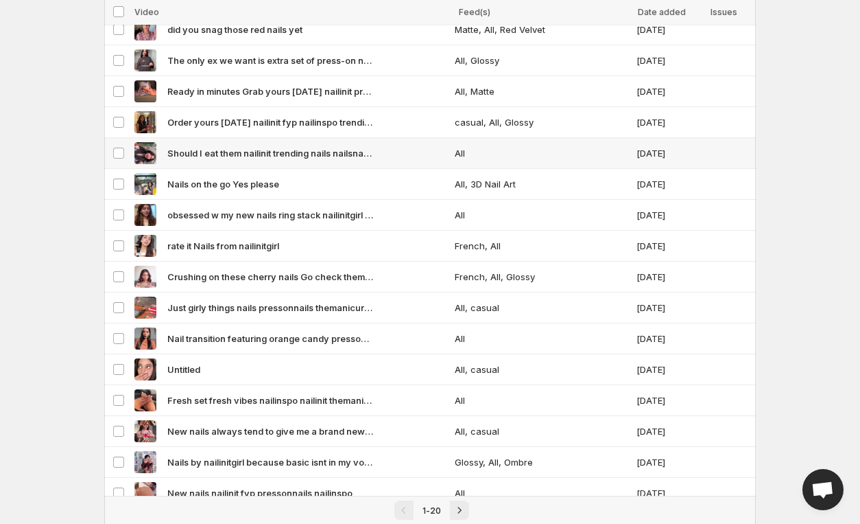
scroll to position [257, 0]
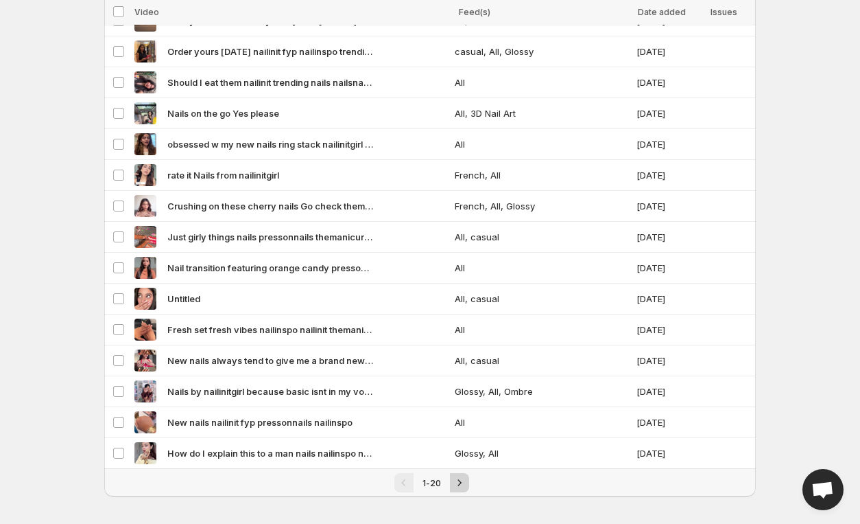
click at [454, 480] on icon "Next" at bounding box center [460, 482] width 14 height 14
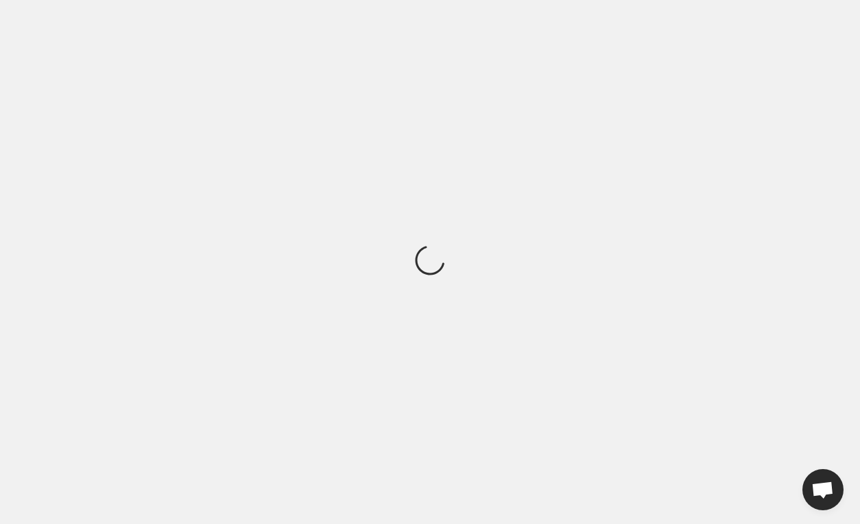
scroll to position [0, 0]
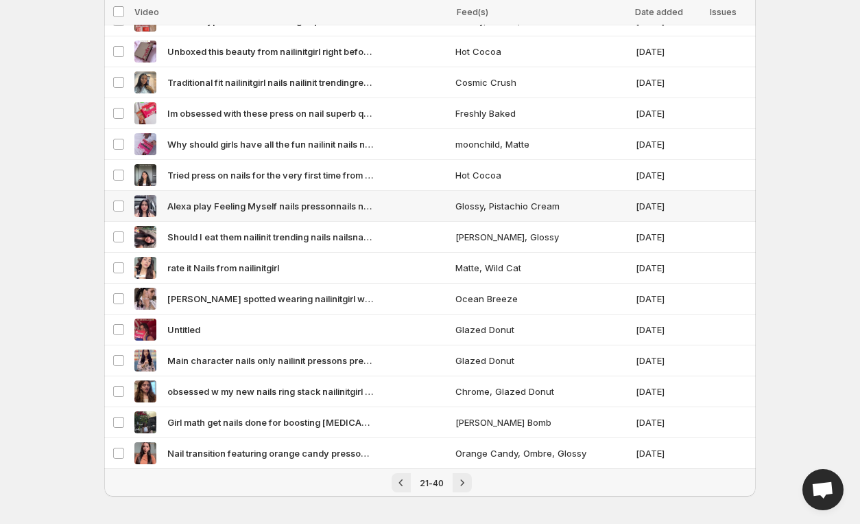
scroll to position [257, 0]
click at [460, 476] on icon "Next" at bounding box center [463, 483] width 14 height 14
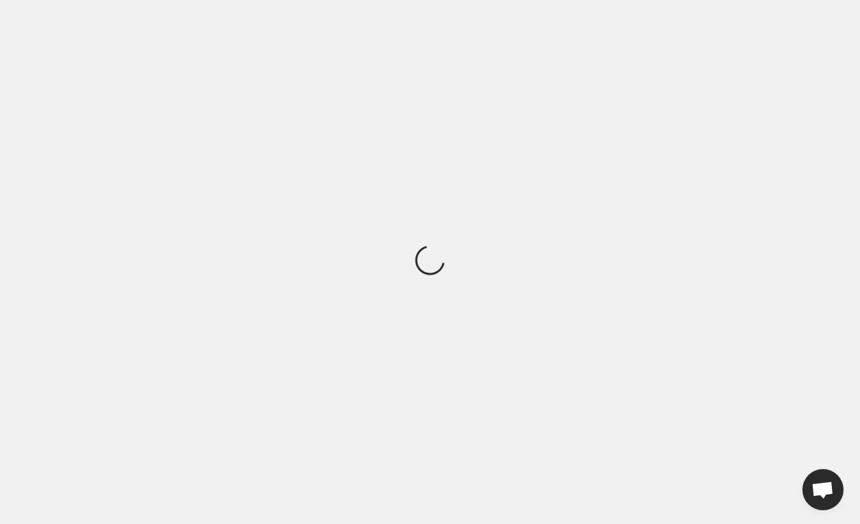
scroll to position [0, 0]
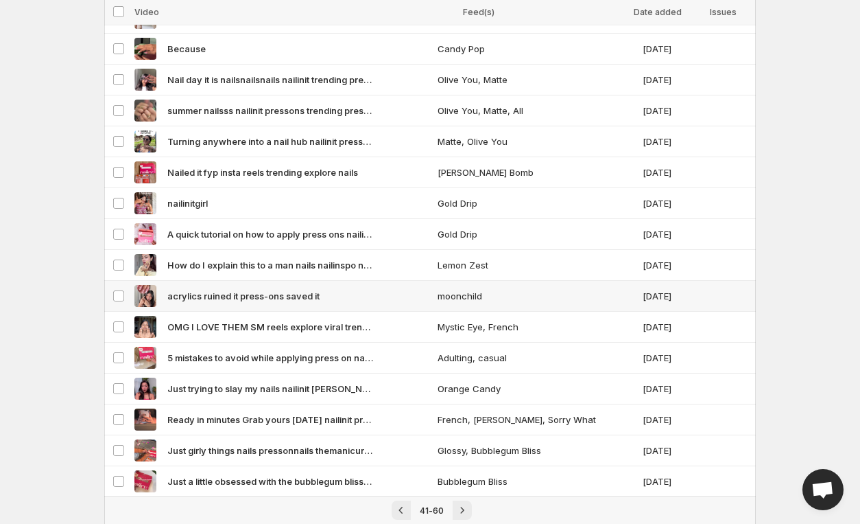
scroll to position [257, 0]
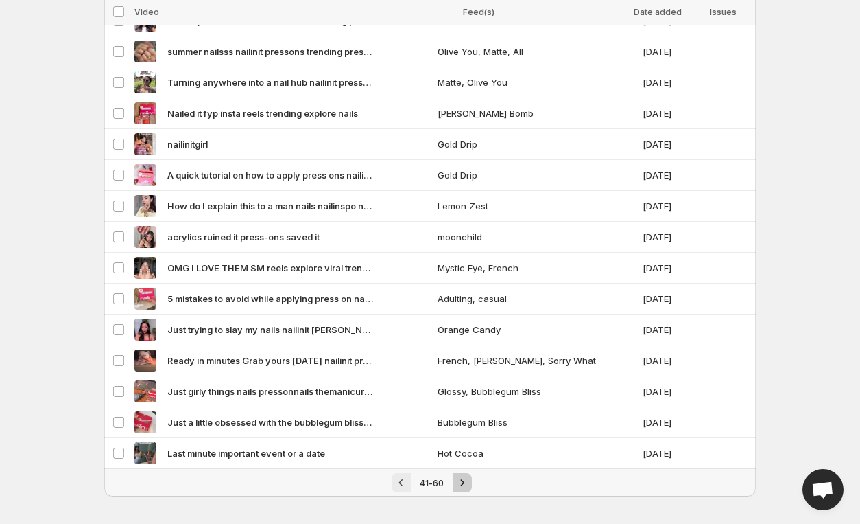
click at [468, 477] on icon "Next" at bounding box center [463, 482] width 14 height 14
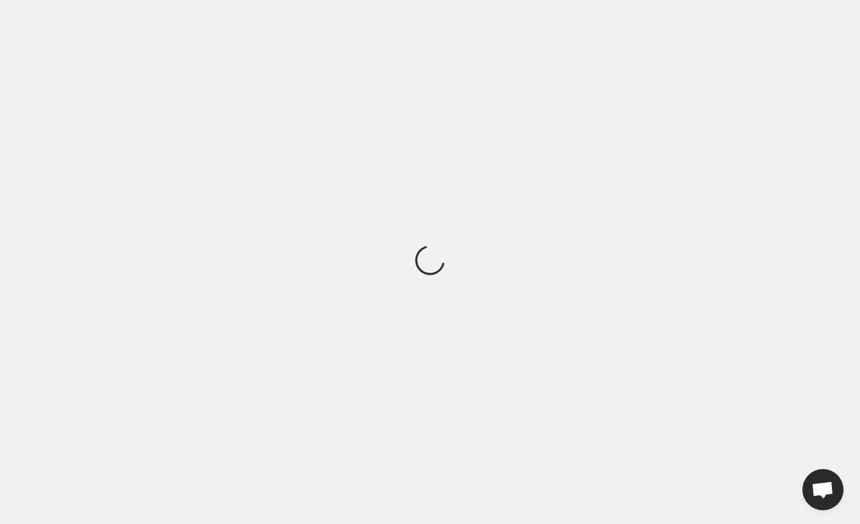
scroll to position [0, 0]
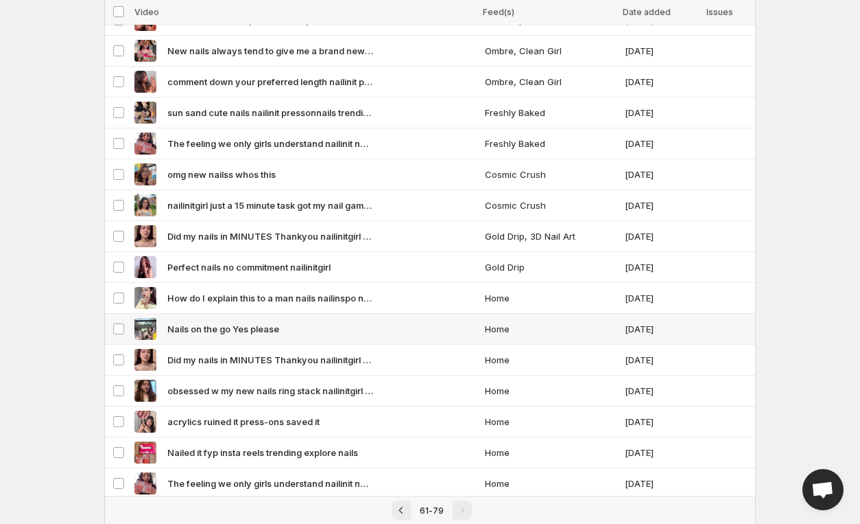
scroll to position [226, 0]
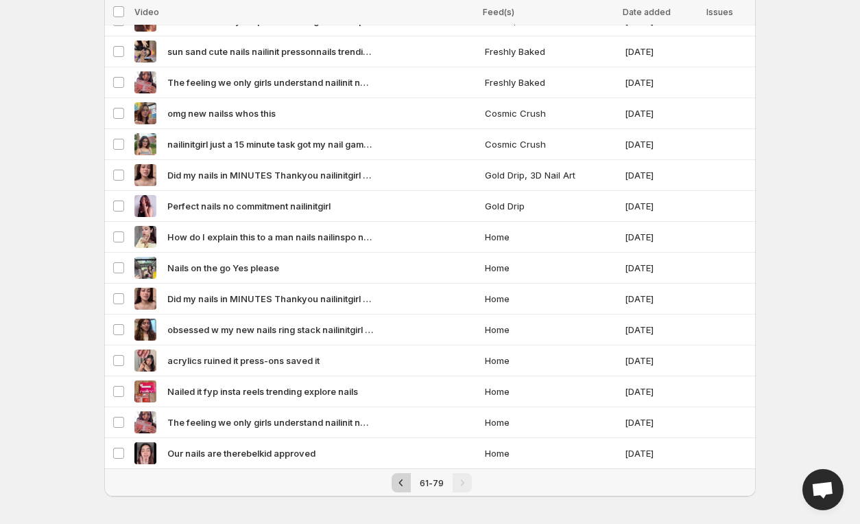
click at [405, 478] on icon "Previous" at bounding box center [402, 482] width 14 height 14
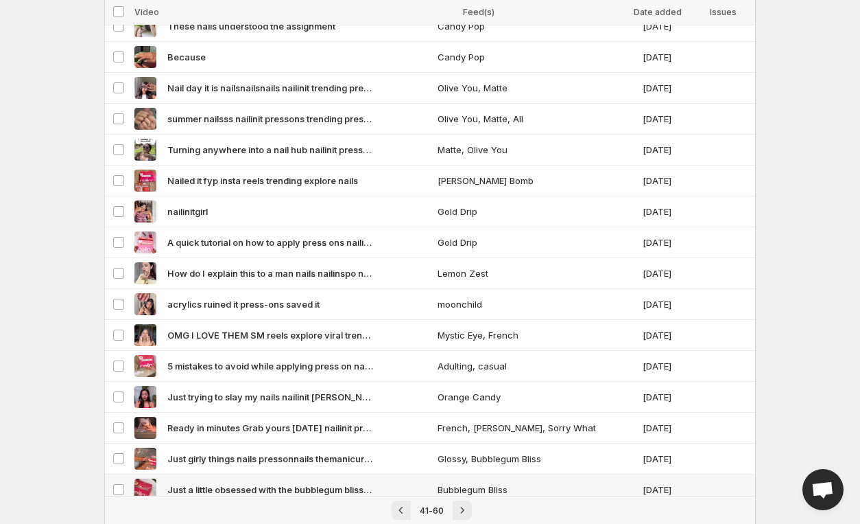
scroll to position [257, 0]
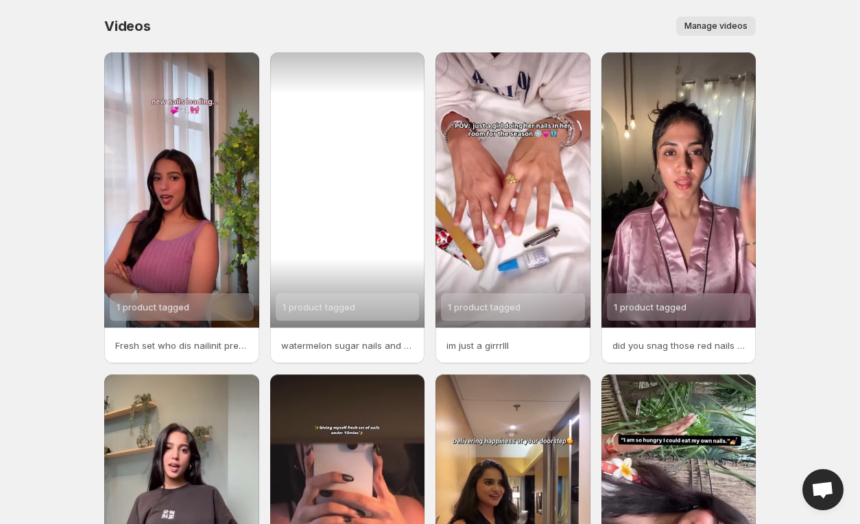
click at [373, 267] on div "1 product tagged" at bounding box center [347, 189] width 155 height 275
